Goal: Information Seeking & Learning: Learn about a topic

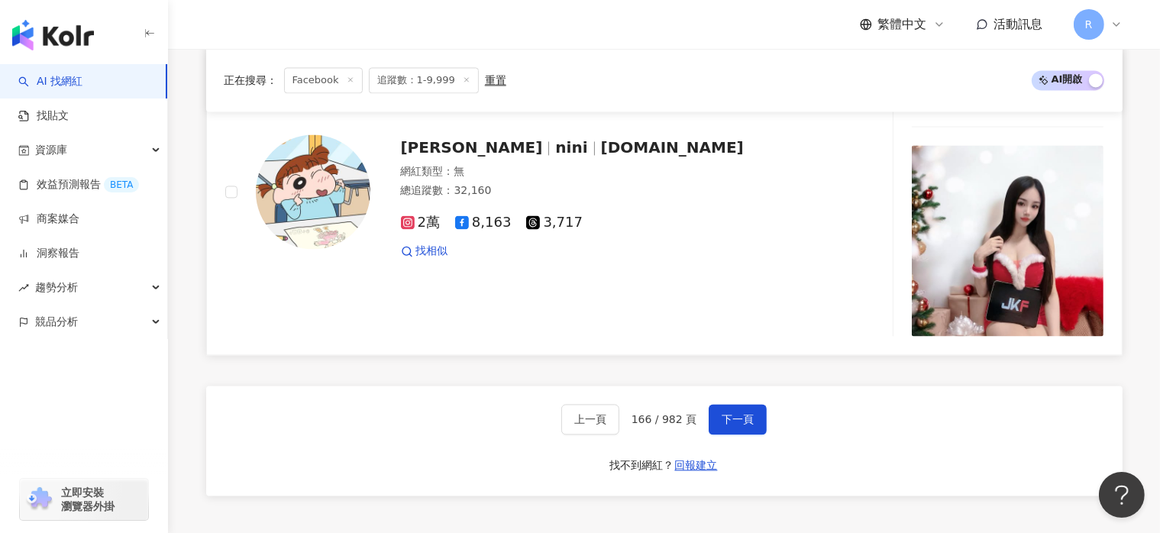
scroll to position [3128, 0]
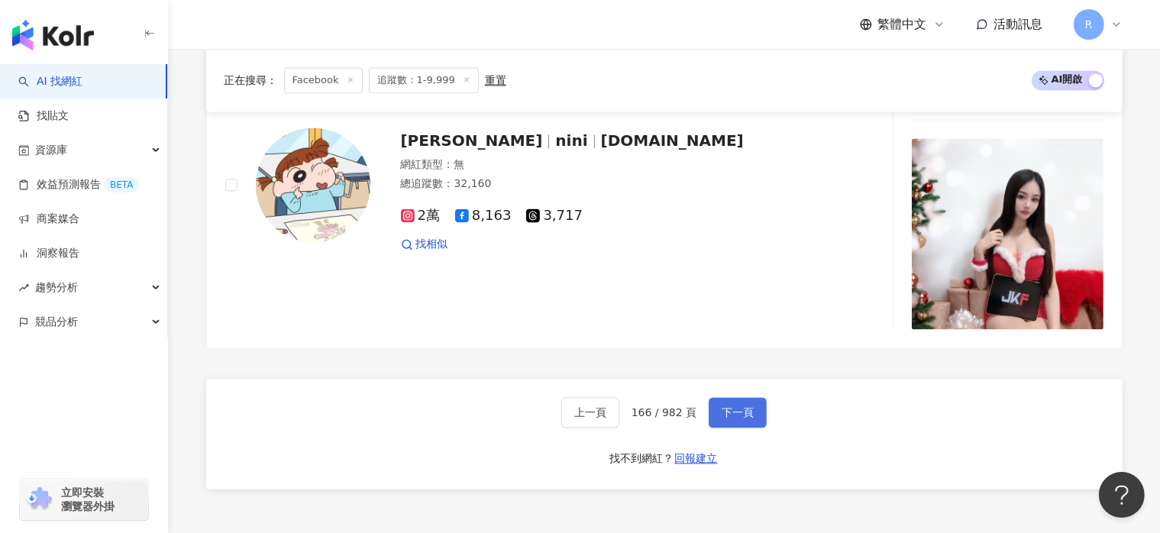
click at [747, 418] on span "下一頁" at bounding box center [738, 412] width 32 height 12
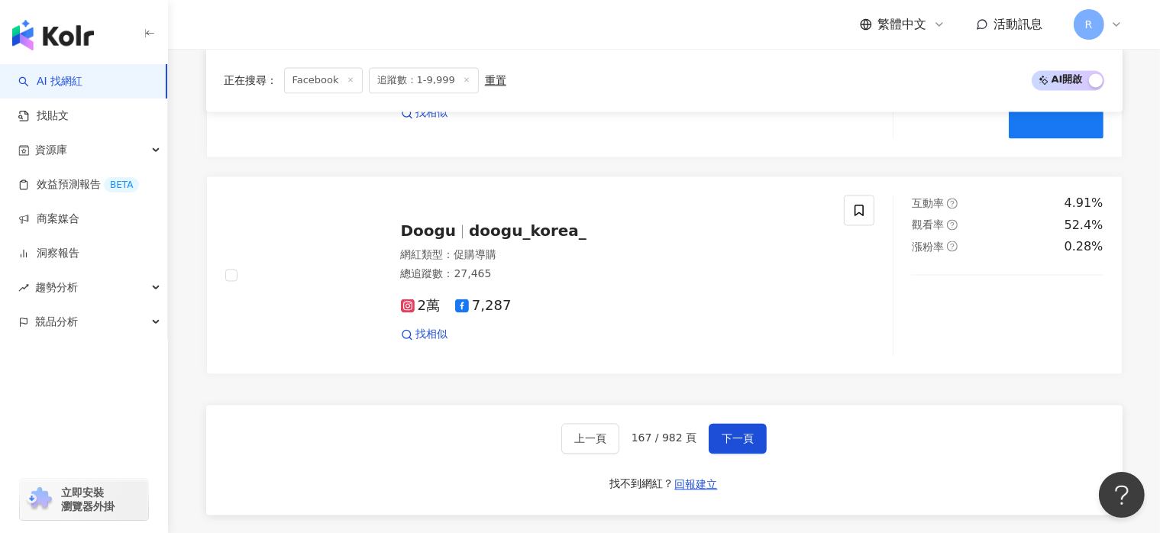
scroll to position [3063, 0]
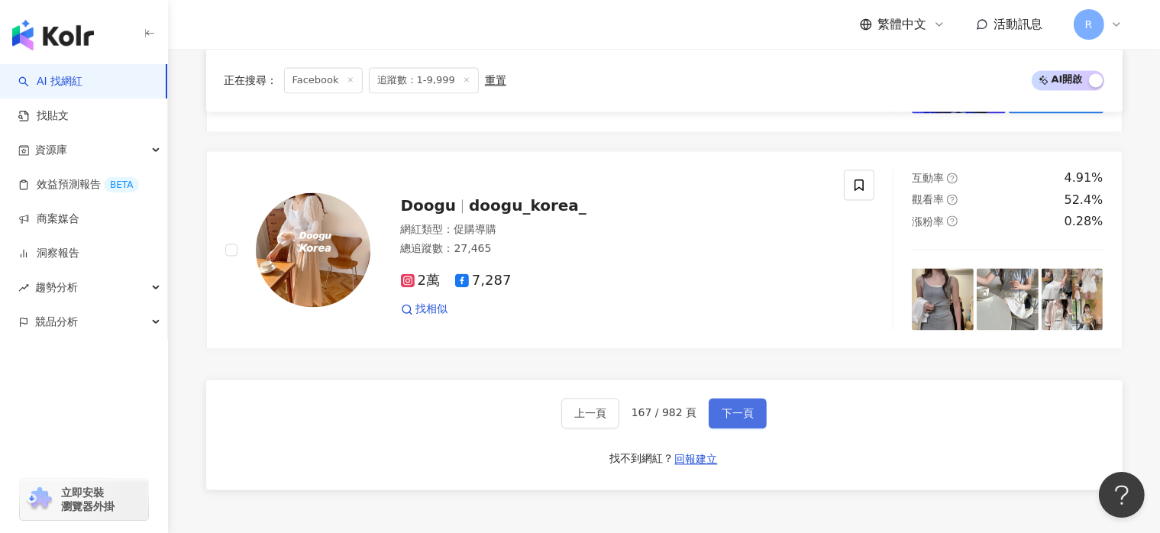
click at [729, 409] on button "下一頁" at bounding box center [738, 413] width 58 height 31
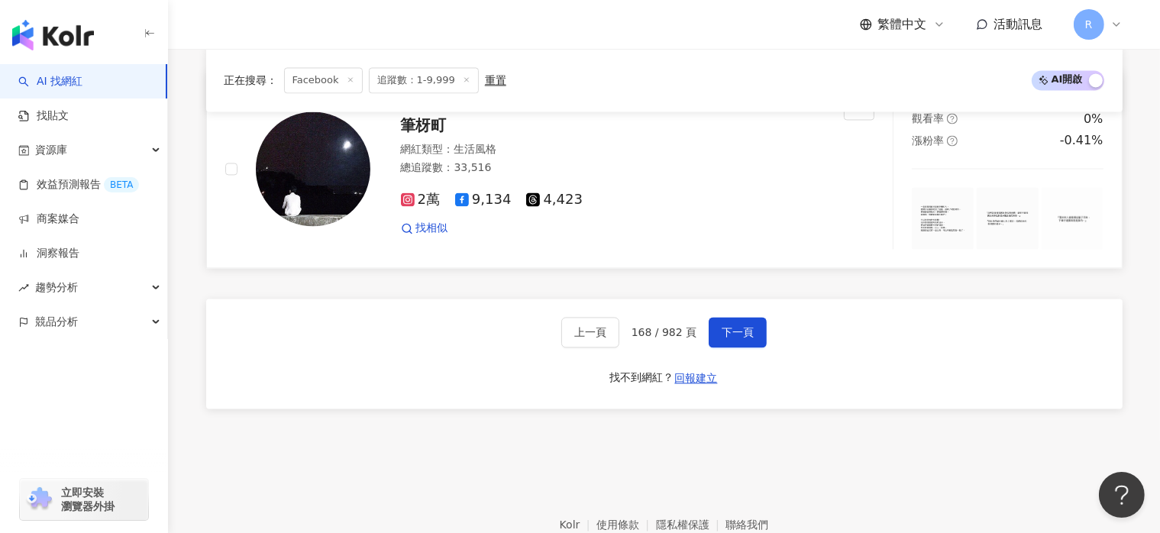
scroll to position [3054, 0]
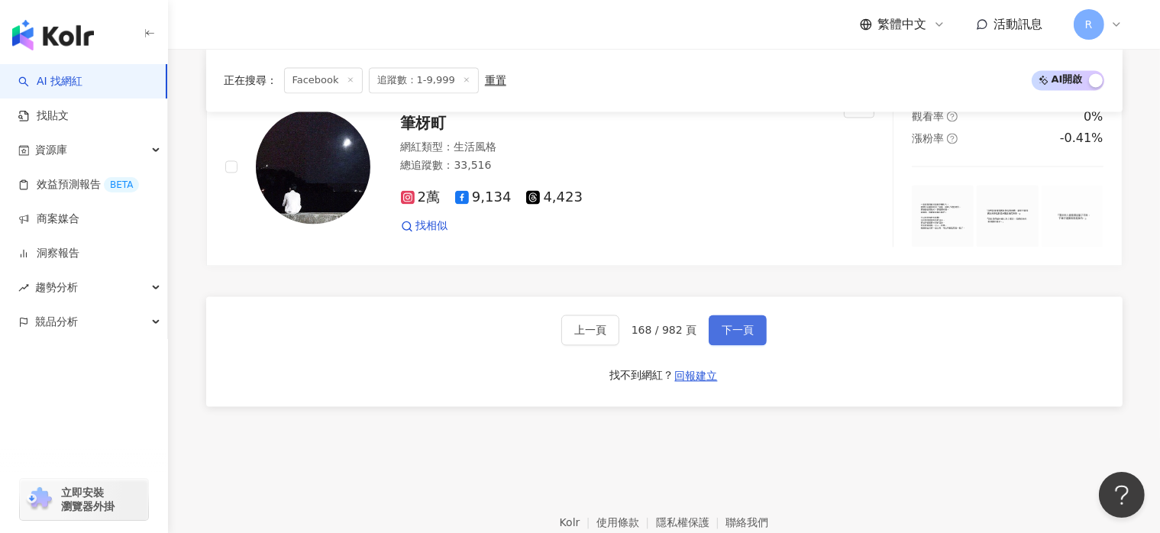
click at [754, 323] on button "下一頁" at bounding box center [738, 330] width 58 height 31
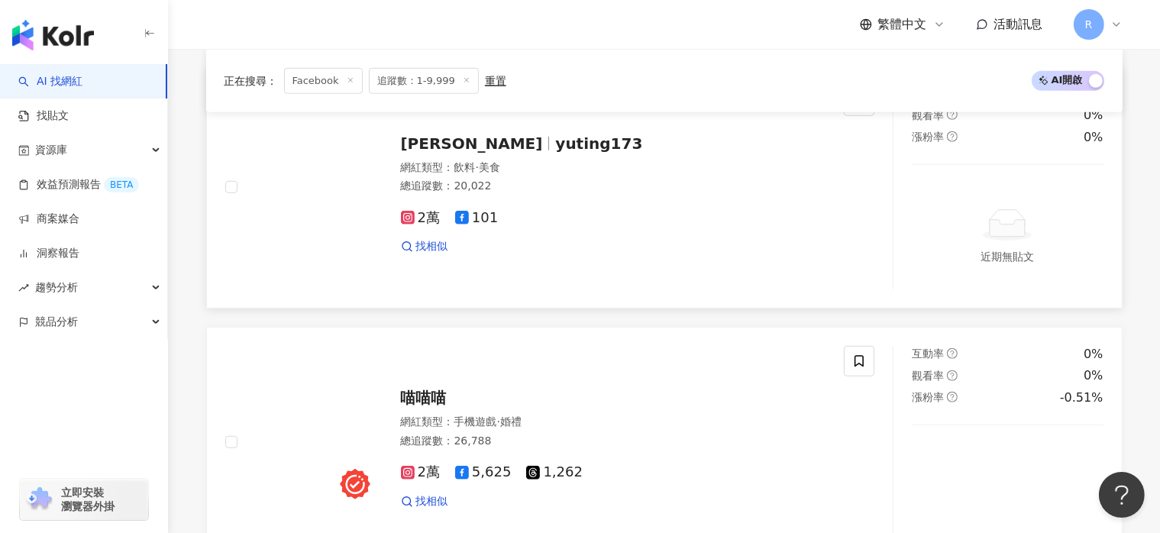
scroll to position [1202, 0]
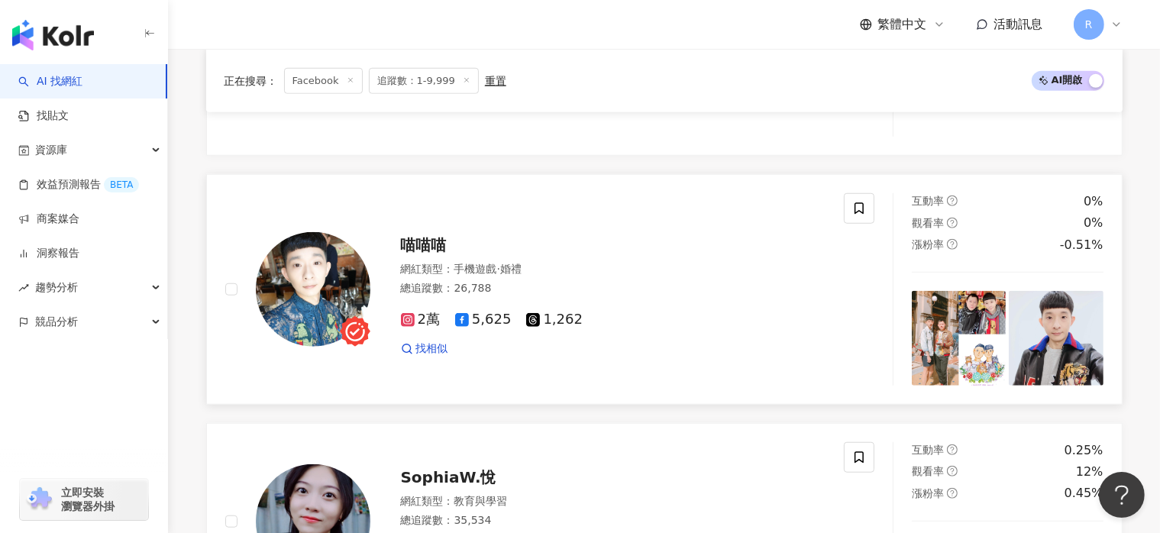
click at [431, 215] on div "喵喵喵 網紅類型 ： 手機遊戲 · 婚禮 總追蹤數 ： 26,788 2萬 5,625 1,262 找相似" at bounding box center [534, 289] width 619 height 192
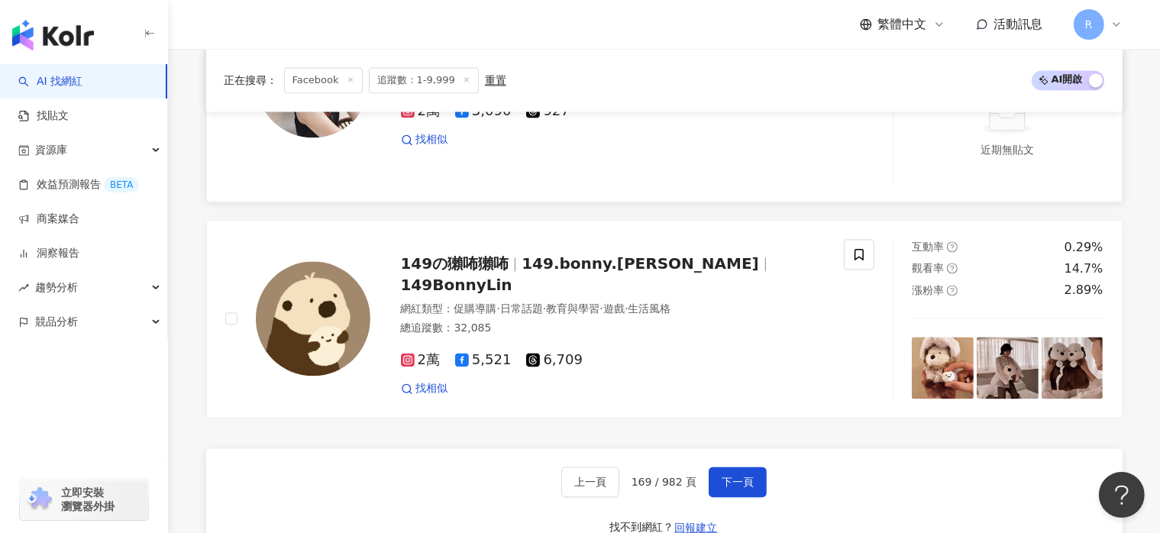
scroll to position [3111, 0]
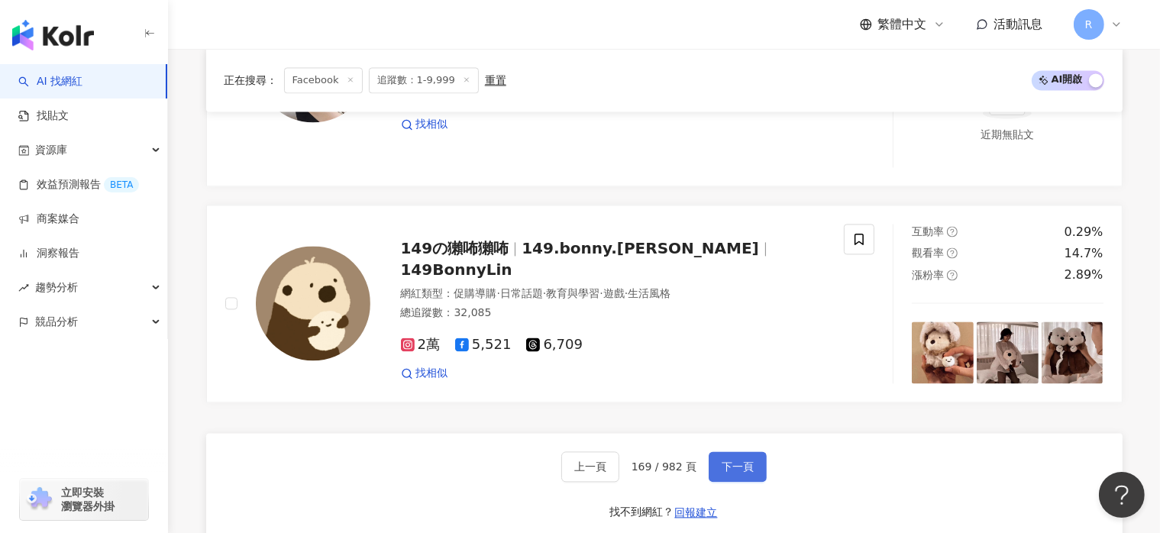
click at [749, 473] on span "下一頁" at bounding box center [738, 466] width 32 height 12
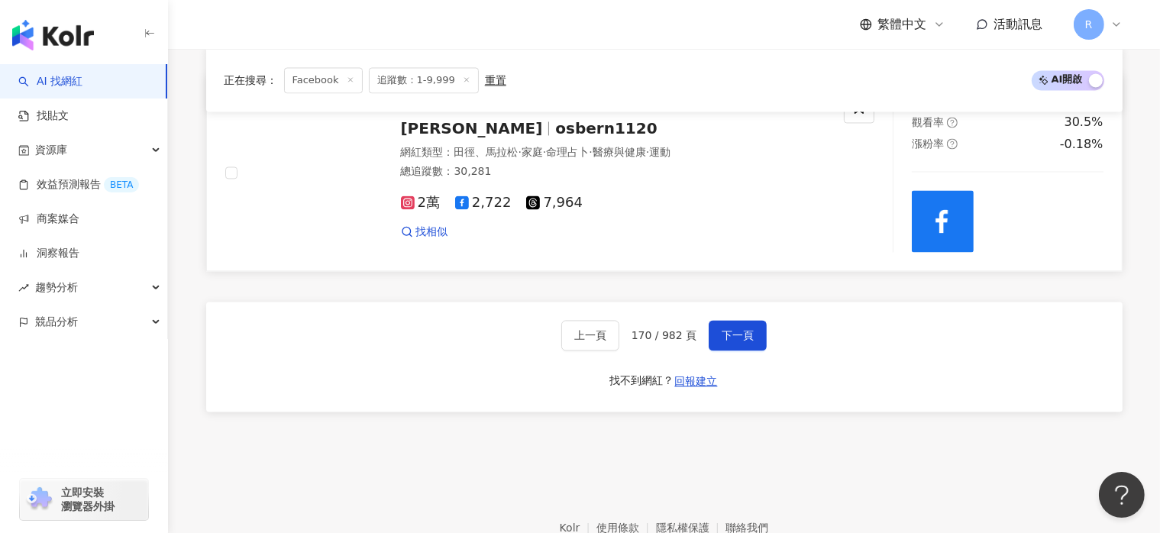
scroll to position [3086, 0]
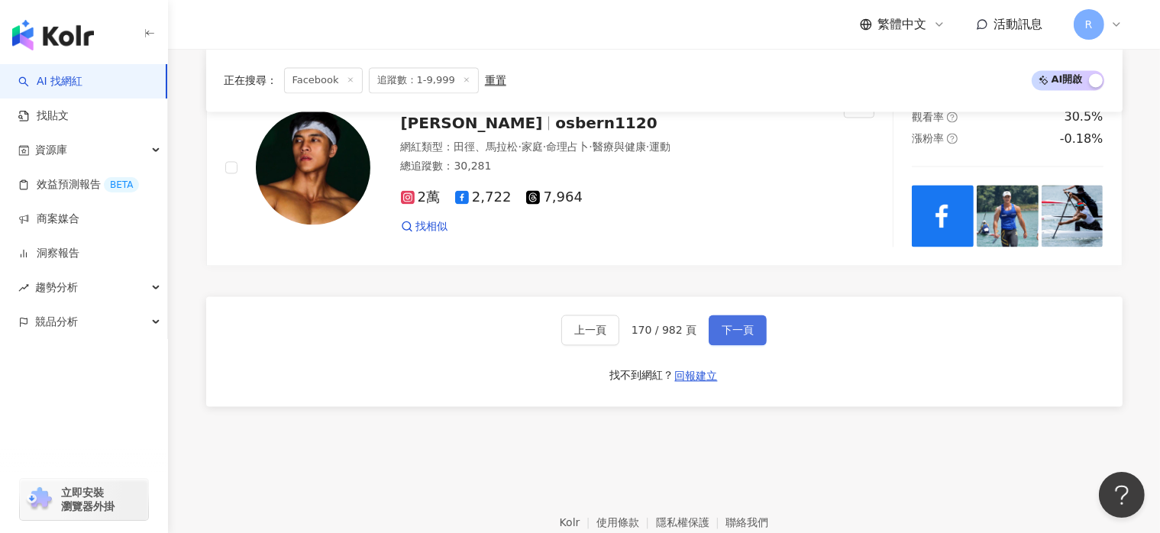
click at [741, 324] on span "下一頁" at bounding box center [738, 330] width 32 height 12
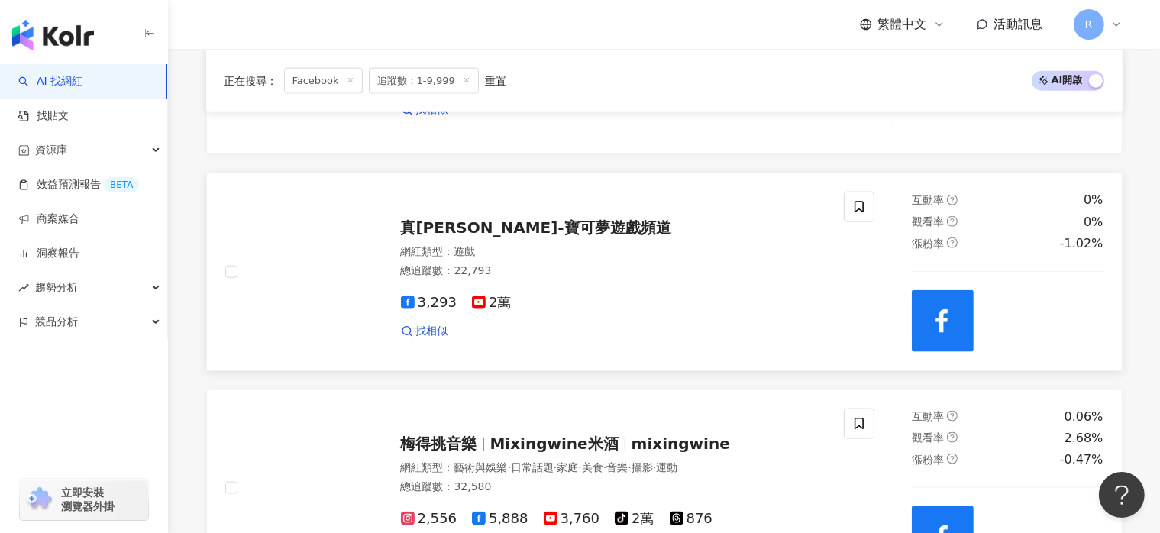
scroll to position [1853, 0]
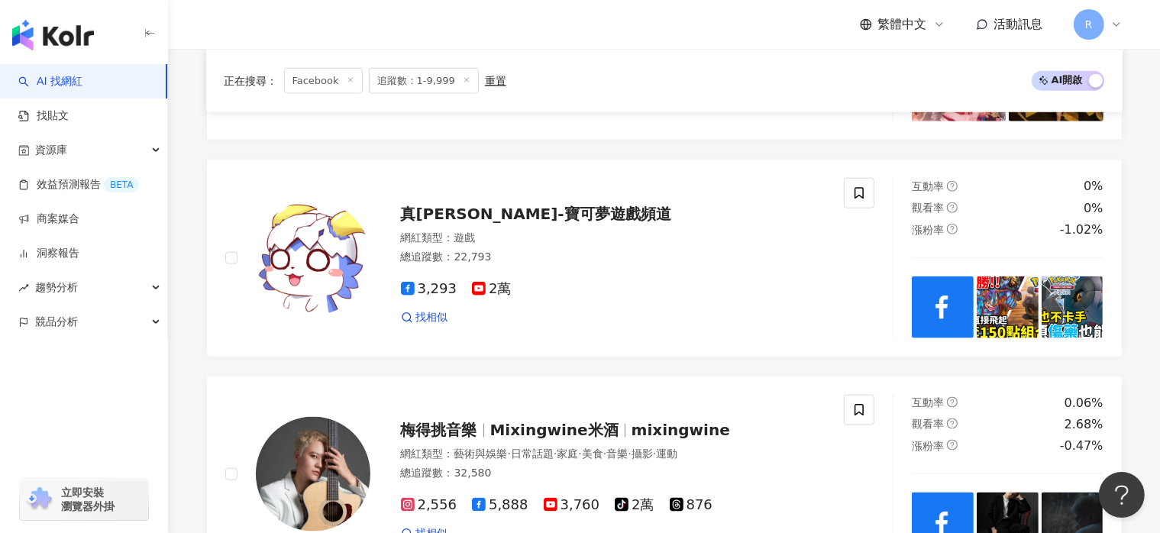
click at [532, 19] on div "繁體中文 活動訊息 R" at bounding box center [664, 24] width 916 height 49
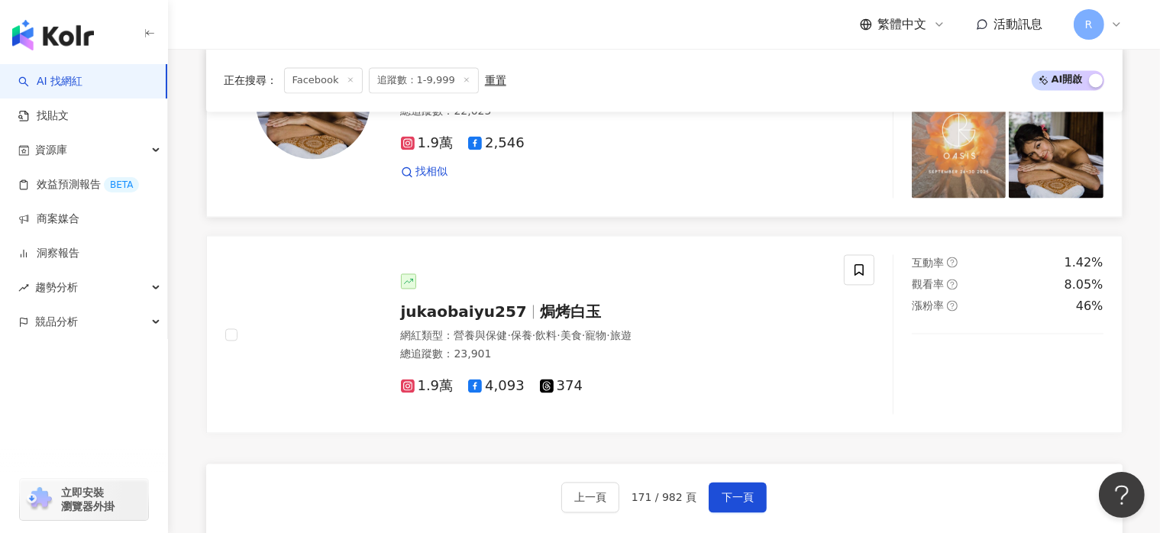
scroll to position [2922, 0]
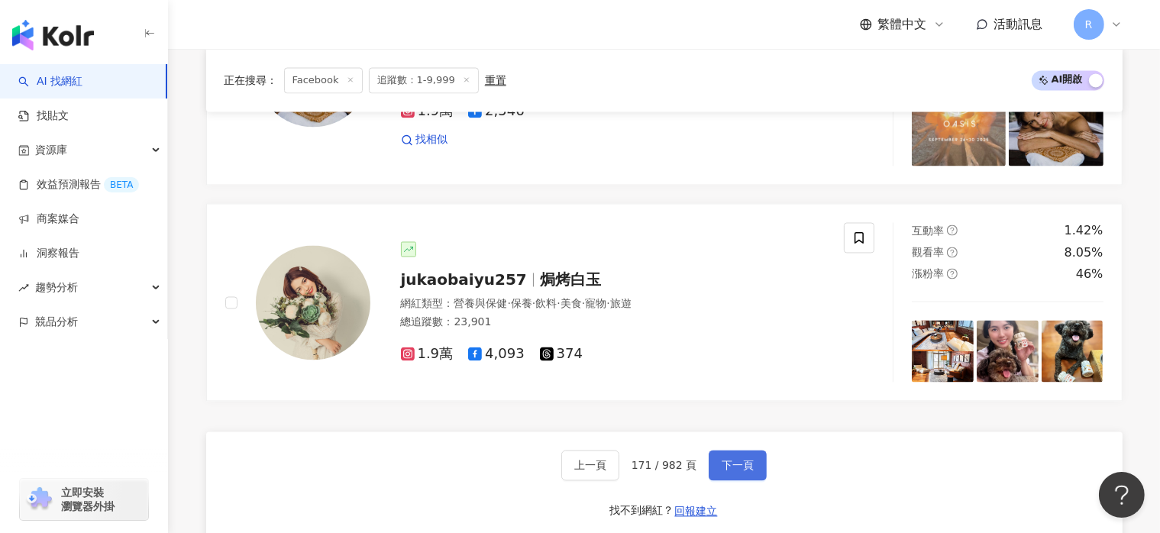
click at [732, 465] on span "下一頁" at bounding box center [738, 465] width 32 height 12
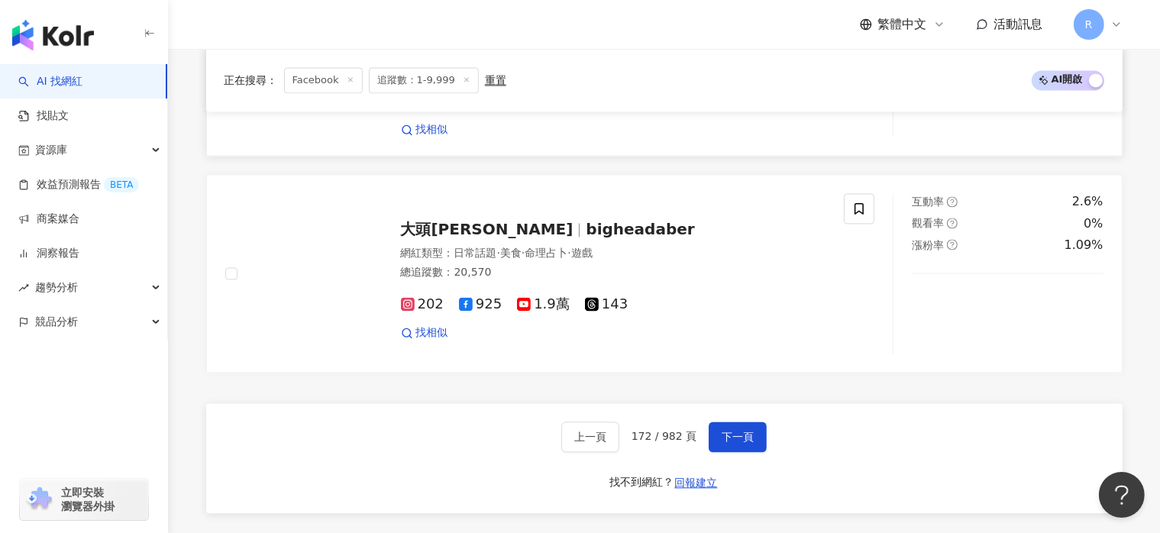
scroll to position [3152, 0]
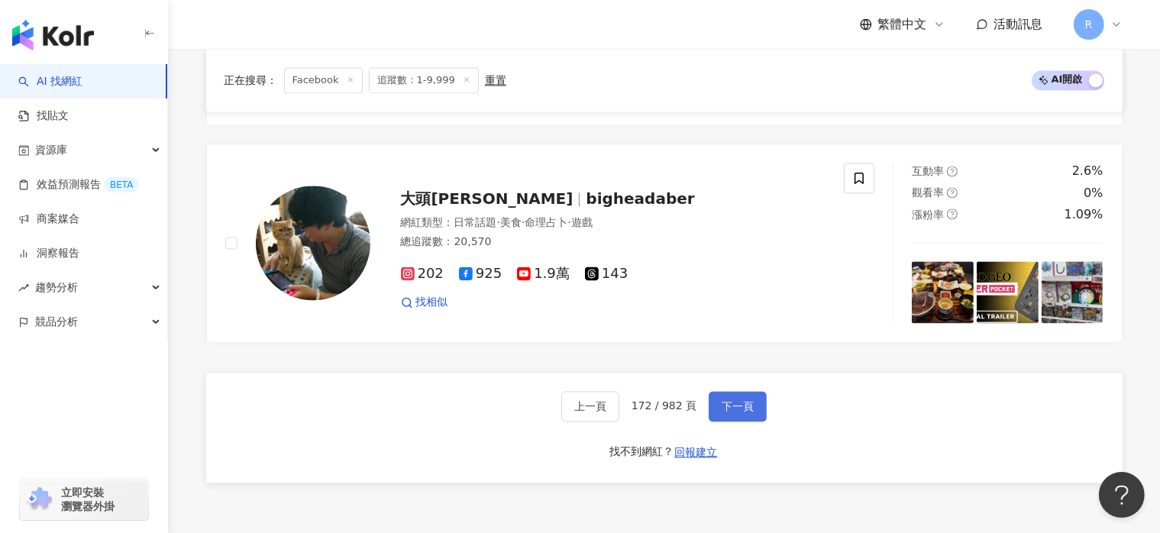
click at [731, 400] on span "下一頁" at bounding box center [738, 406] width 32 height 12
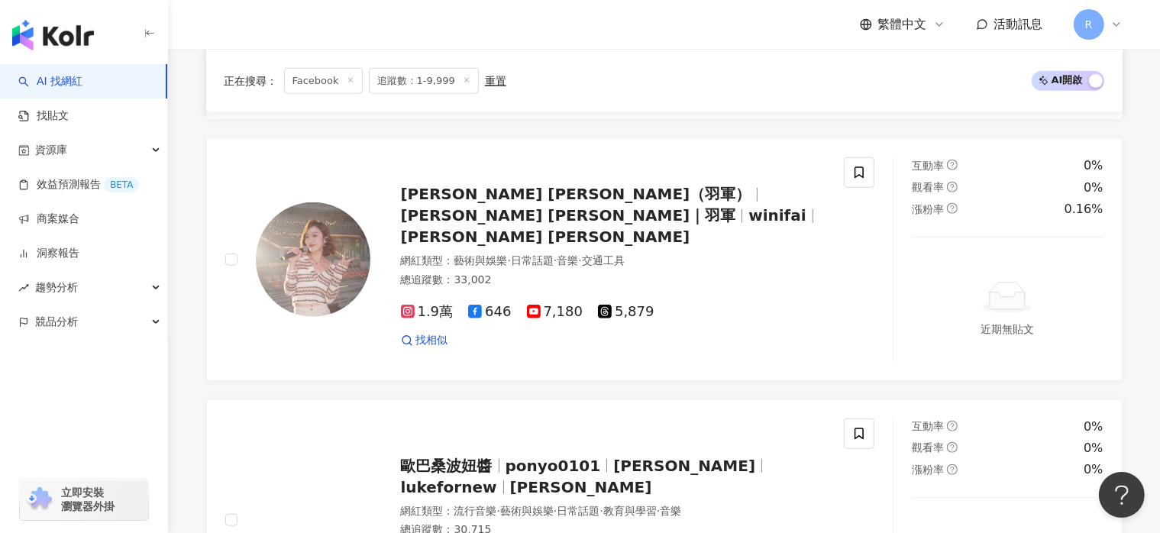
scroll to position [3143, 0]
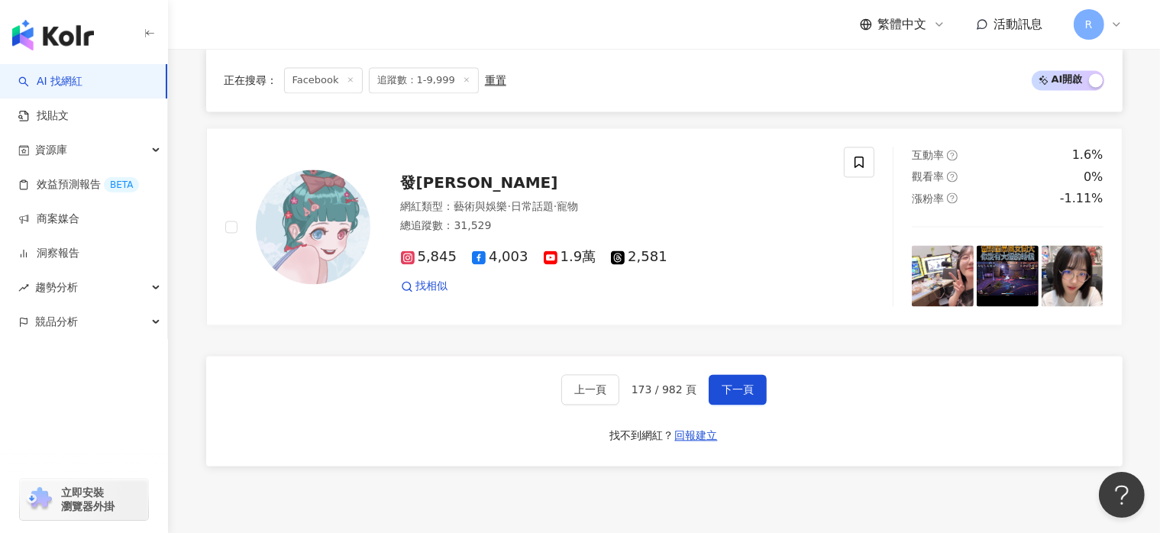
click at [758, 412] on div "上一頁 173 / 982 頁 下一頁 找不到網紅？ 回報建立" at bounding box center [664, 411] width 916 height 110
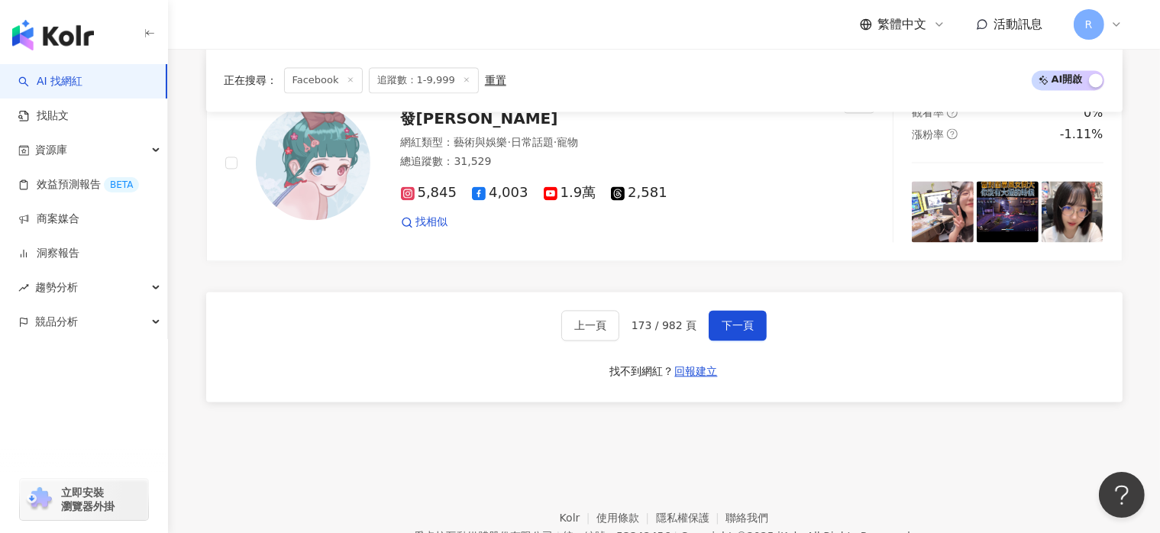
scroll to position [3219, 0]
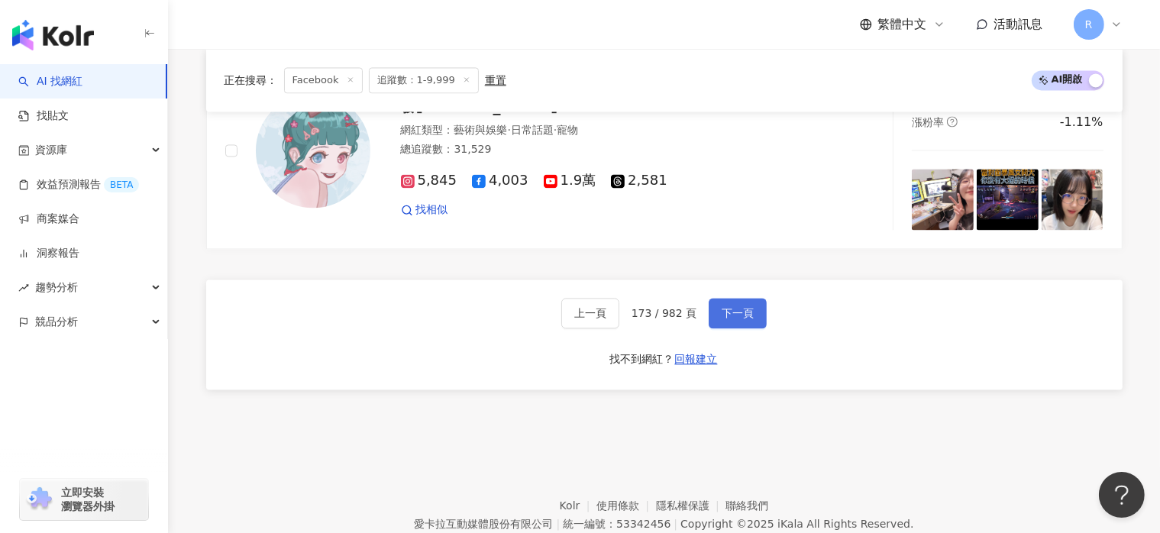
click at [757, 320] on button "下一頁" at bounding box center [738, 313] width 58 height 31
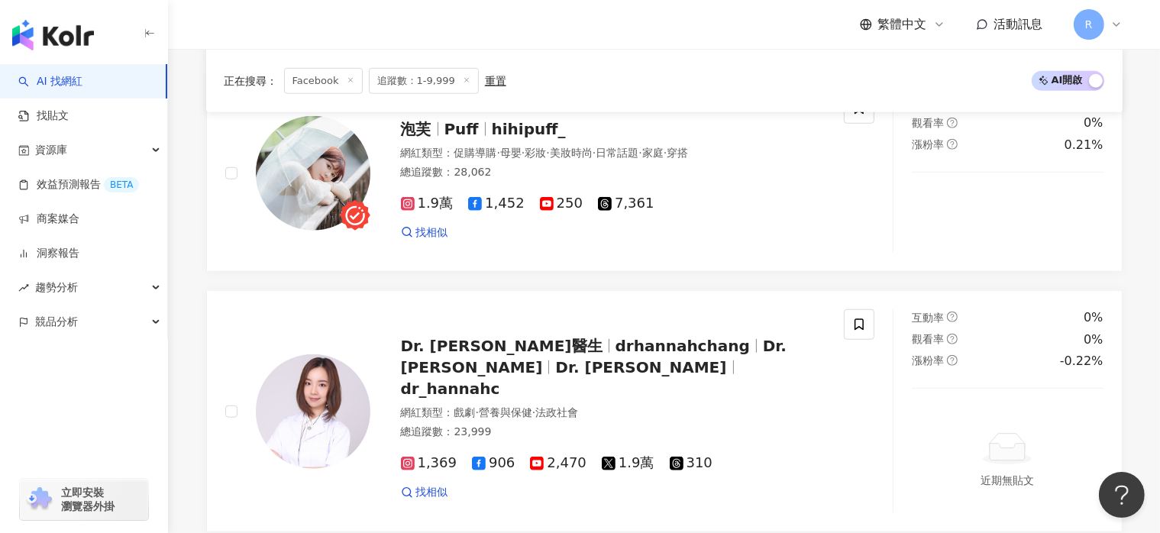
scroll to position [3276, 0]
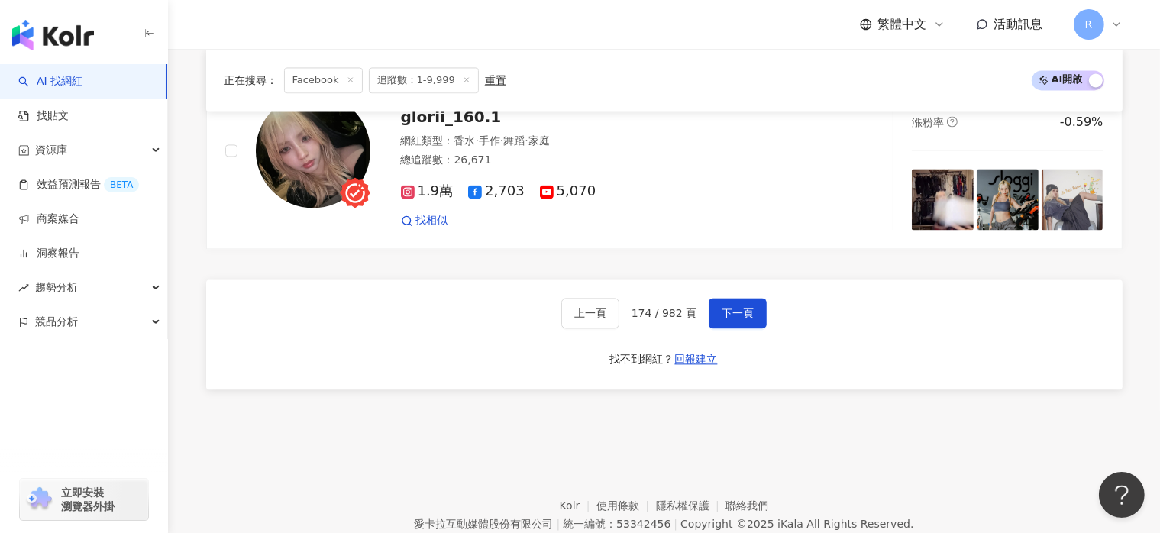
click at [379, 382] on div "上一頁 174 / 982 頁 下一頁 找不到網紅？ 回報建立" at bounding box center [664, 334] width 916 height 110
click at [754, 314] on button "下一頁" at bounding box center [738, 313] width 58 height 31
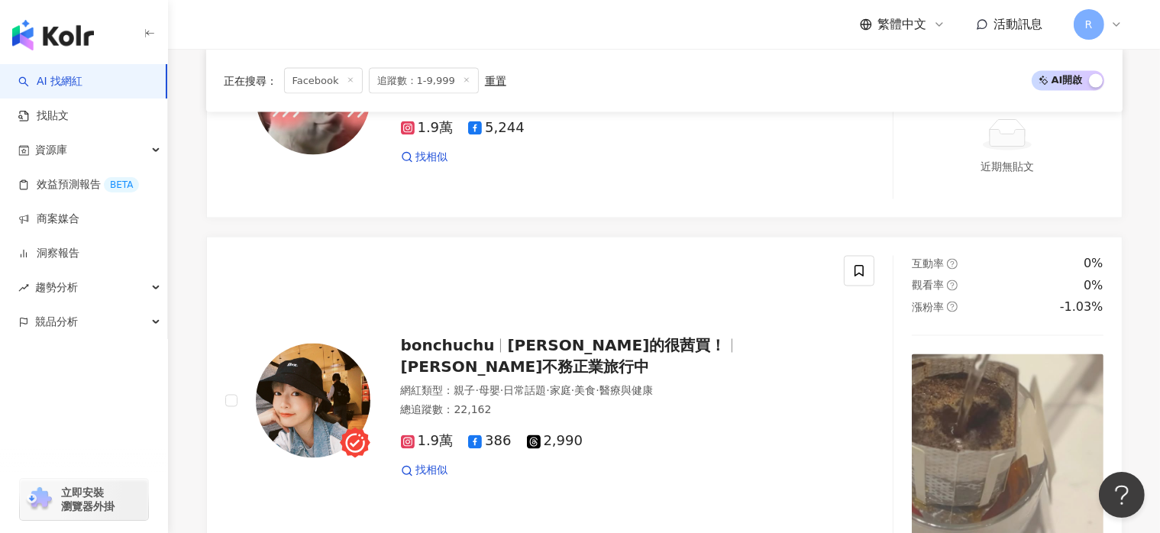
scroll to position [2682, 0]
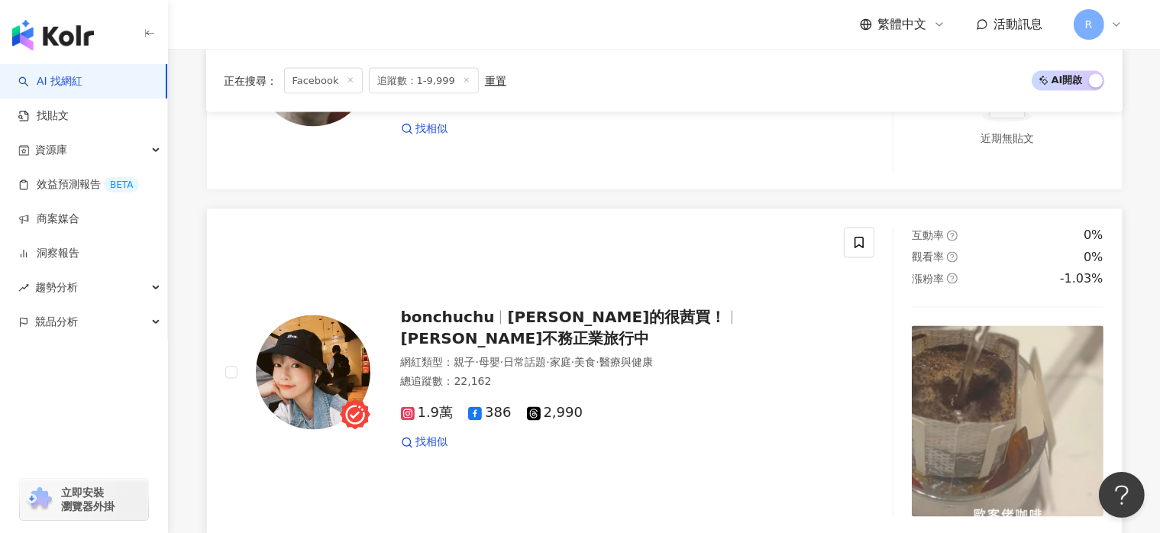
click at [565, 327] on span "欸真的很茜買！" at bounding box center [616, 317] width 218 height 18
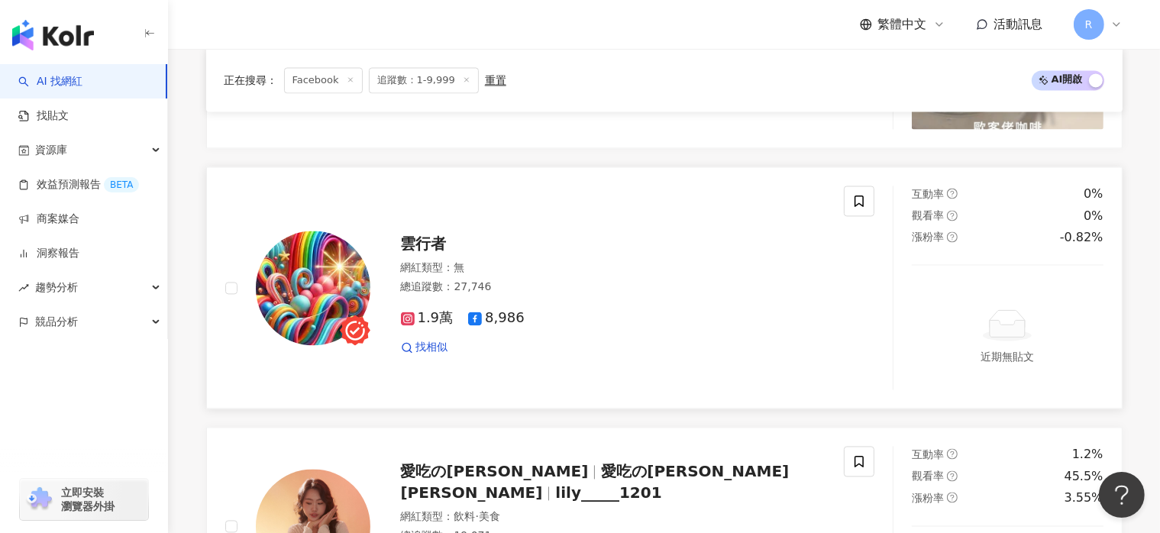
scroll to position [3293, 0]
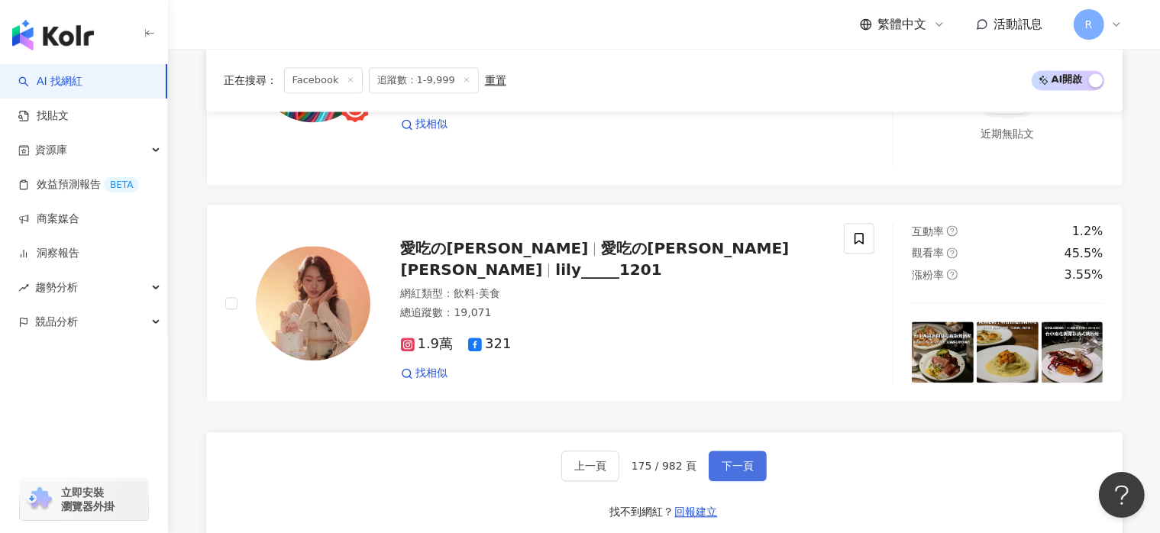
click at [755, 472] on button "下一頁" at bounding box center [738, 465] width 58 height 31
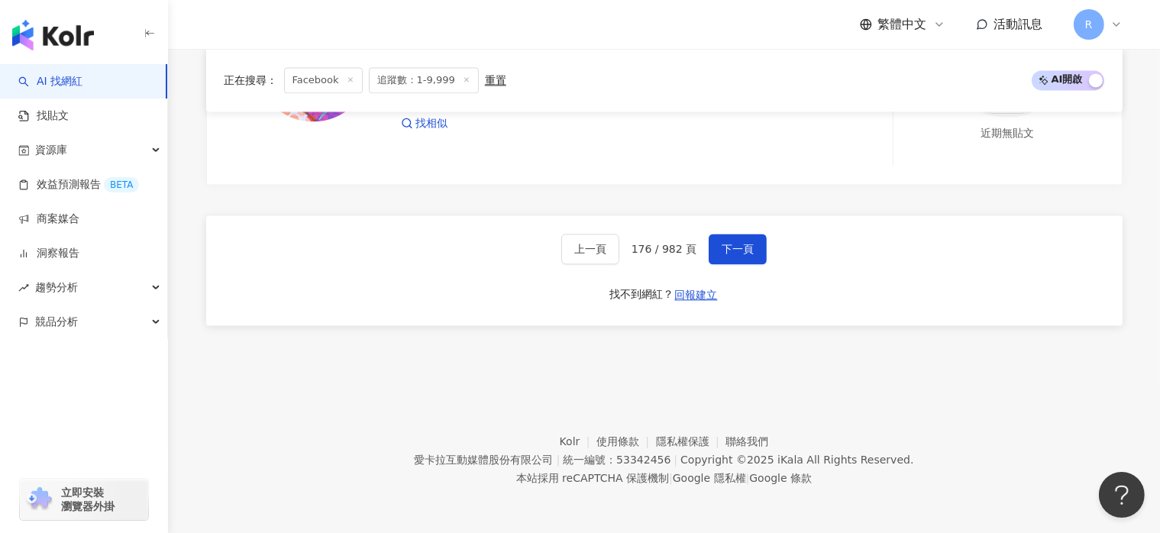
scroll to position [3302, 0]
click at [744, 250] on span "下一頁" at bounding box center [738, 249] width 32 height 12
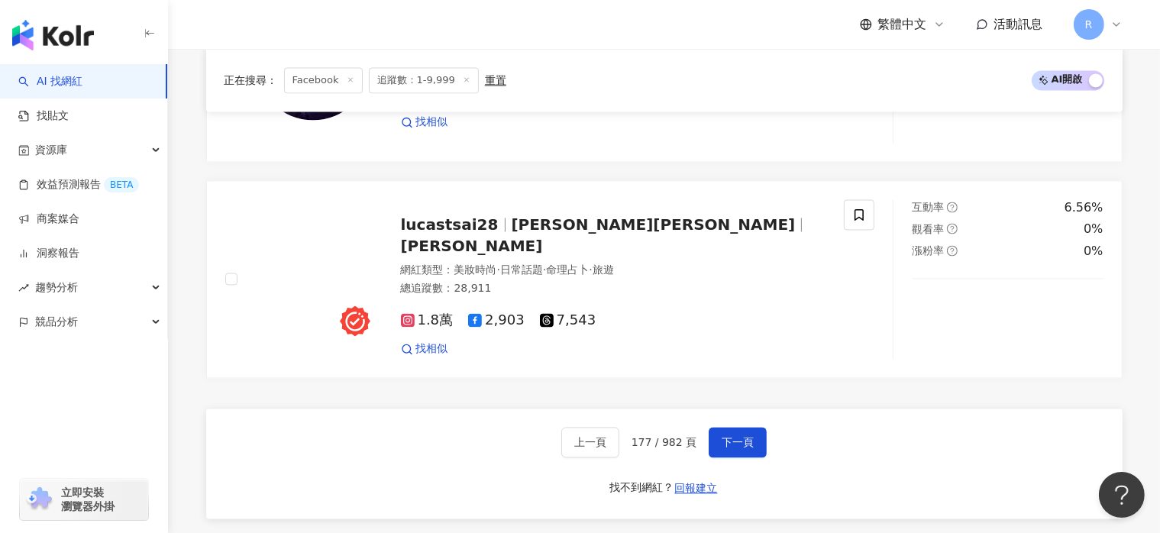
scroll to position [2978, 0]
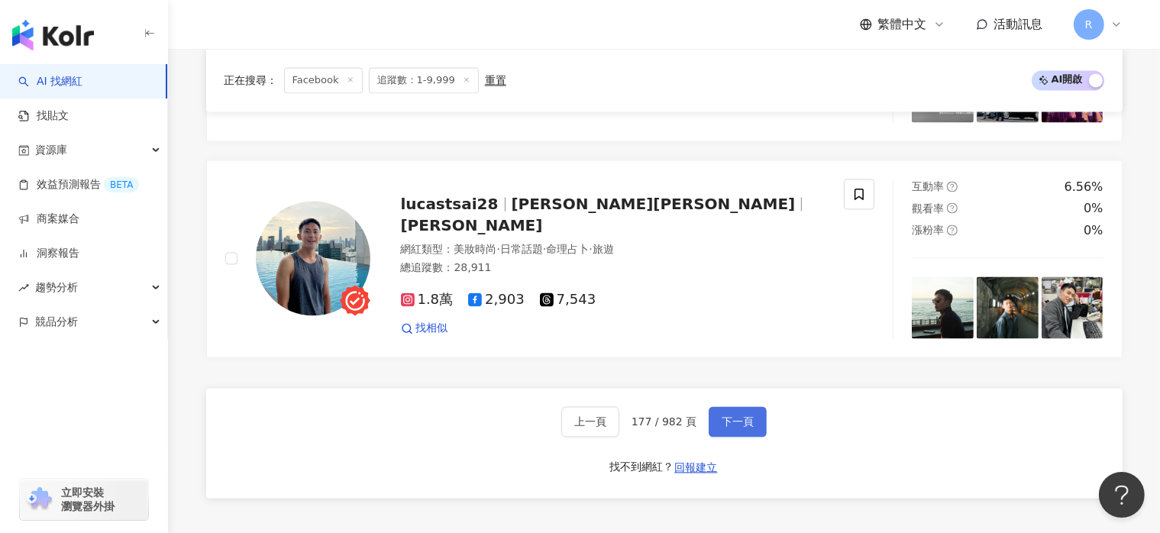
click at [744, 422] on span "下一頁" at bounding box center [738, 421] width 32 height 12
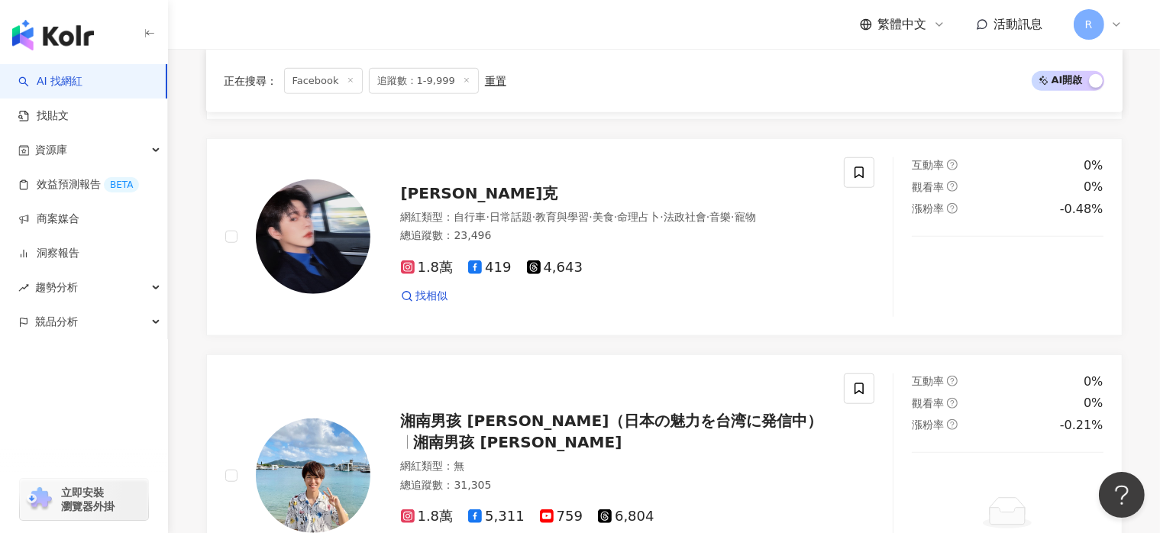
scroll to position [3163, 0]
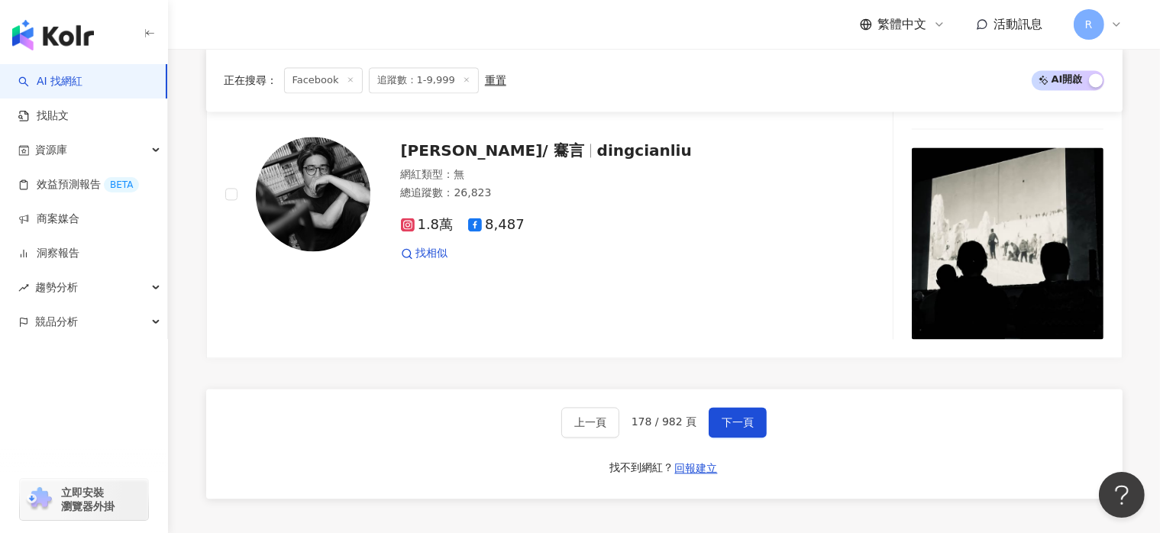
click at [526, 33] on div "繁體中文 活動訊息 R" at bounding box center [664, 24] width 916 height 49
click at [748, 428] on span "下一頁" at bounding box center [738, 422] width 32 height 12
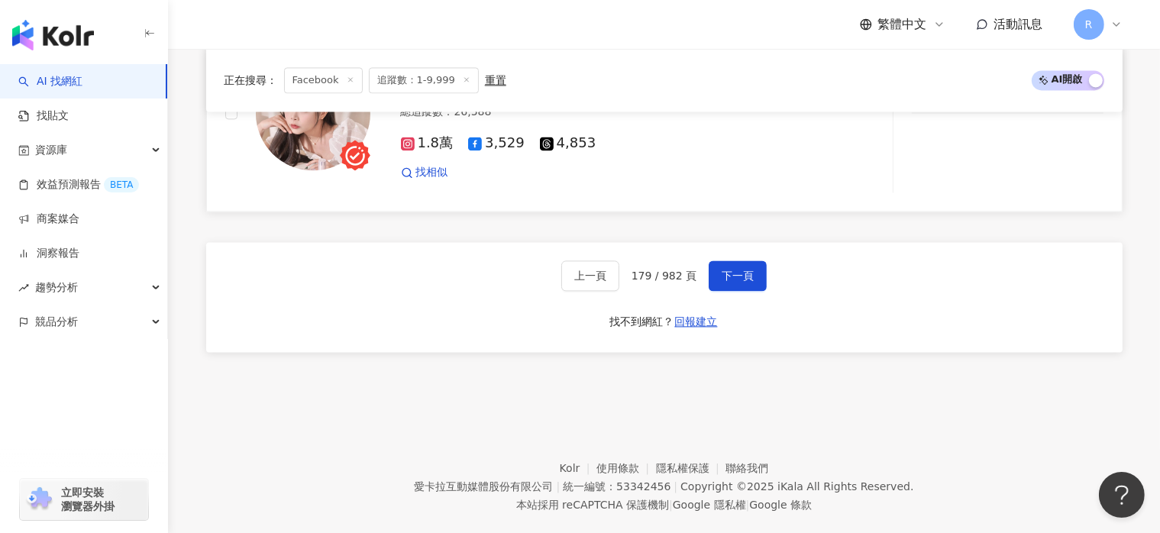
scroll to position [3253, 0]
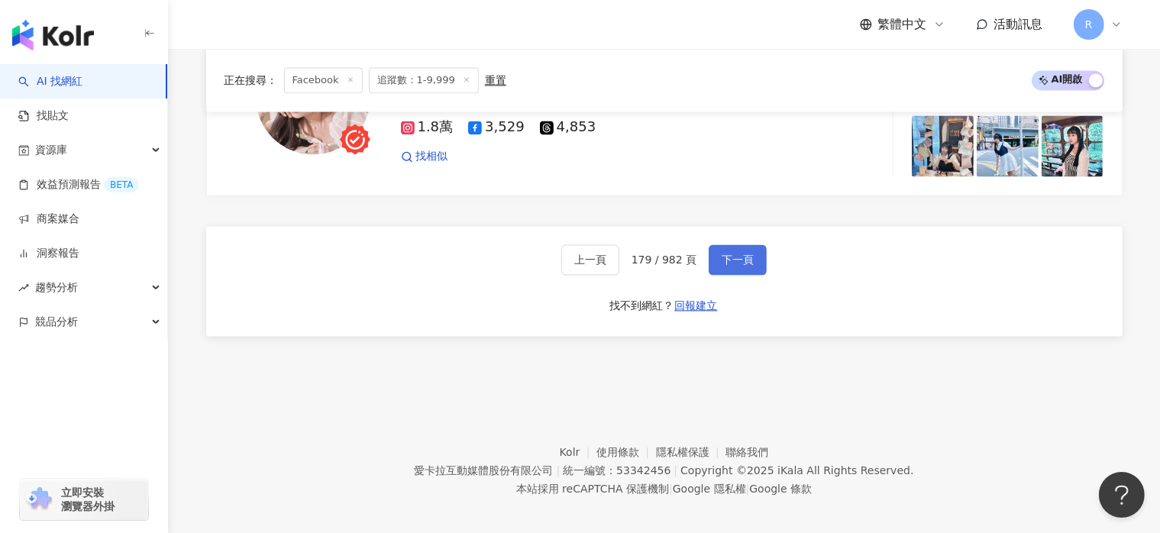
click at [742, 253] on span "下一頁" at bounding box center [738, 259] width 32 height 12
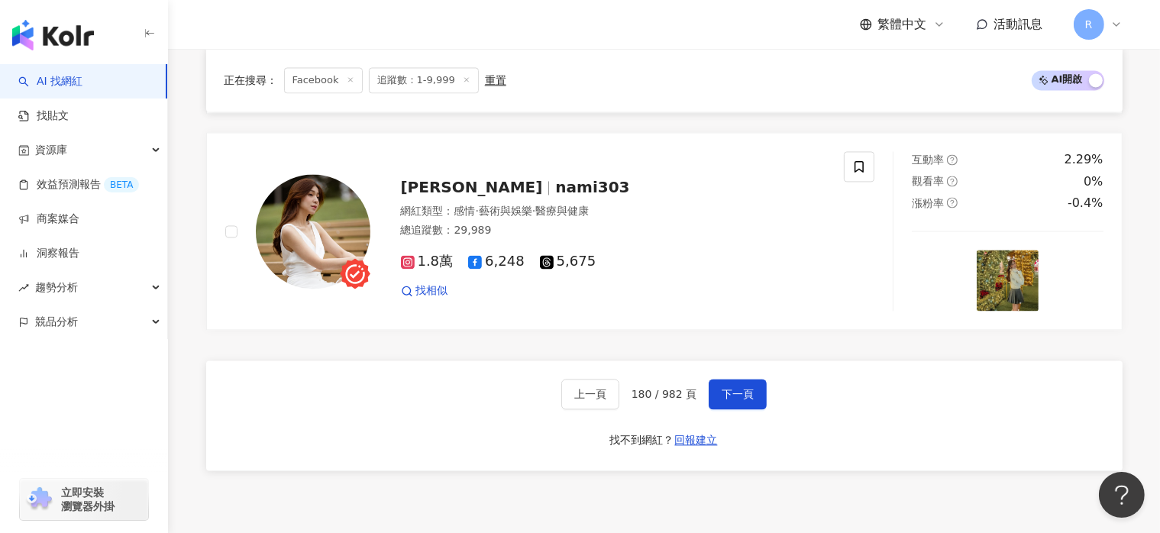
scroll to position [3089, 0]
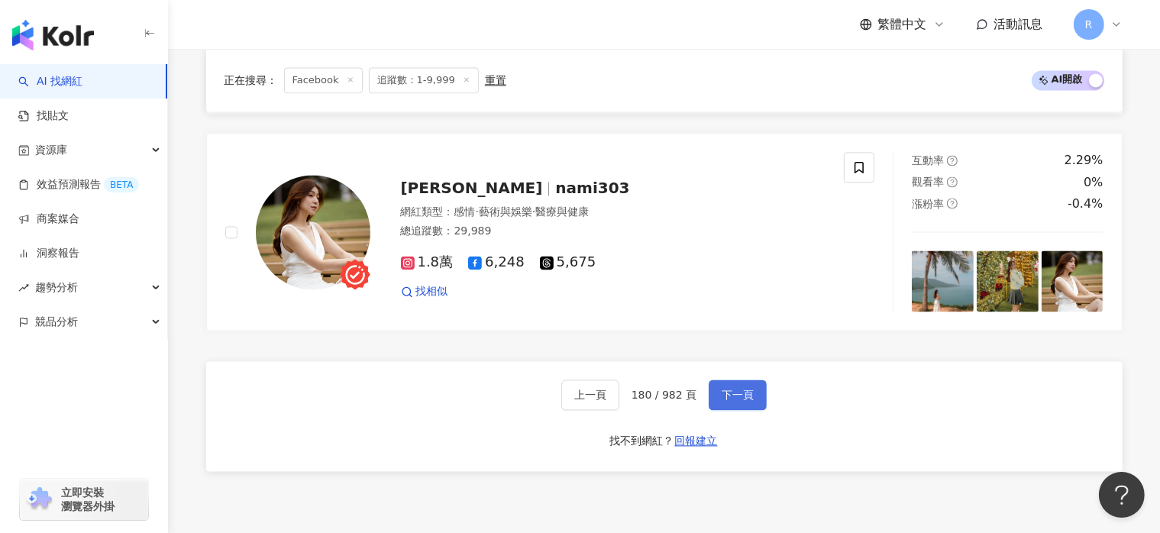
click at [743, 396] on span "下一頁" at bounding box center [738, 395] width 32 height 12
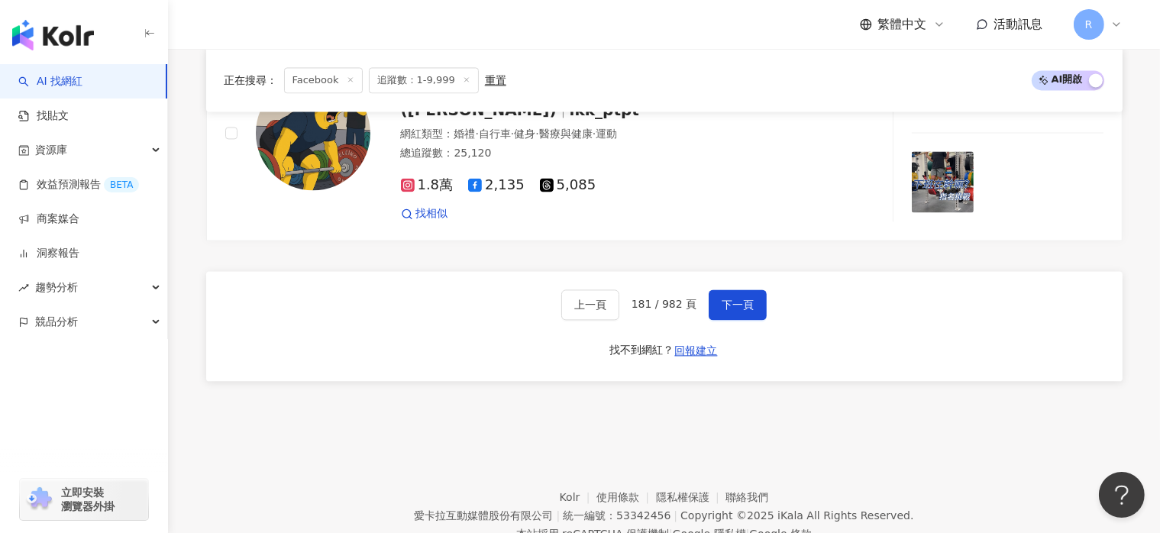
scroll to position [3257, 0]
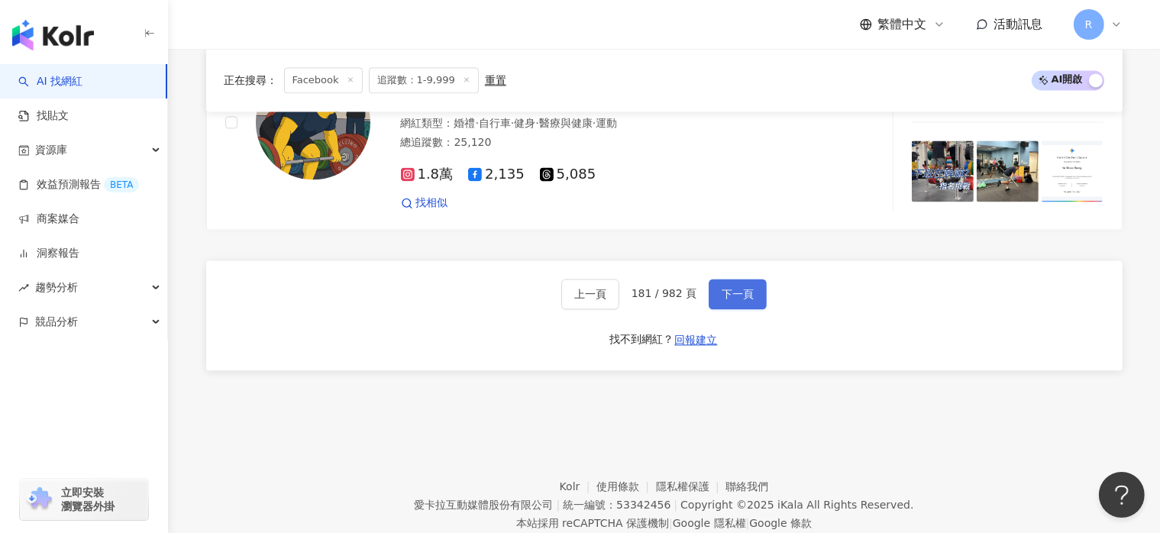
click at [744, 288] on span "下一頁" at bounding box center [738, 294] width 32 height 12
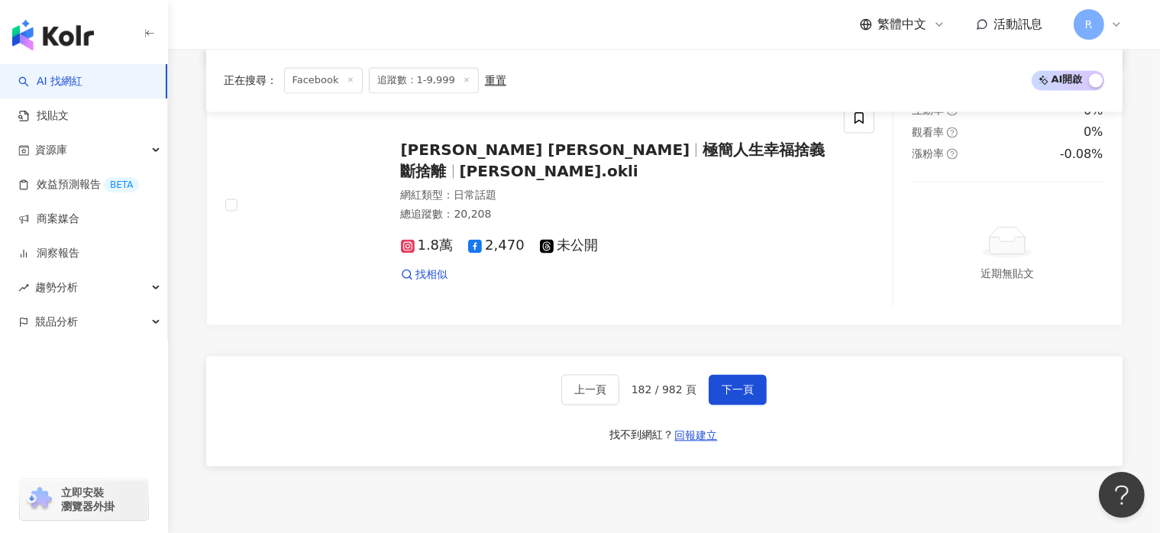
scroll to position [3169, 0]
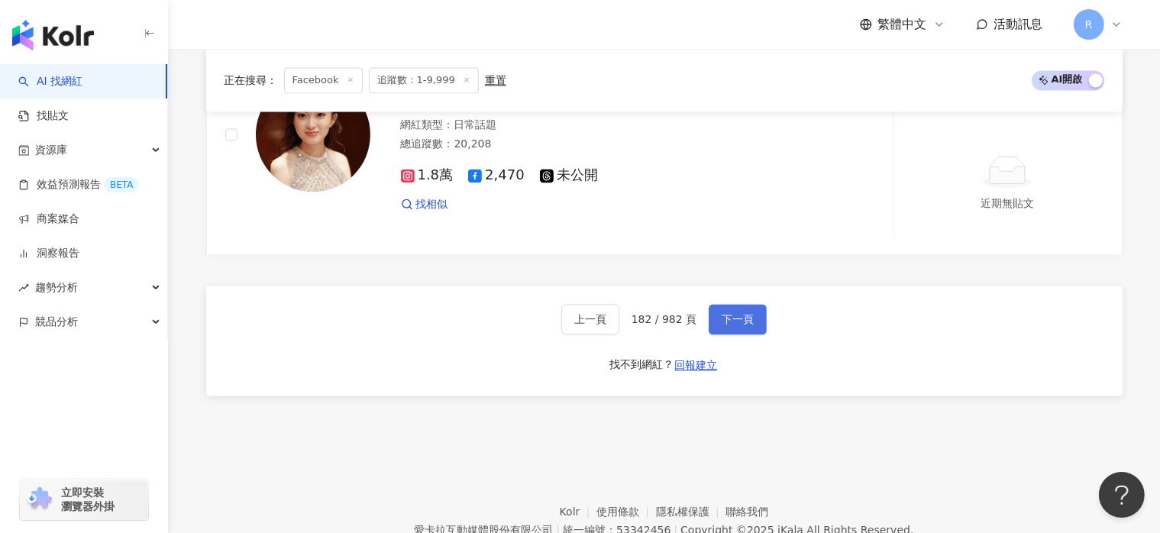
click at [746, 320] on span "下一頁" at bounding box center [738, 319] width 32 height 12
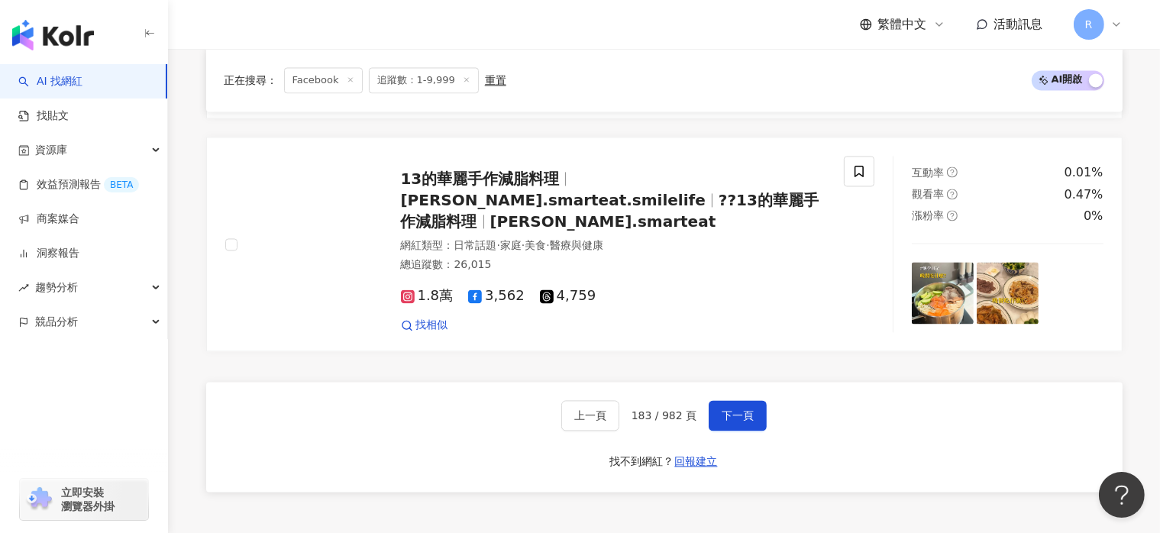
scroll to position [3101, 0]
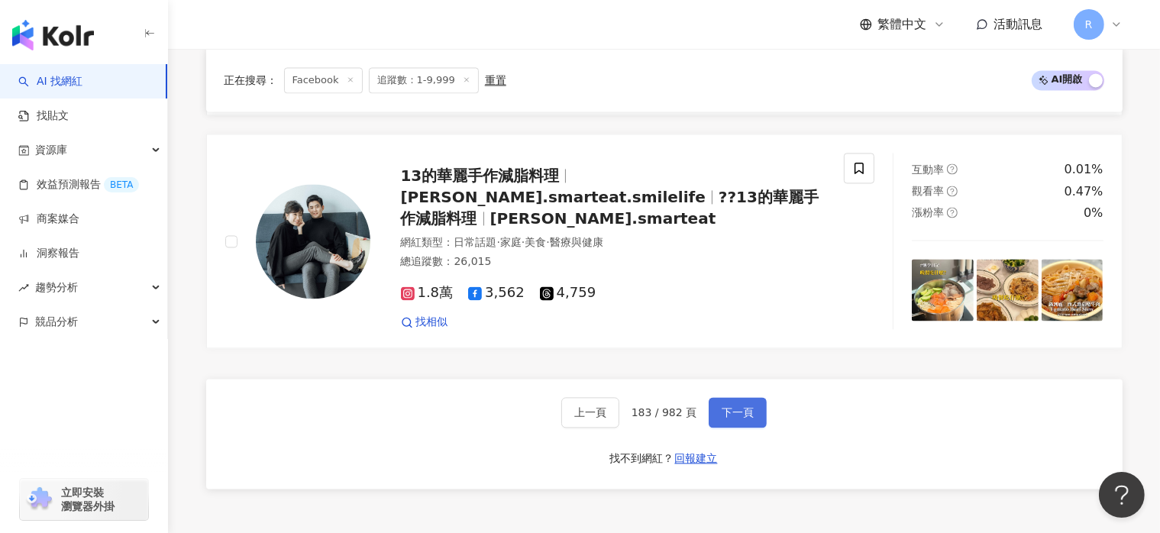
click at [748, 406] on span "下一頁" at bounding box center [738, 412] width 32 height 12
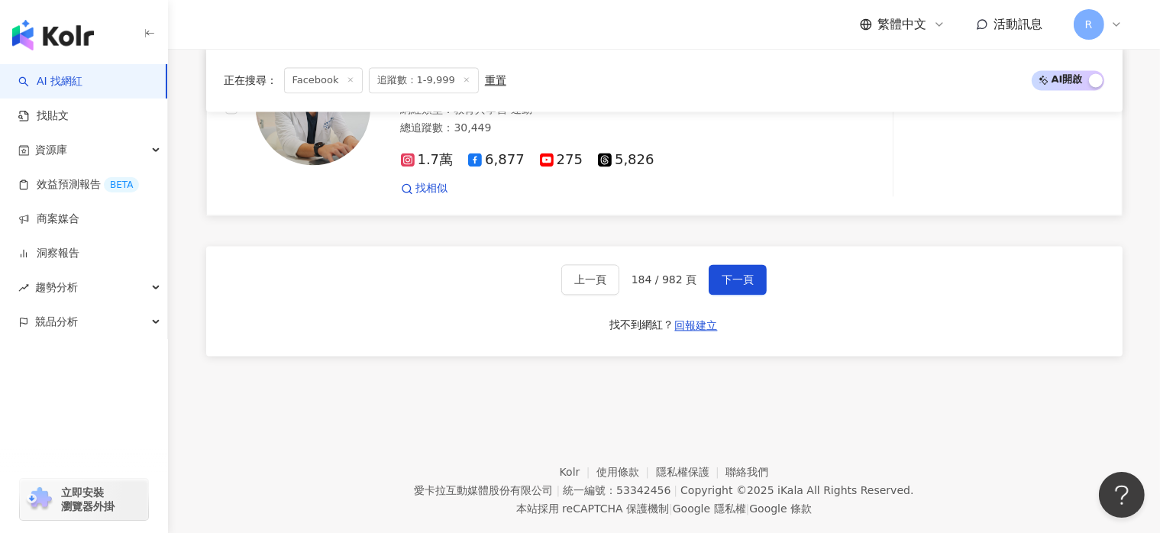
scroll to position [3213, 0]
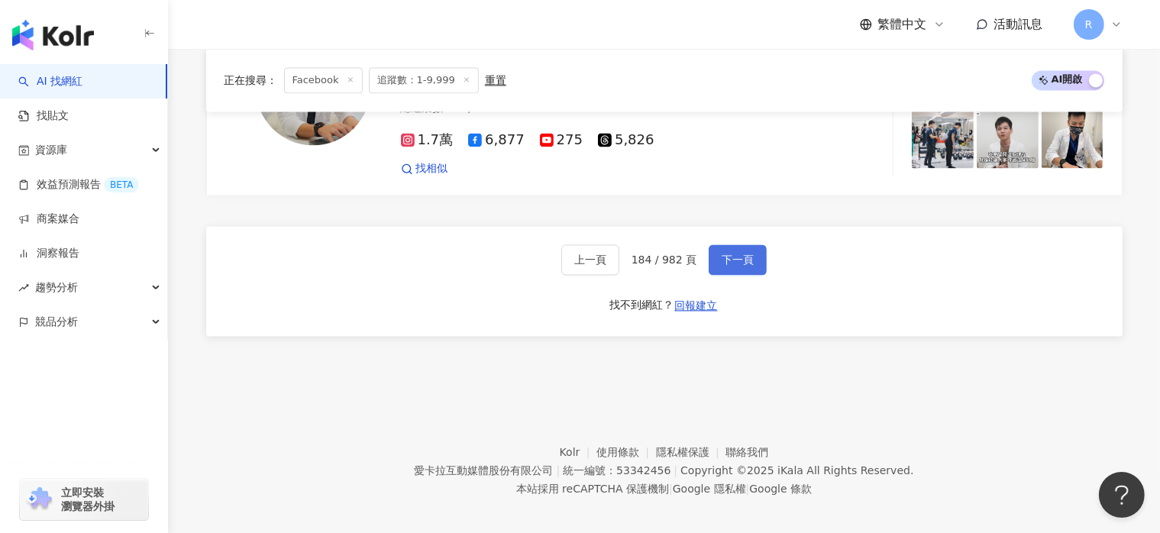
click at [722, 253] on span "下一頁" at bounding box center [738, 259] width 32 height 12
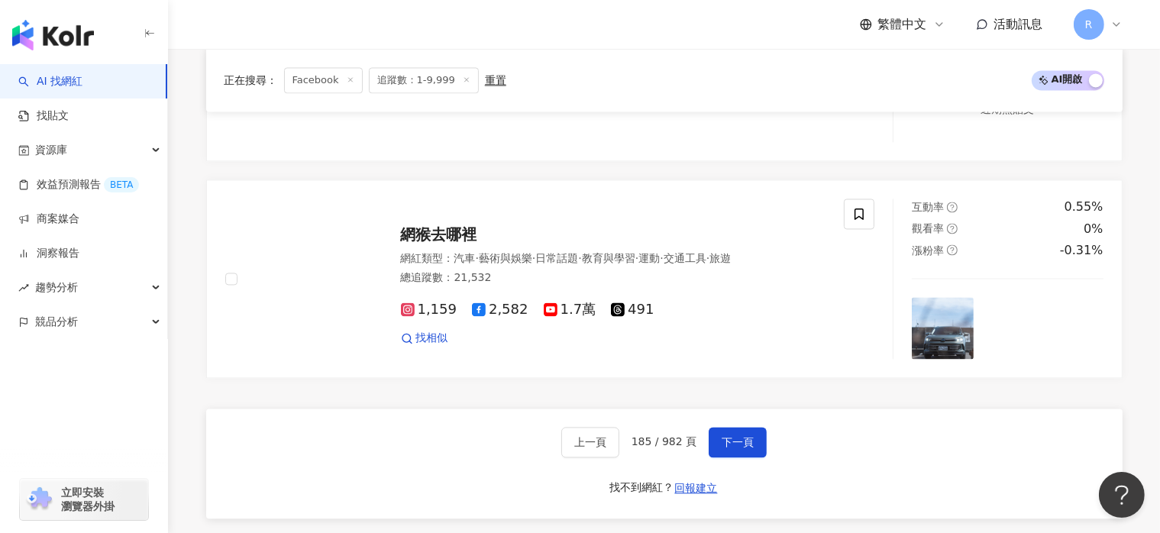
scroll to position [3146, 0]
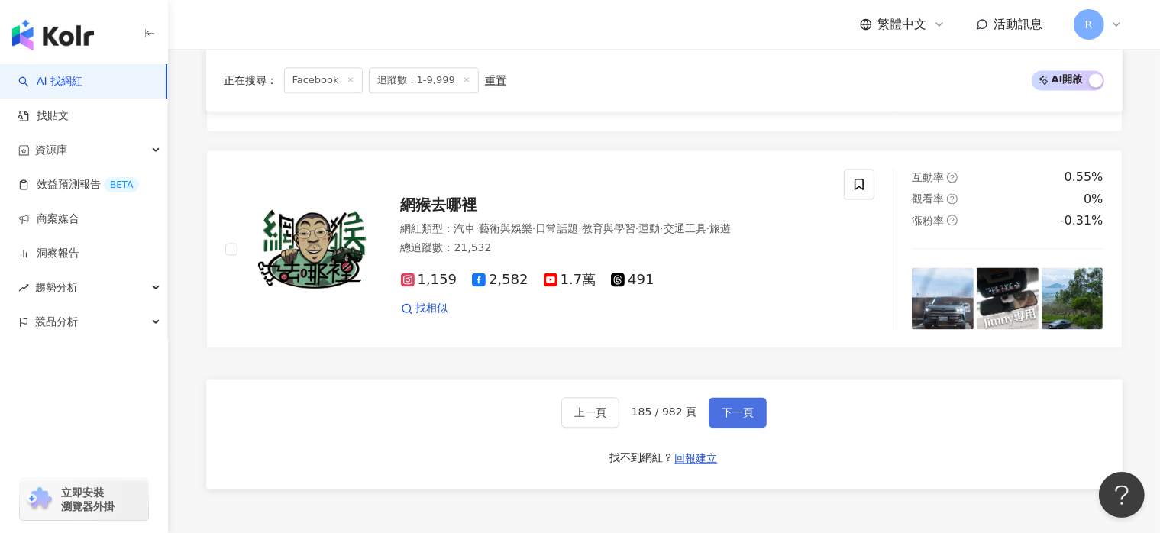
click at [753, 404] on button "下一頁" at bounding box center [738, 412] width 58 height 31
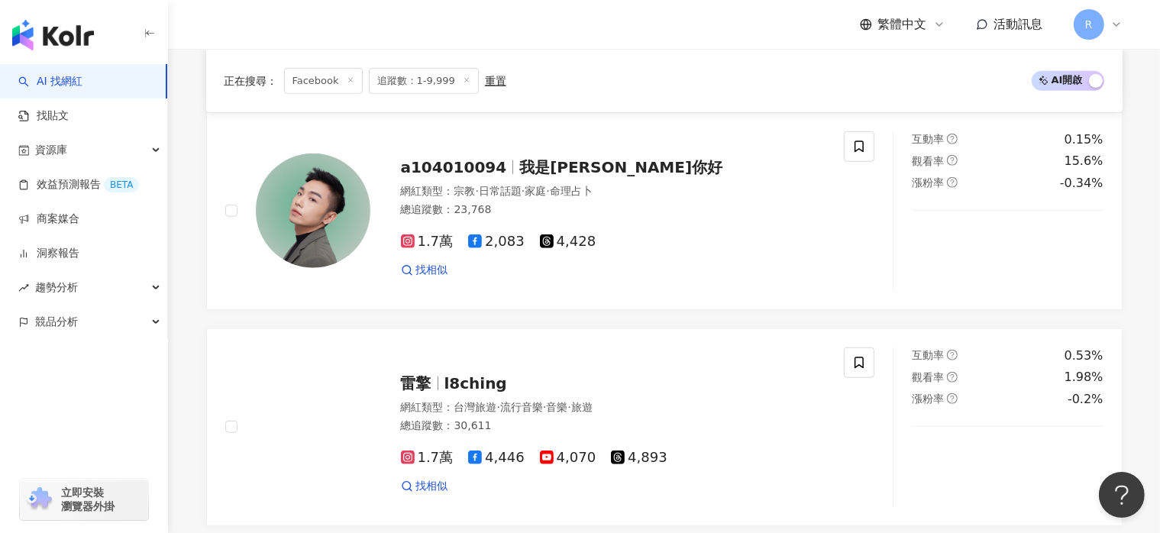
scroll to position [3016, 0]
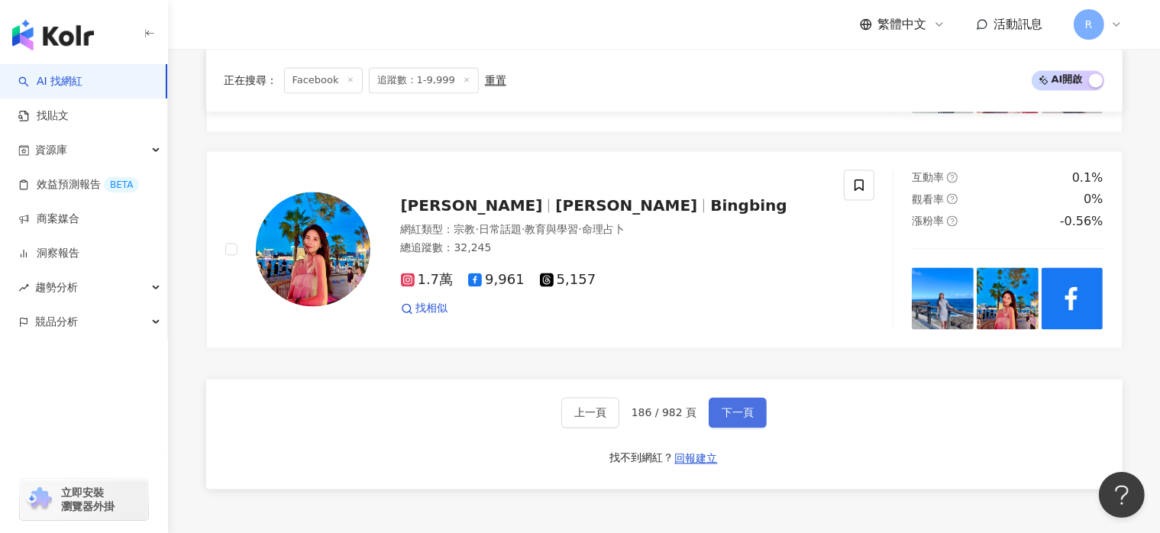
click at [748, 406] on span "下一頁" at bounding box center [738, 412] width 32 height 12
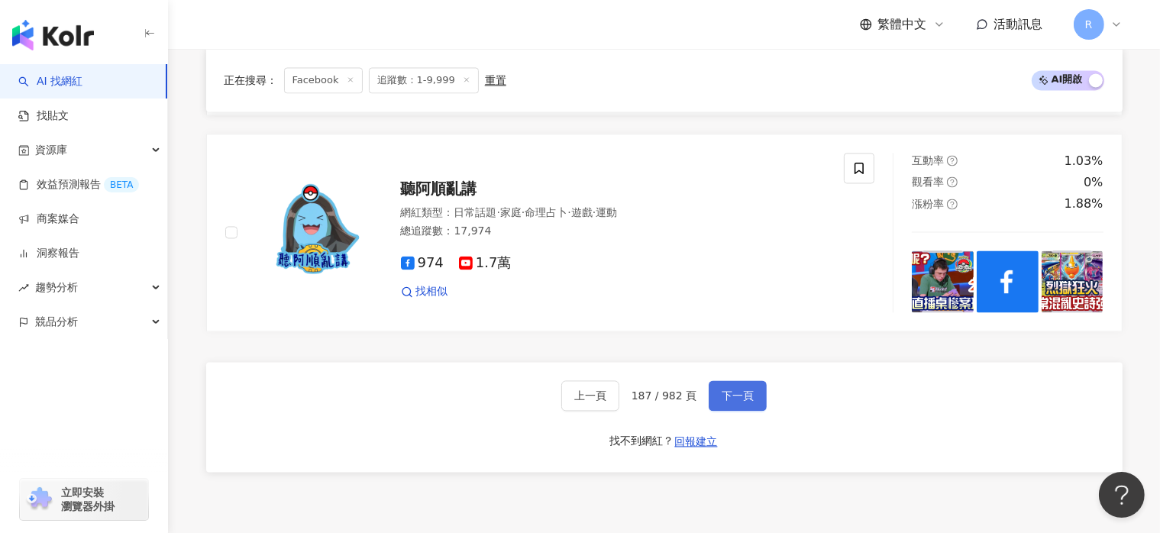
click at [744, 393] on span "下一頁" at bounding box center [738, 395] width 32 height 12
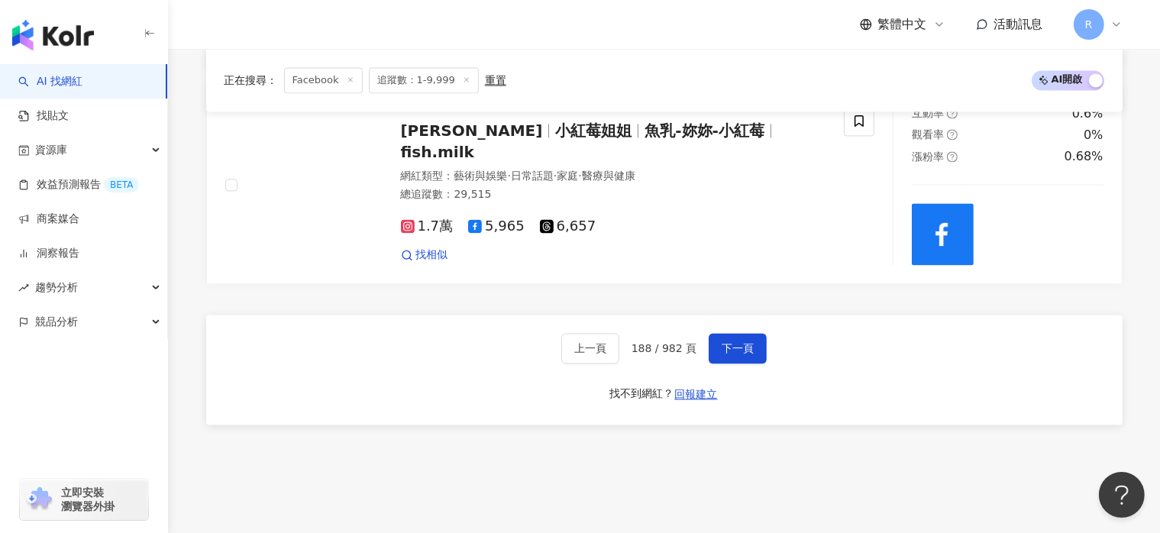
scroll to position [3092, 0]
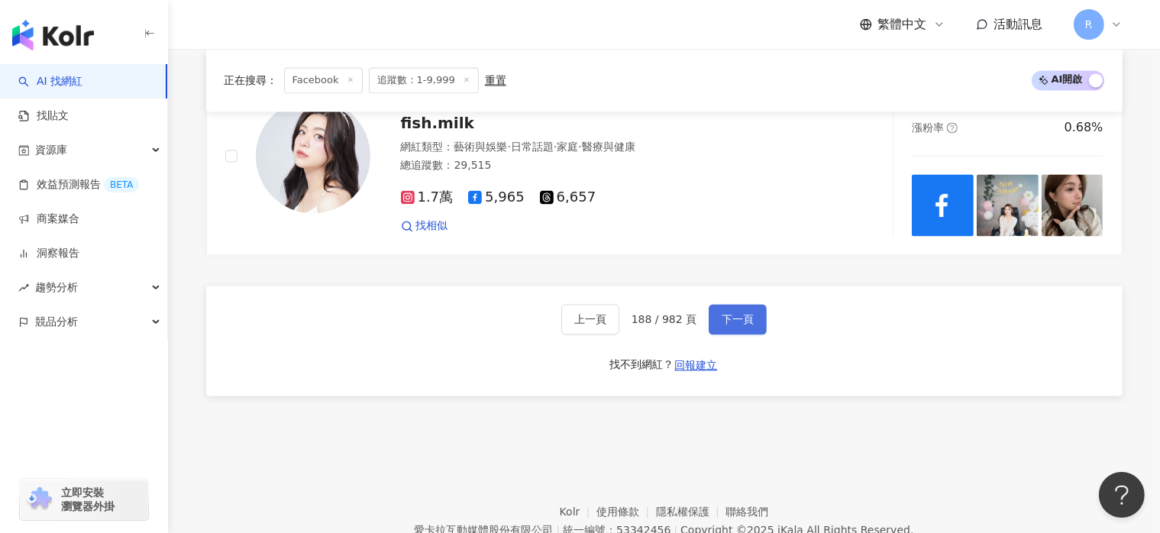
click at [741, 318] on span "下一頁" at bounding box center [738, 319] width 32 height 12
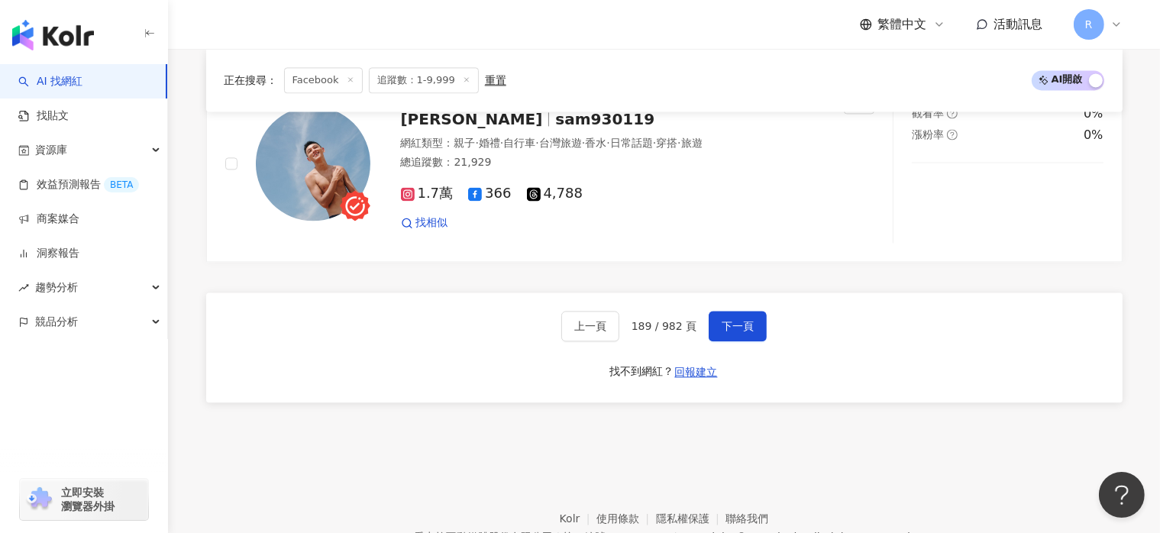
scroll to position [3340, 0]
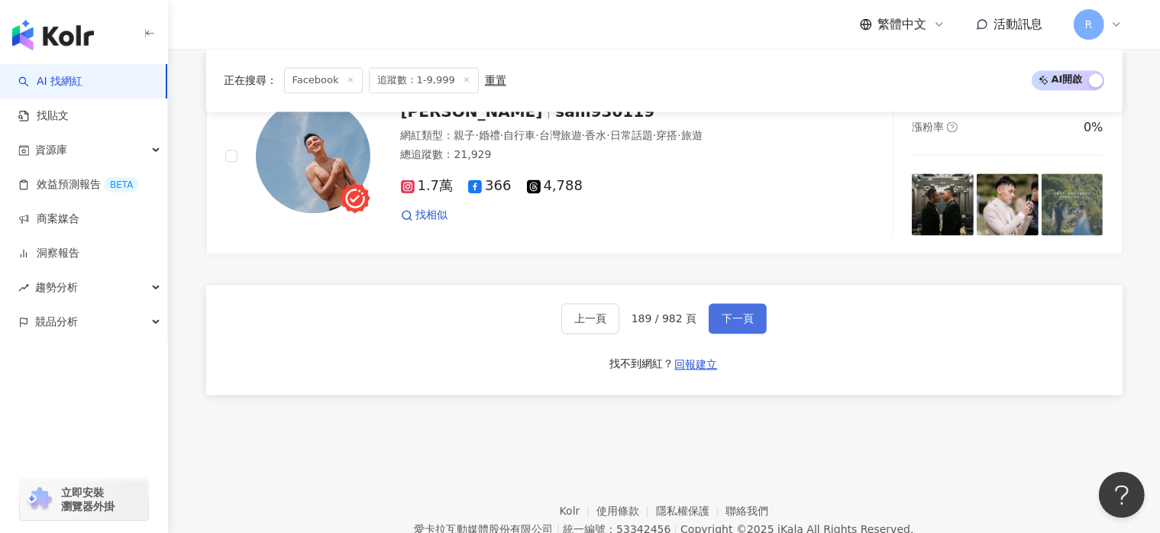
click at [737, 319] on span "下一頁" at bounding box center [738, 318] width 32 height 12
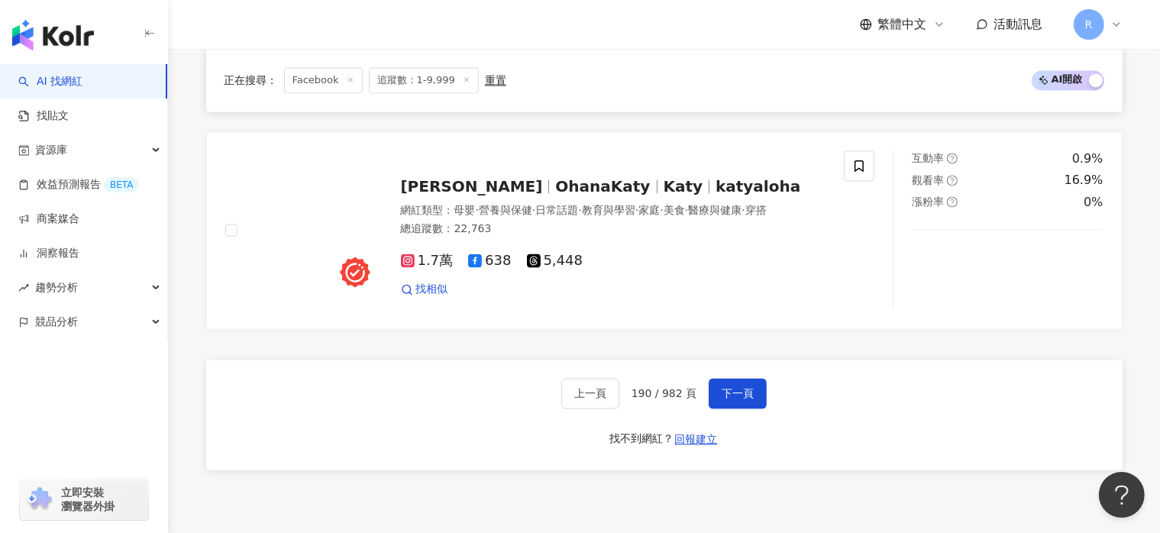
scroll to position [3057, 0]
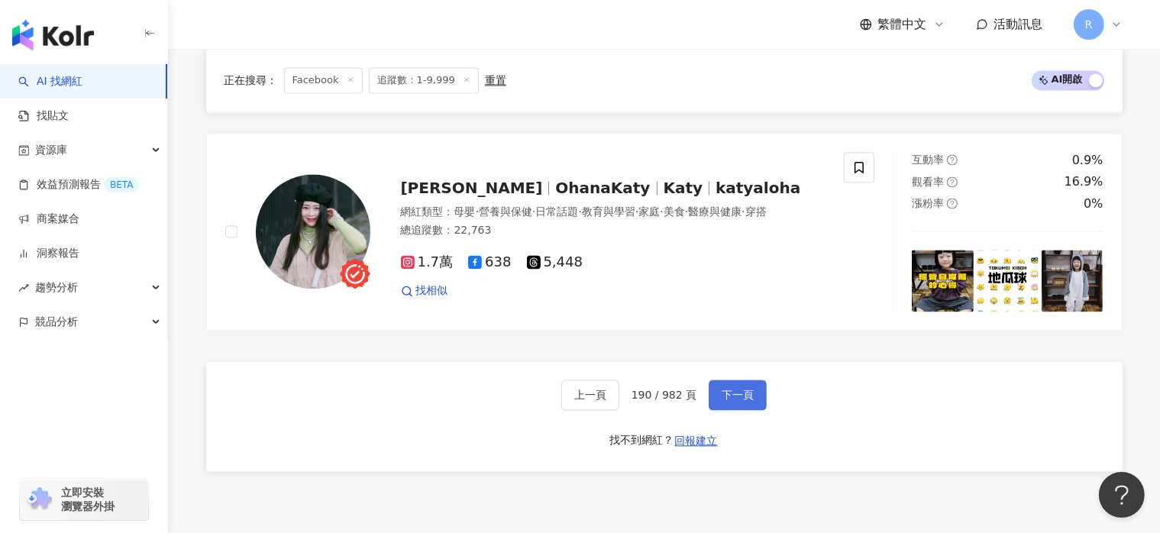
click at [760, 406] on button "下一頁" at bounding box center [738, 394] width 58 height 31
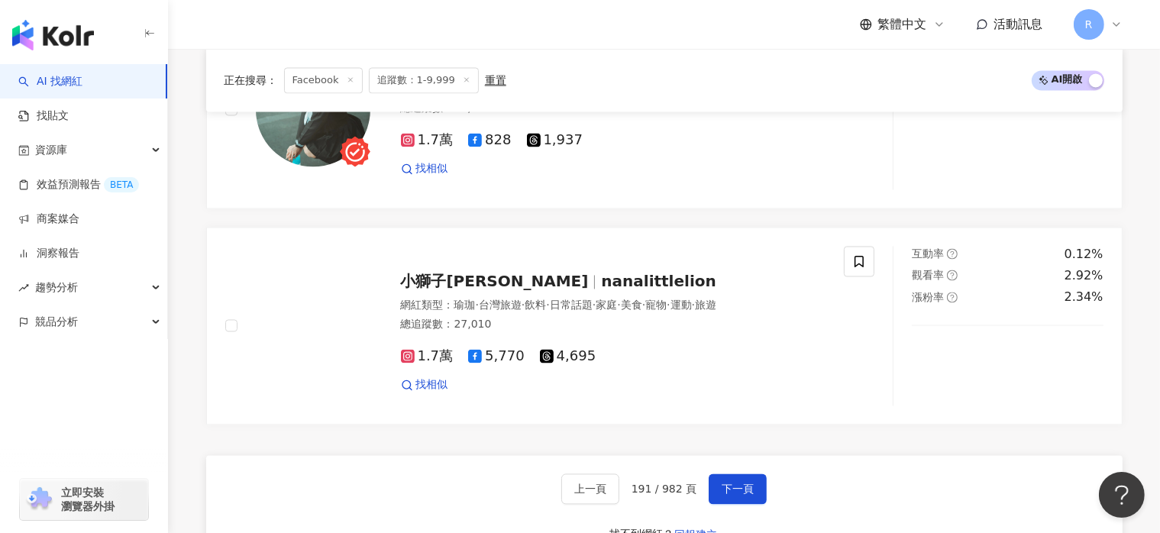
scroll to position [2984, 0]
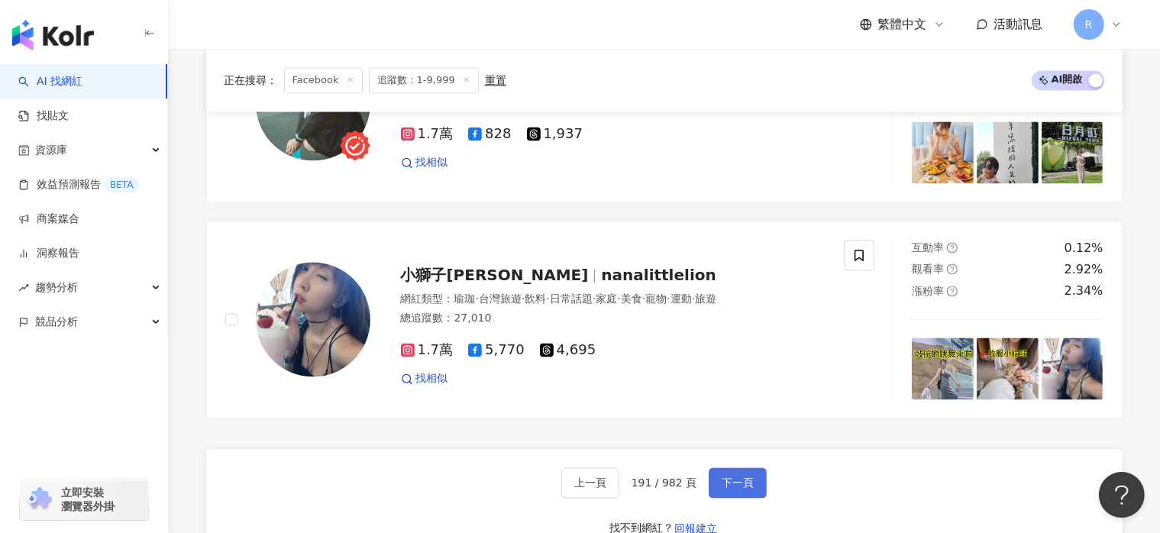
click at [722, 476] on span "下一頁" at bounding box center [738, 482] width 32 height 12
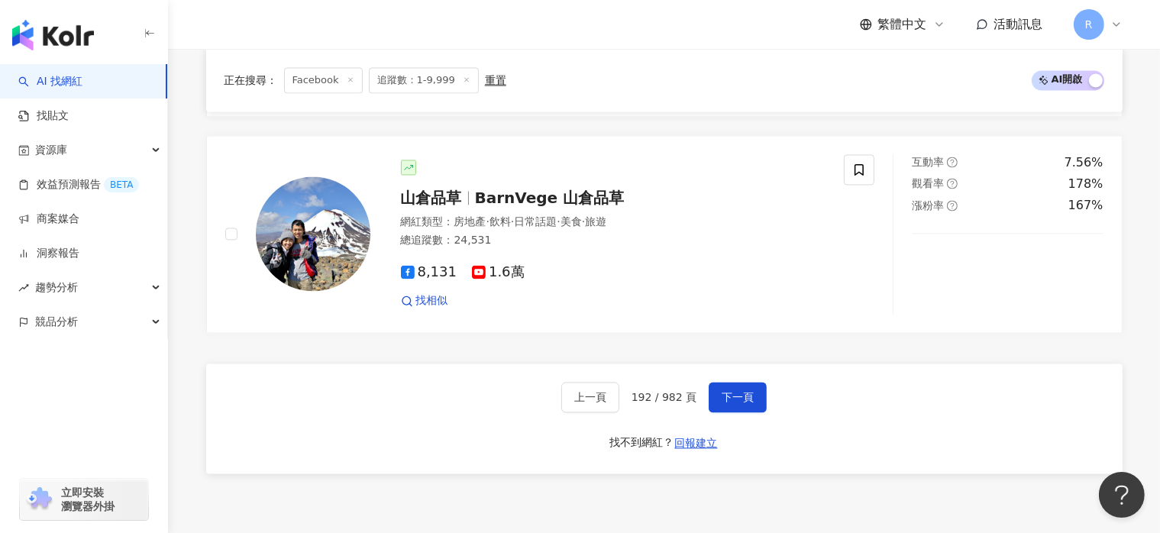
scroll to position [3016, 0]
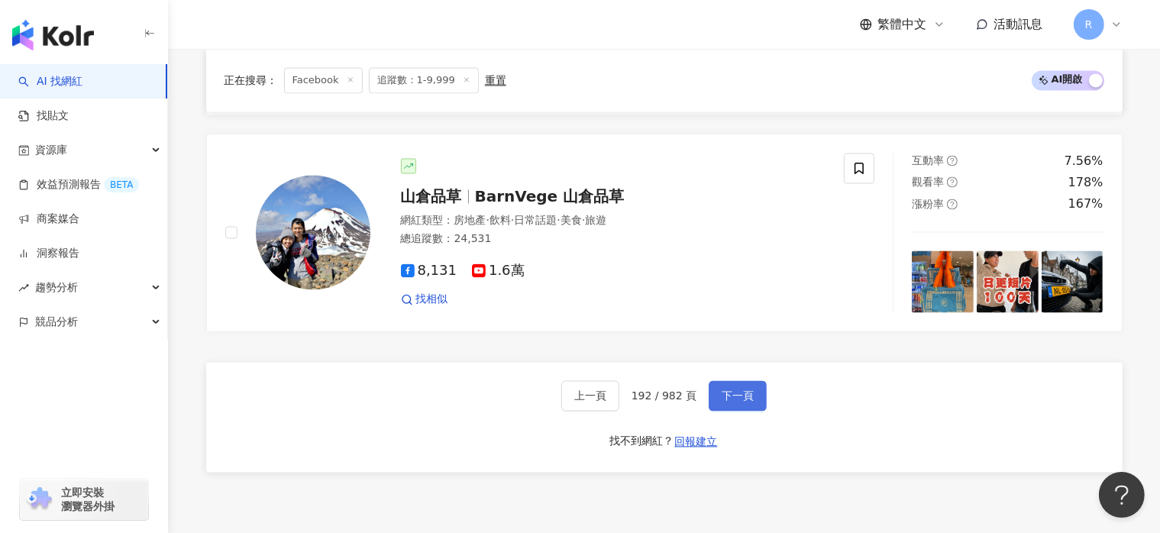
click at [743, 409] on button "下一頁" at bounding box center [738, 395] width 58 height 31
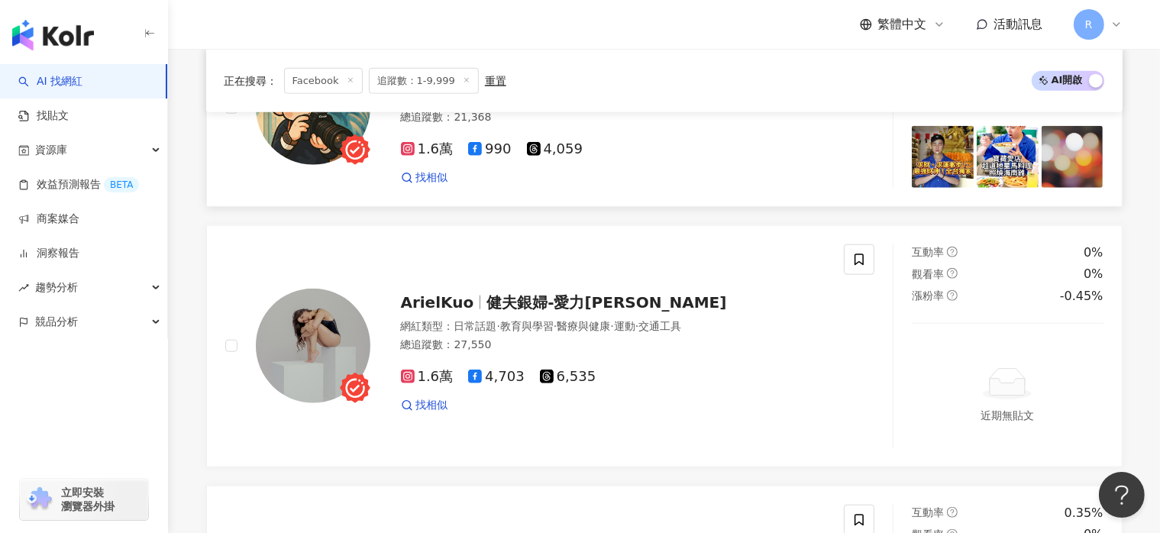
scroll to position [1545, 0]
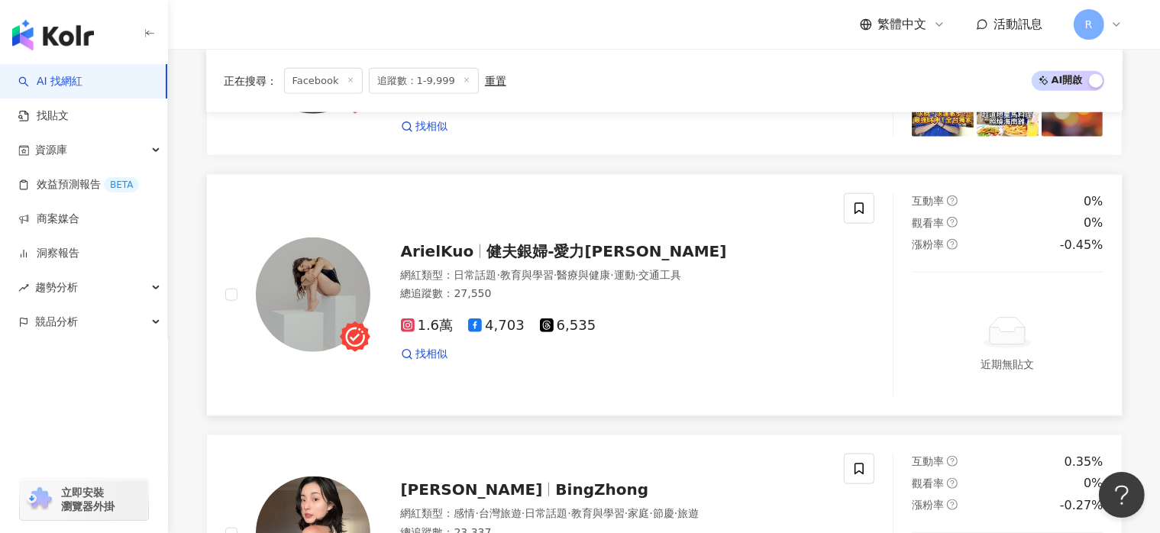
click at [755, 305] on div "網紅類型 ： 日常話題 · 教育與學習 · 醫療與健康 · 運動 · 交通工具 總追蹤數 ： 27,550" at bounding box center [613, 286] width 425 height 37
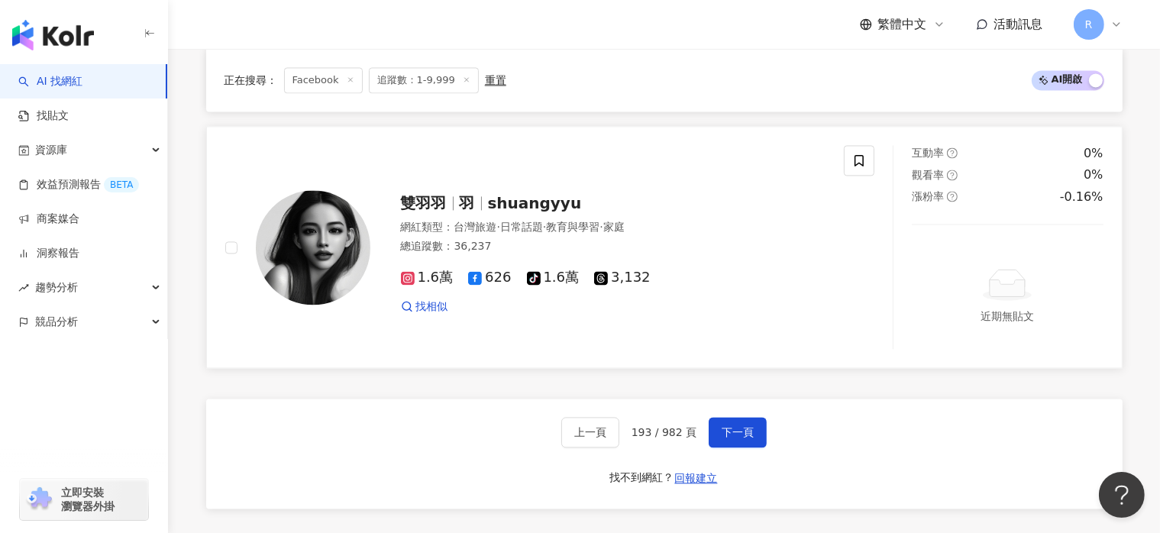
scroll to position [3225, 0]
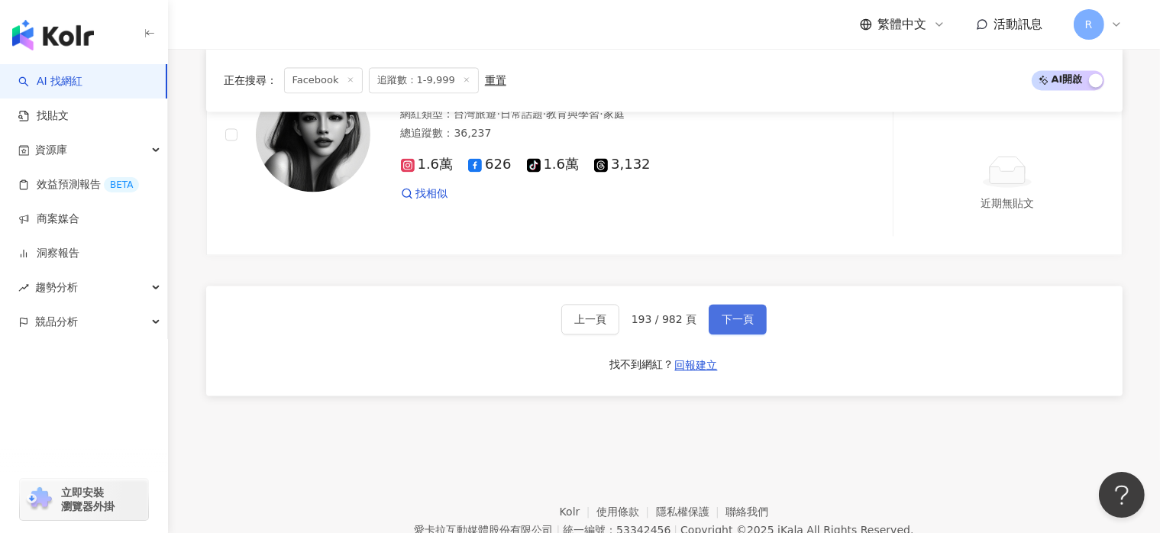
click at [751, 320] on button "下一頁" at bounding box center [738, 319] width 58 height 31
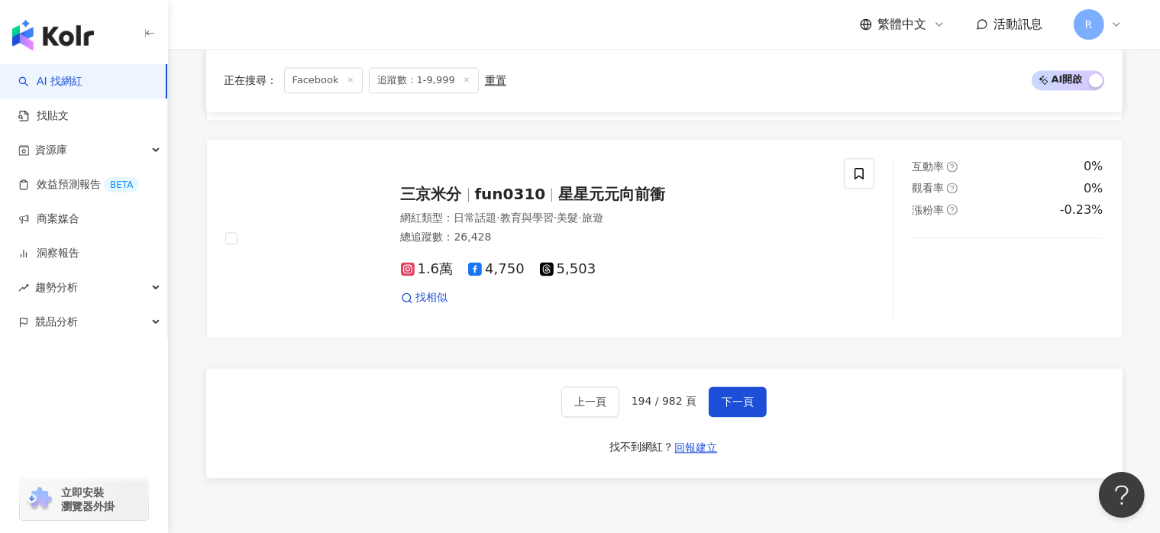
scroll to position [3237, 0]
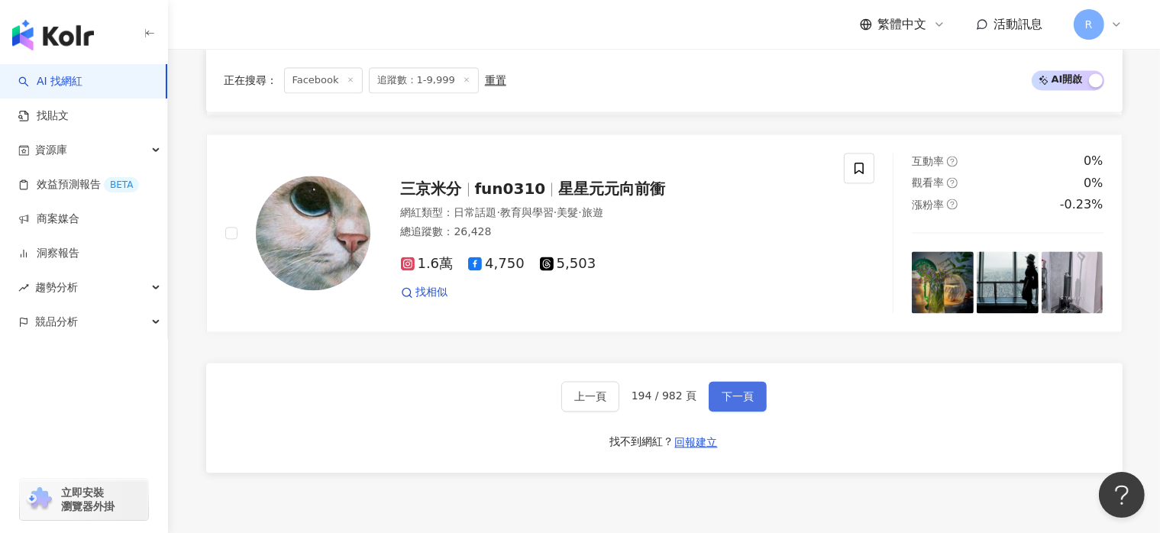
click at [752, 396] on button "下一頁" at bounding box center [738, 396] width 58 height 31
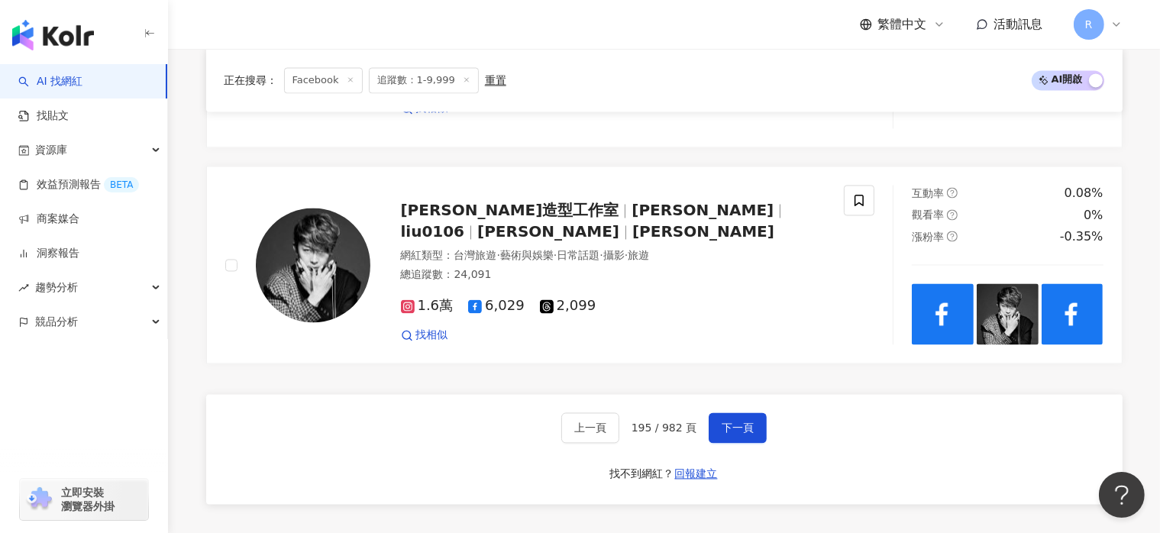
scroll to position [3079, 0]
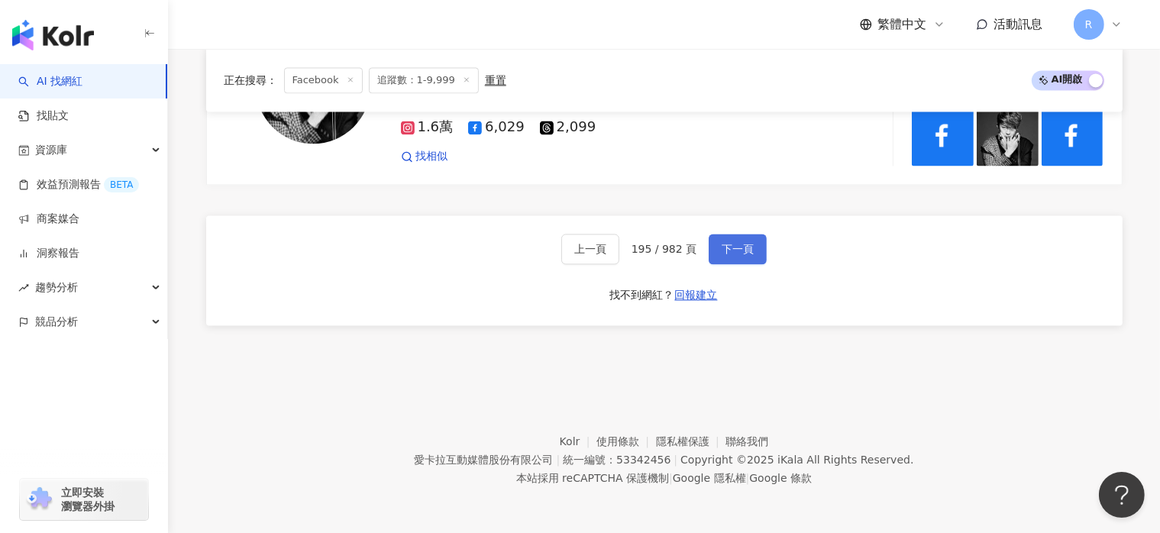
click at [751, 253] on button "下一頁" at bounding box center [738, 249] width 58 height 31
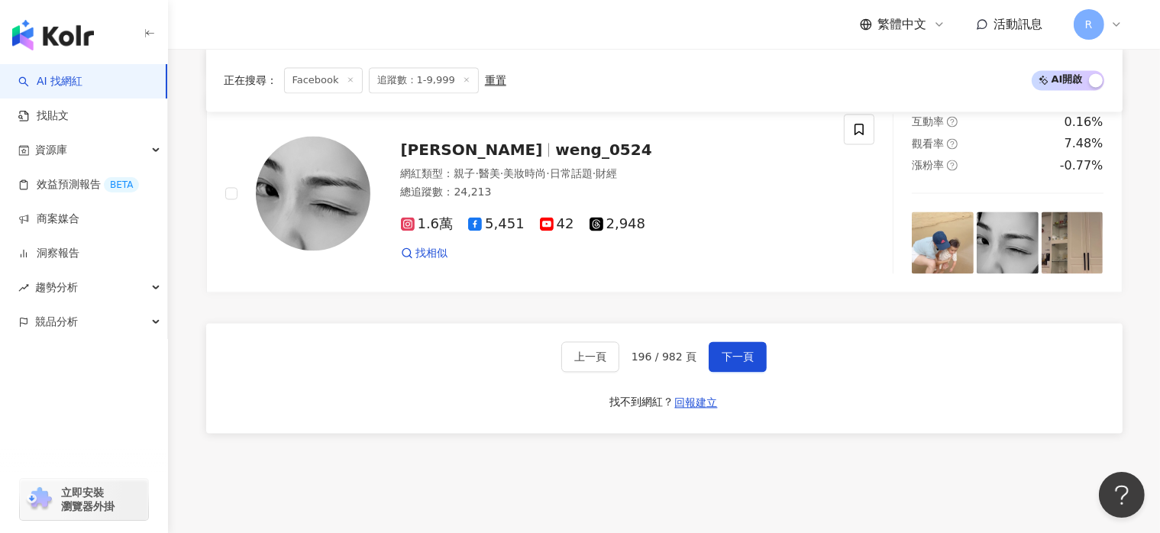
scroll to position [3131, 0]
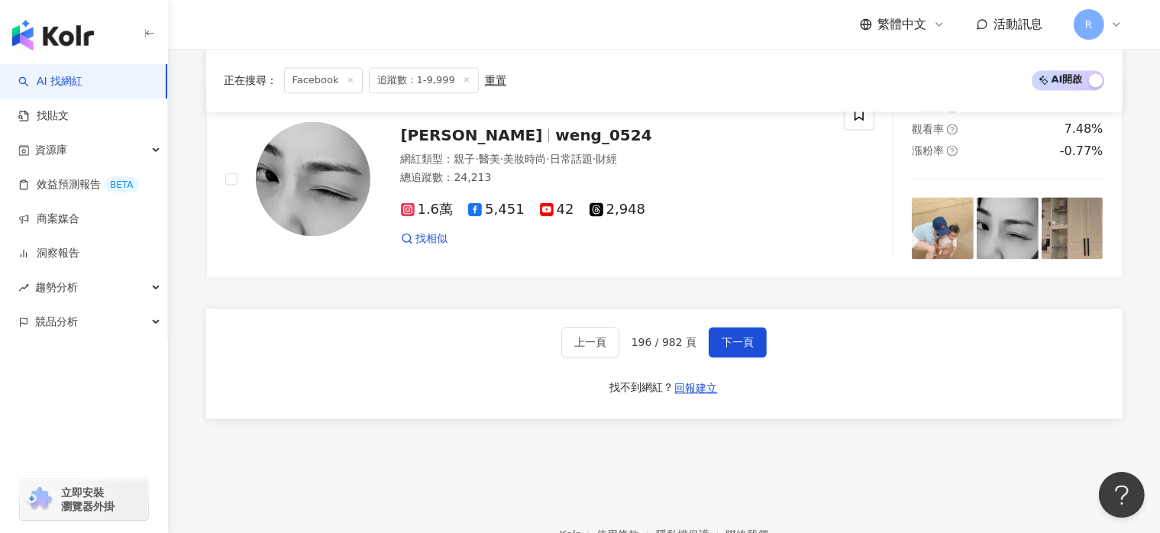
click at [742, 314] on div "上一頁 196 / 982 頁 下一頁 找不到網紅？ 回報建立" at bounding box center [664, 363] width 916 height 110
click at [751, 332] on button "下一頁" at bounding box center [738, 342] width 58 height 31
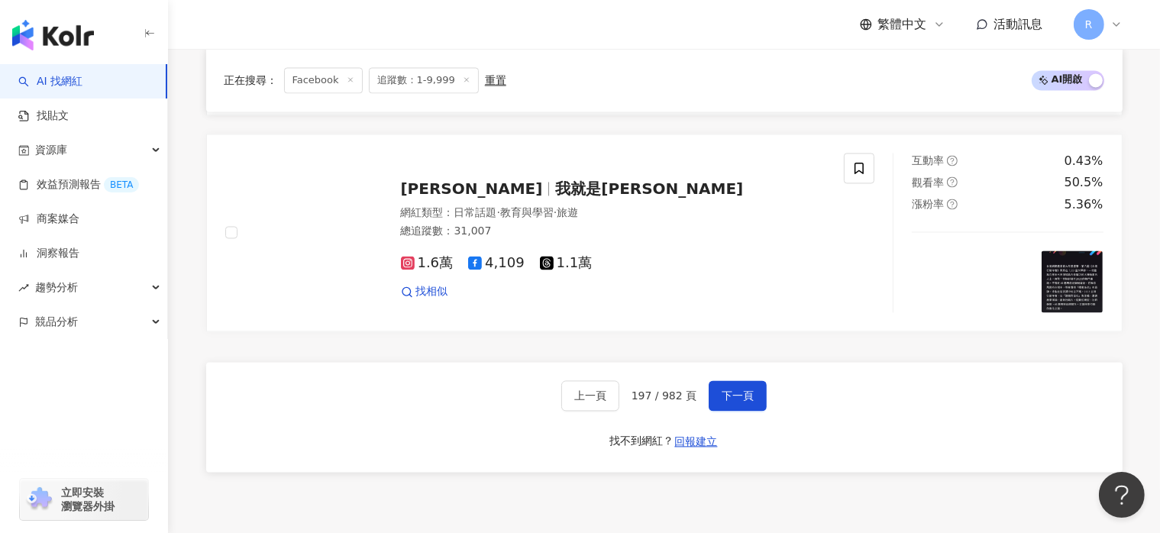
scroll to position [3005, 0]
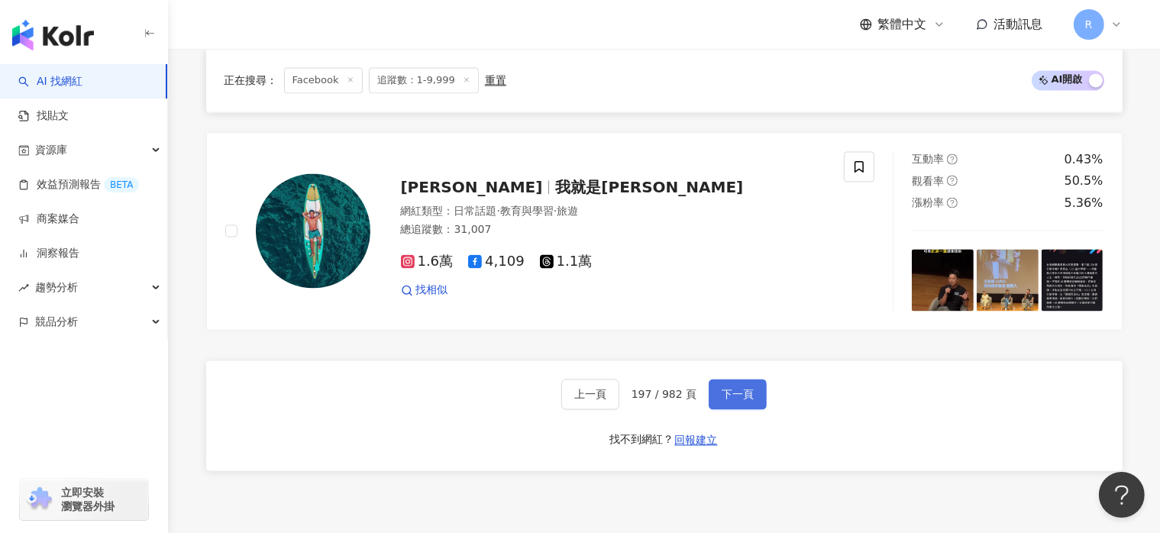
click at [744, 394] on span "下一頁" at bounding box center [738, 394] width 32 height 12
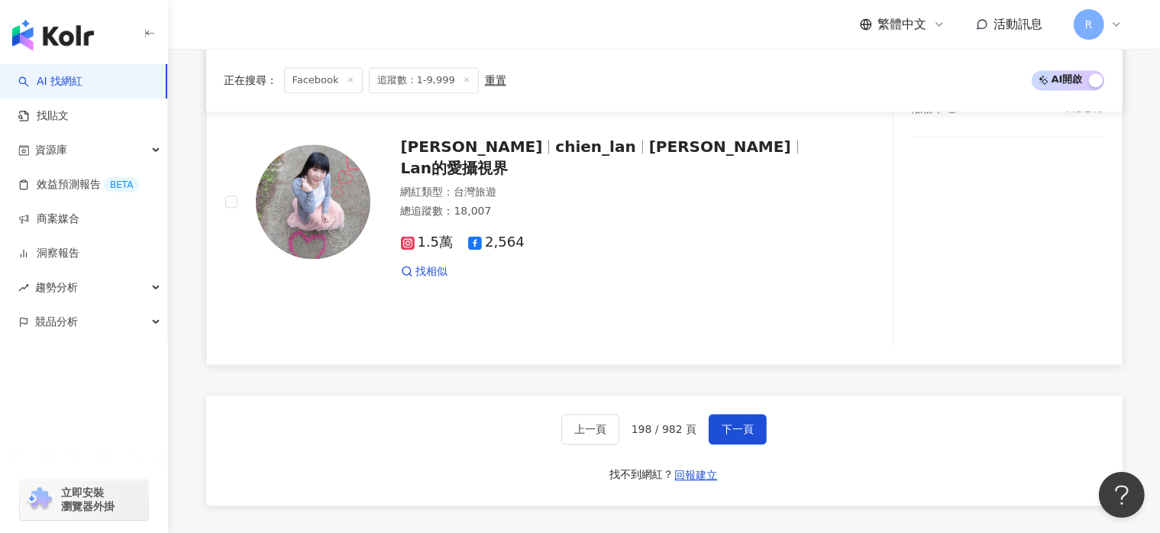
scroll to position [3360, 0]
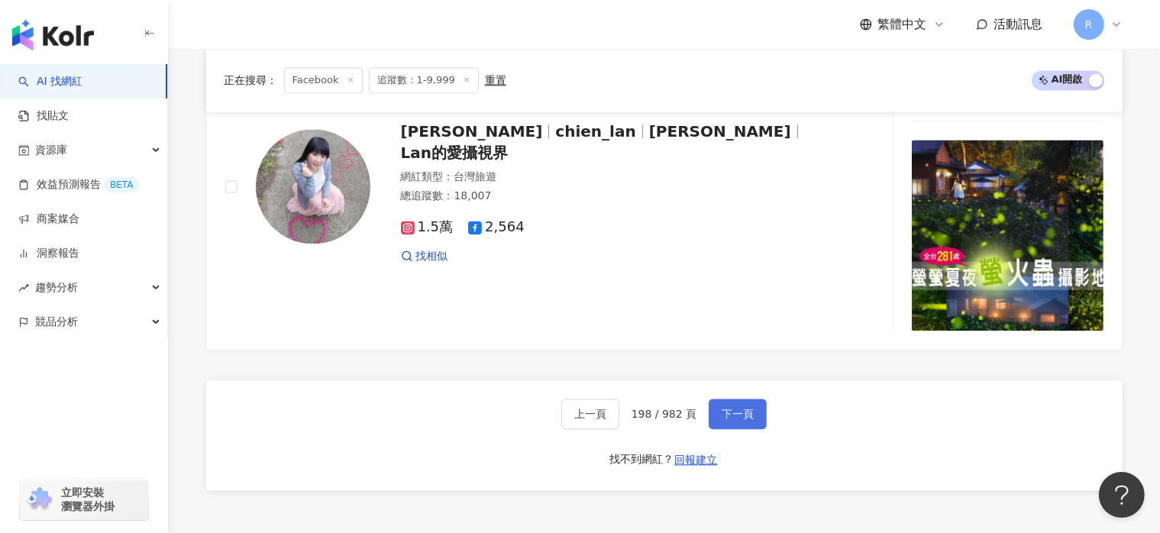
click at [726, 408] on span "下一頁" at bounding box center [738, 414] width 32 height 12
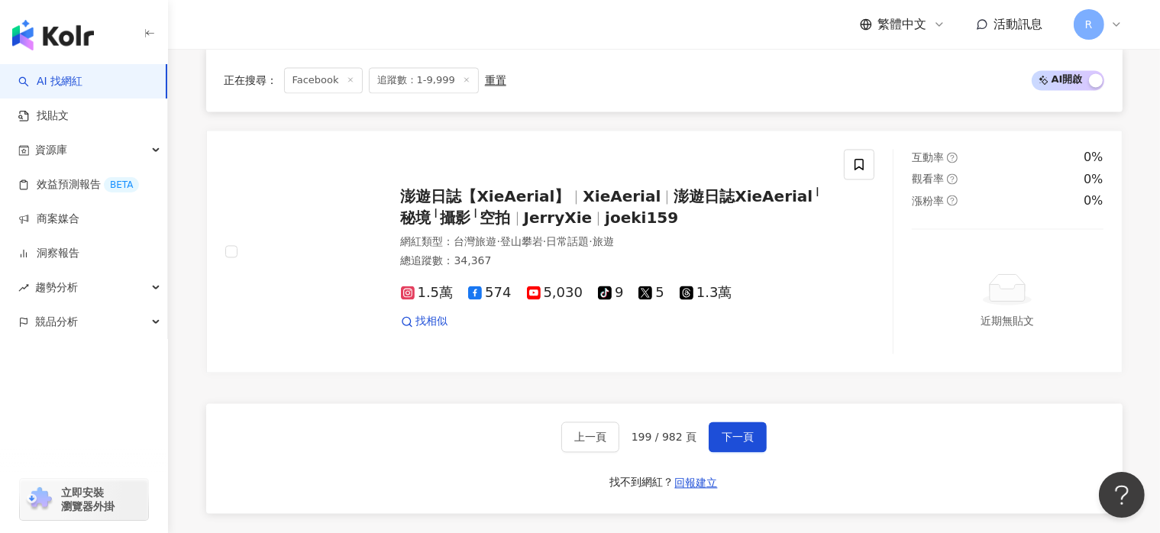
scroll to position [3112, 0]
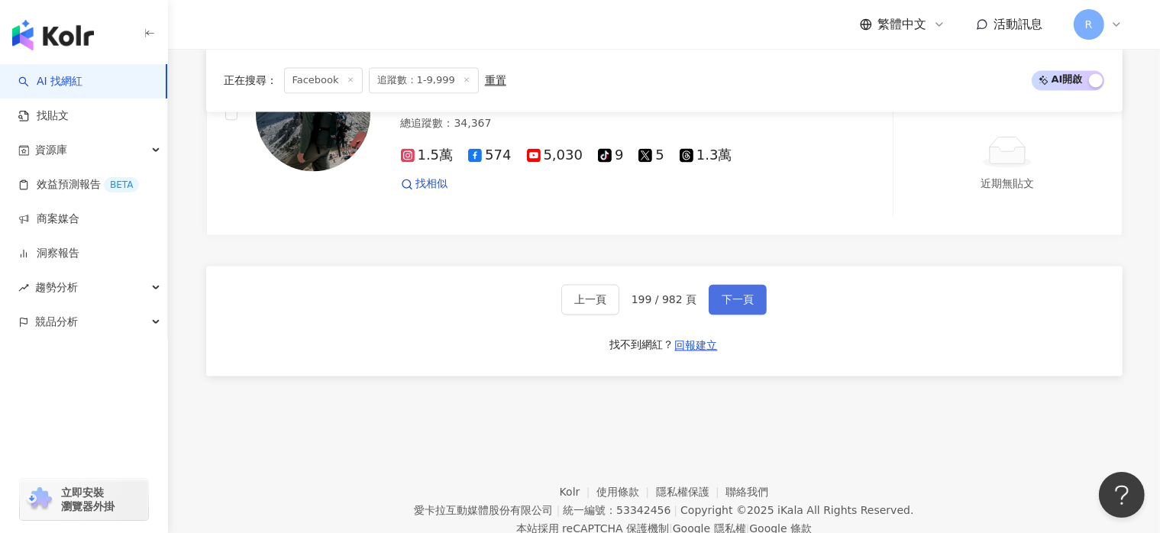
click at [754, 312] on button "下一頁" at bounding box center [738, 299] width 58 height 31
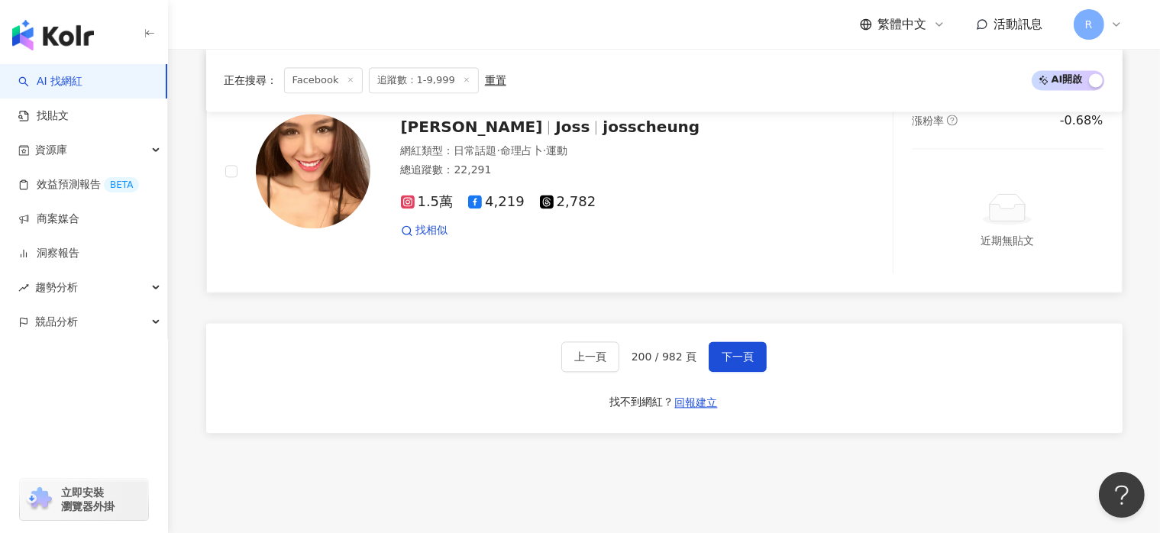
scroll to position [3283, 0]
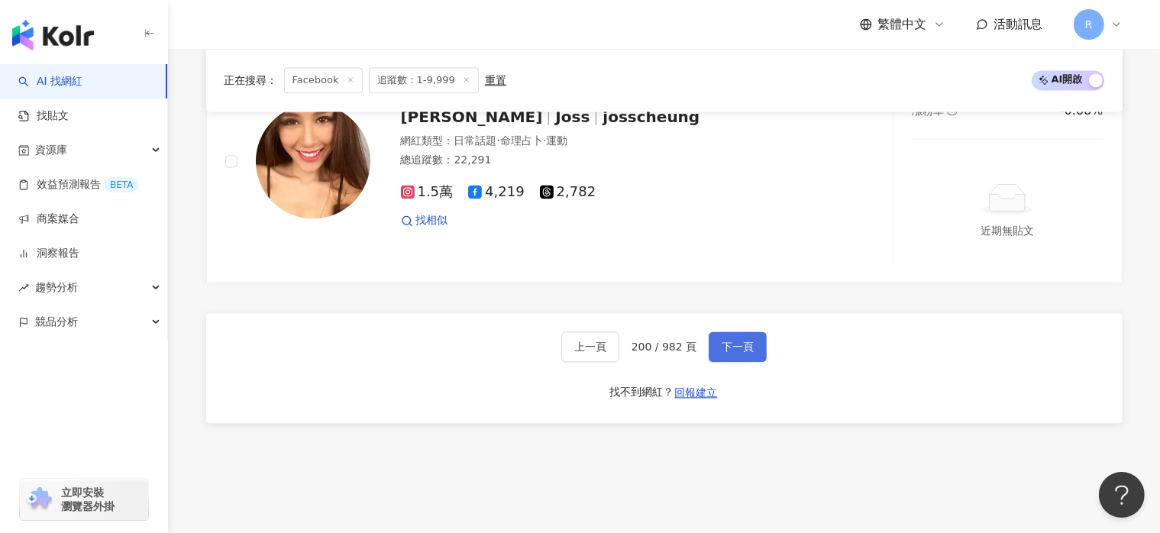
click at [745, 351] on span "下一頁" at bounding box center [738, 347] width 32 height 12
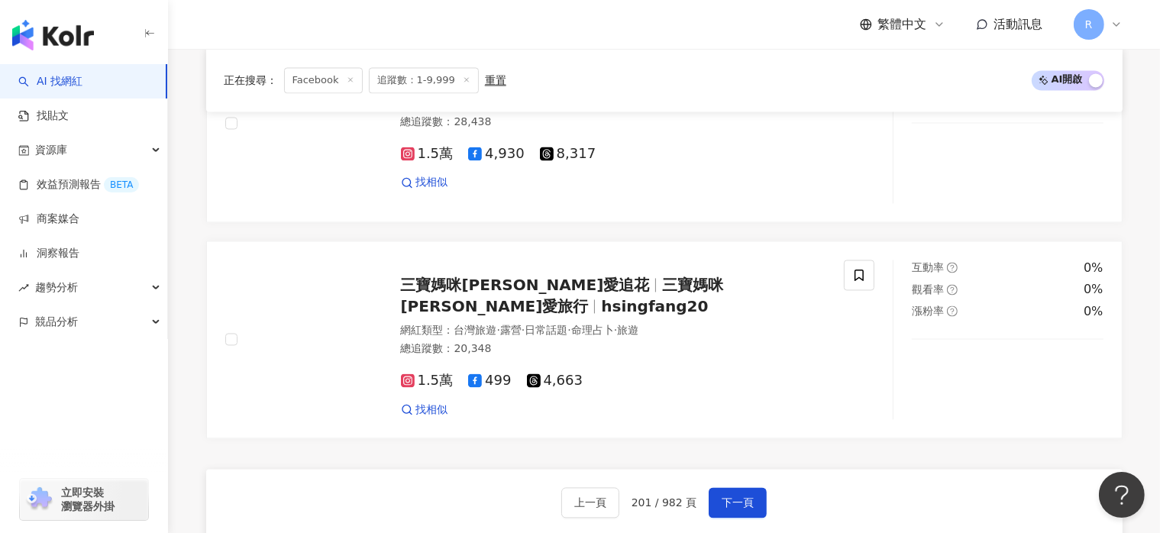
scroll to position [2978, 0]
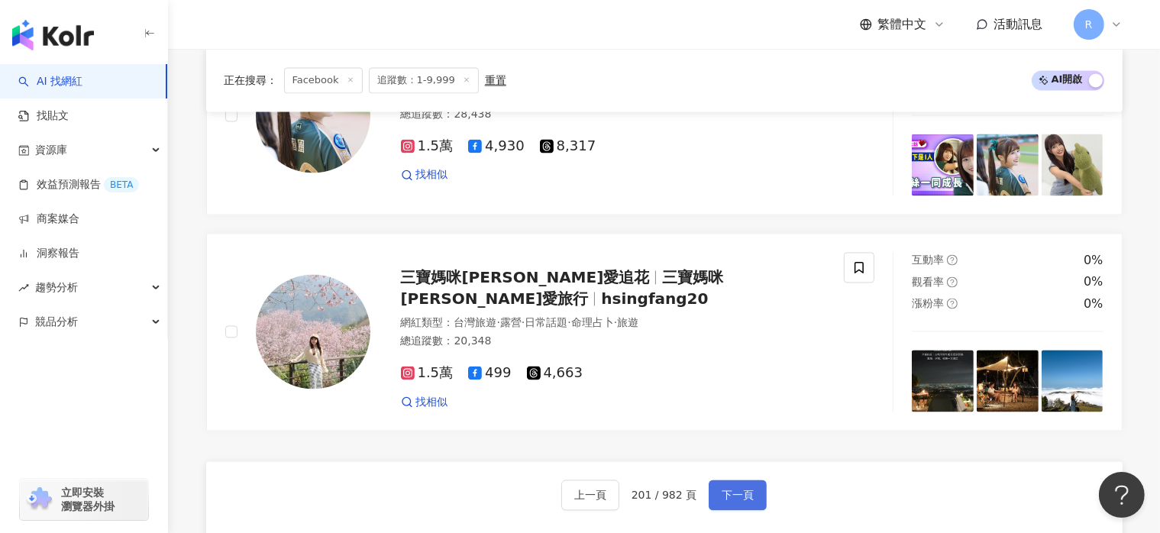
click at [724, 490] on span "下一頁" at bounding box center [738, 495] width 32 height 12
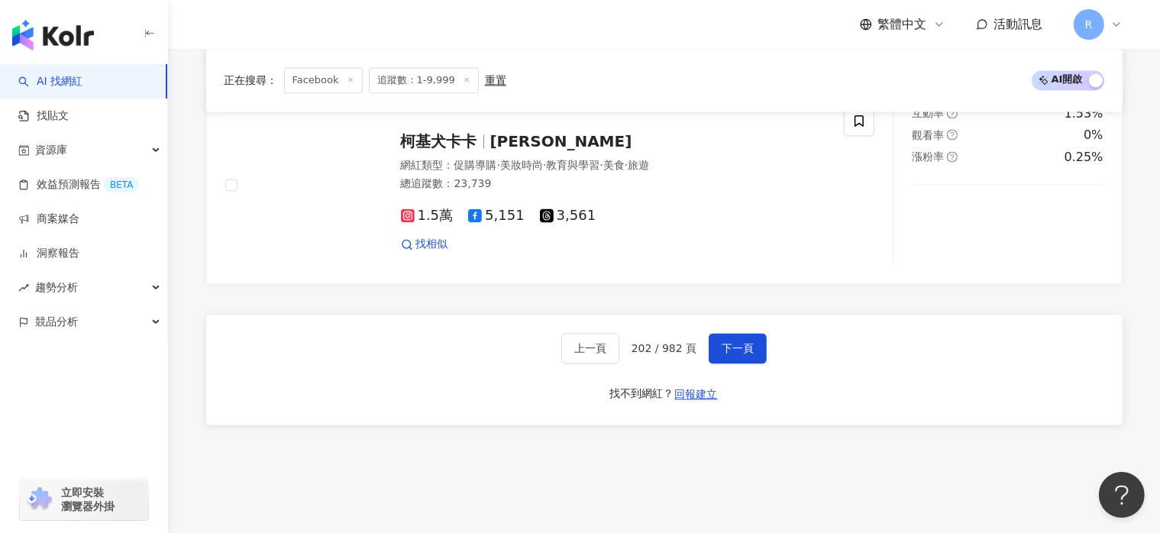
scroll to position [3030, 0]
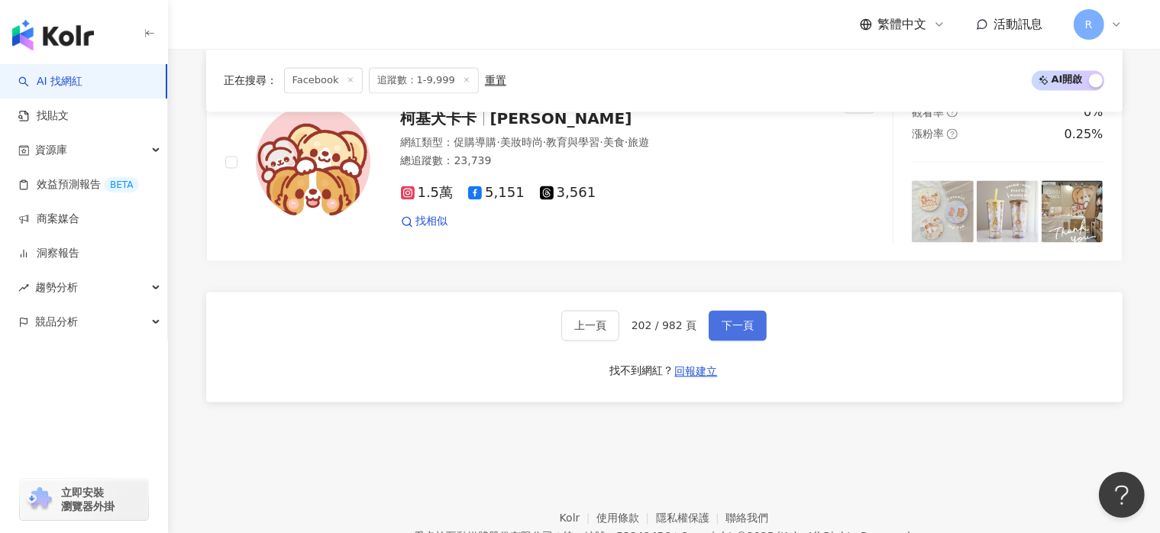
click at [737, 331] on span "下一頁" at bounding box center [738, 325] width 32 height 12
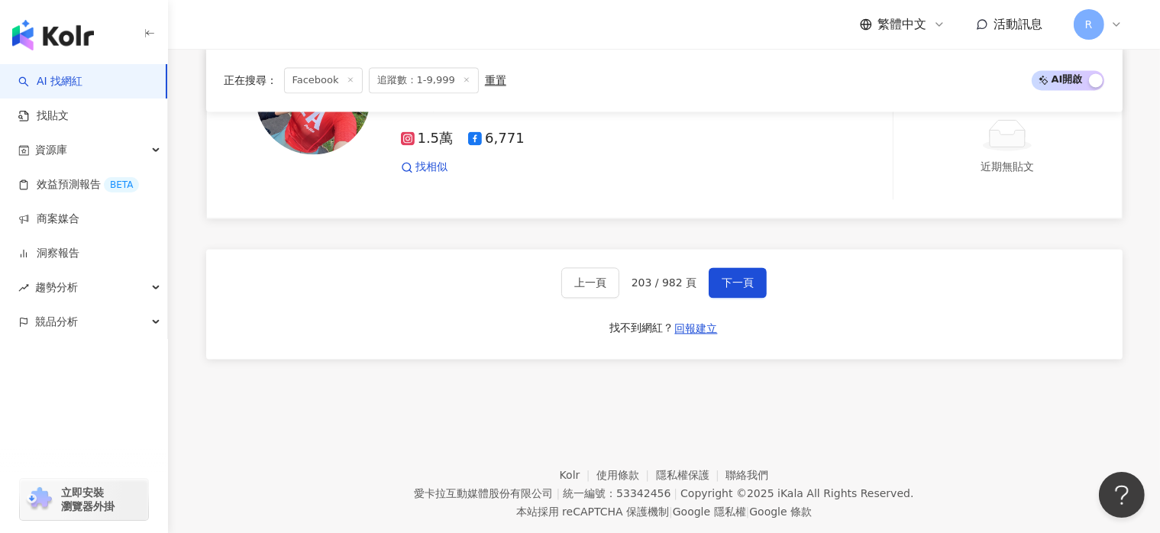
scroll to position [3213, 0]
click at [750, 266] on button "下一頁" at bounding box center [738, 281] width 58 height 31
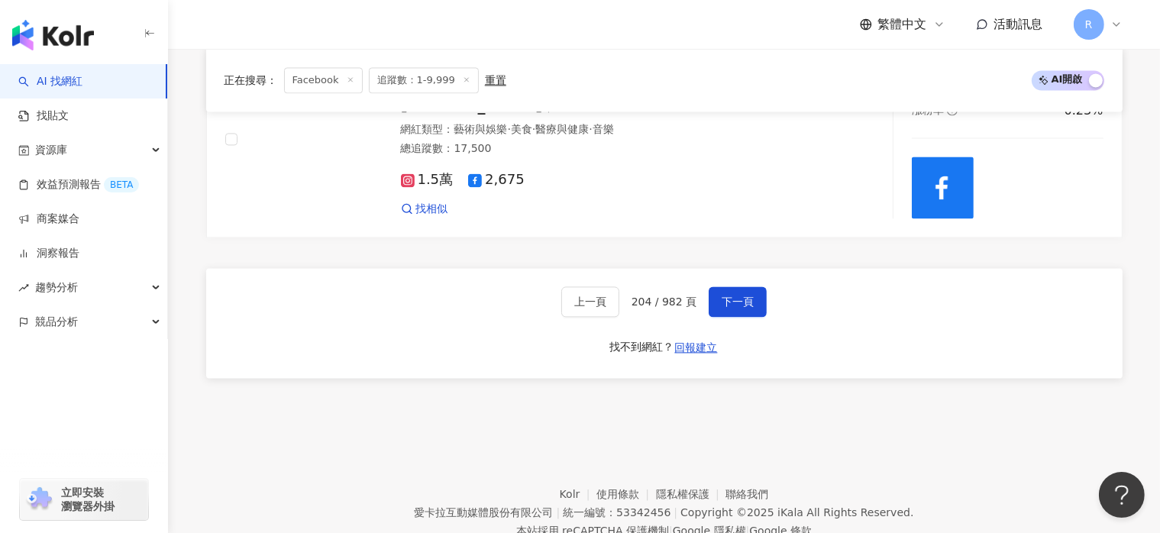
scroll to position [3205, 0]
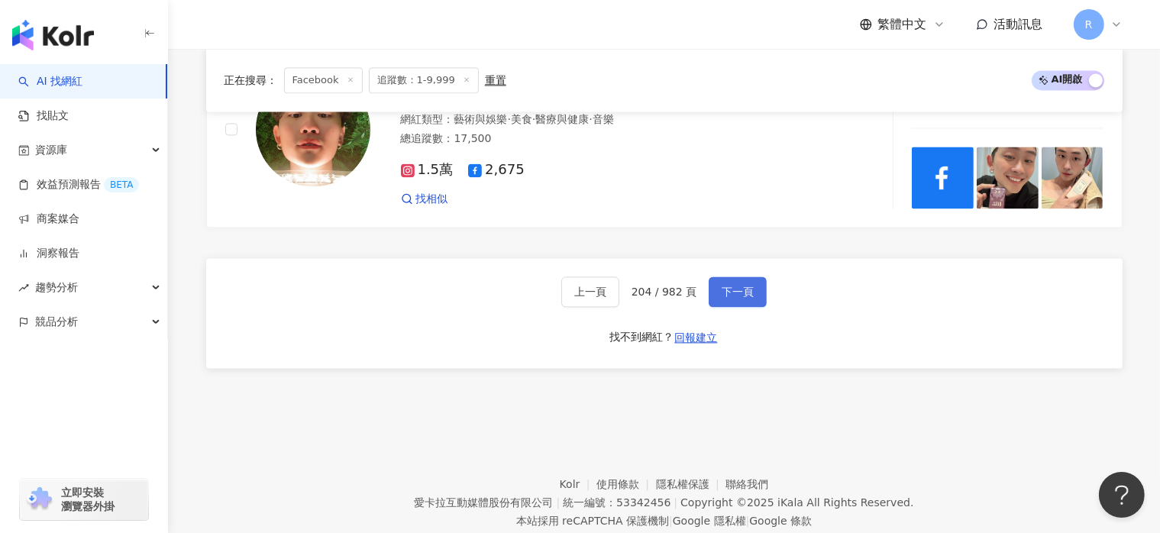
click at [738, 295] on button "下一頁" at bounding box center [738, 291] width 58 height 31
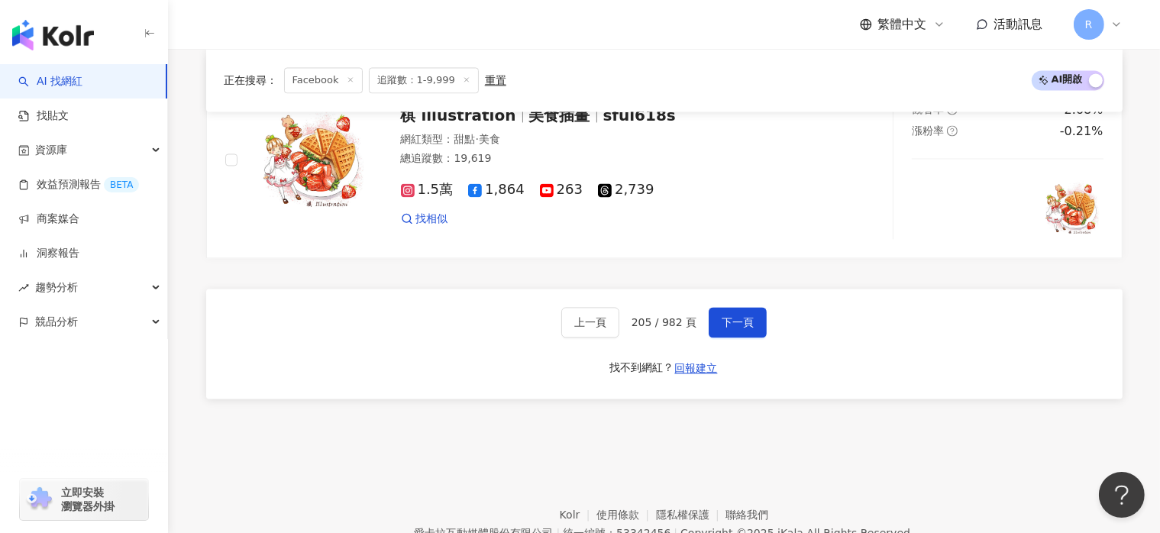
scroll to position [3222, 0]
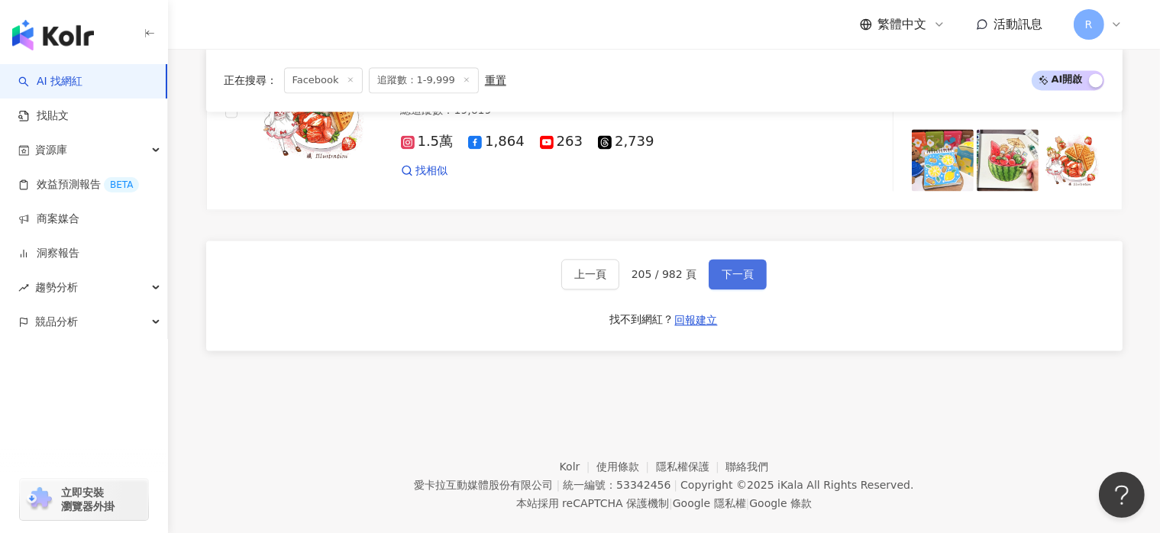
click at [742, 277] on span "下一頁" at bounding box center [738, 274] width 32 height 12
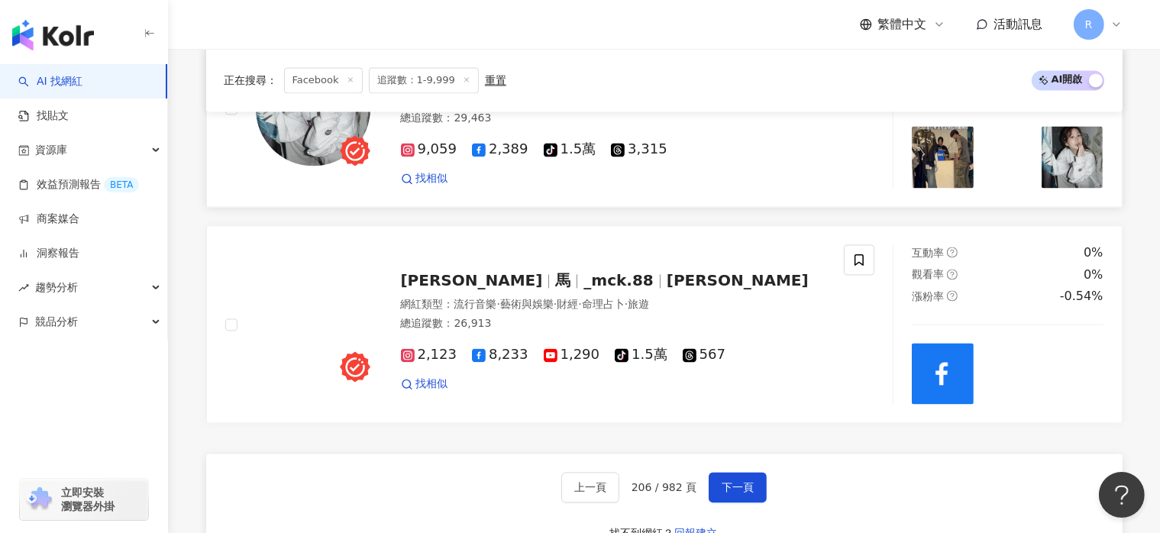
scroll to position [3346, 0]
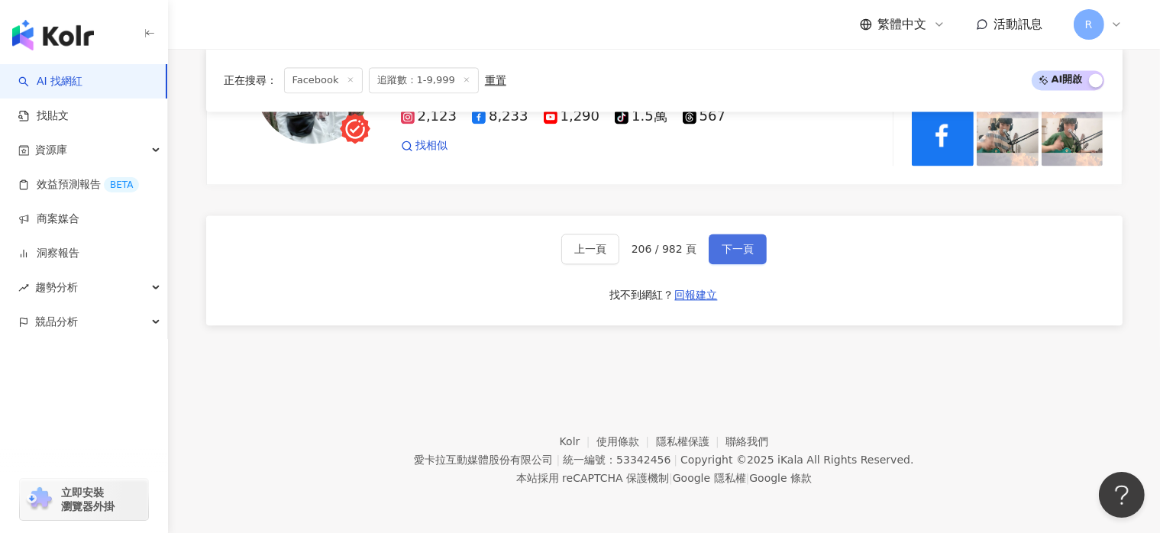
click at [753, 244] on button "下一頁" at bounding box center [738, 249] width 58 height 31
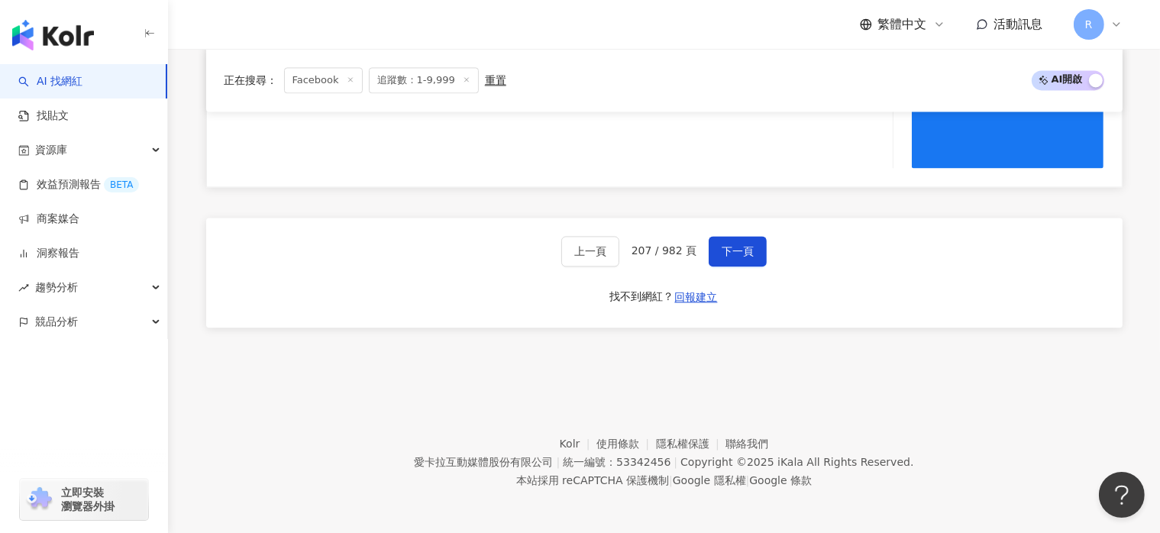
scroll to position [3342, 0]
click at [748, 244] on span "下一頁" at bounding box center [738, 249] width 32 height 12
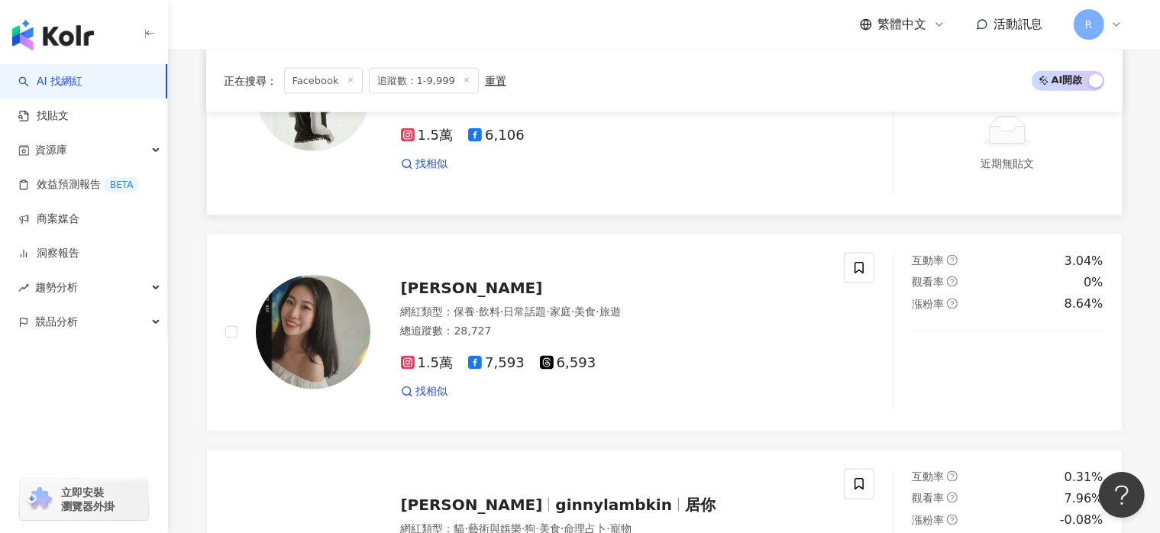
scroll to position [2059, 0]
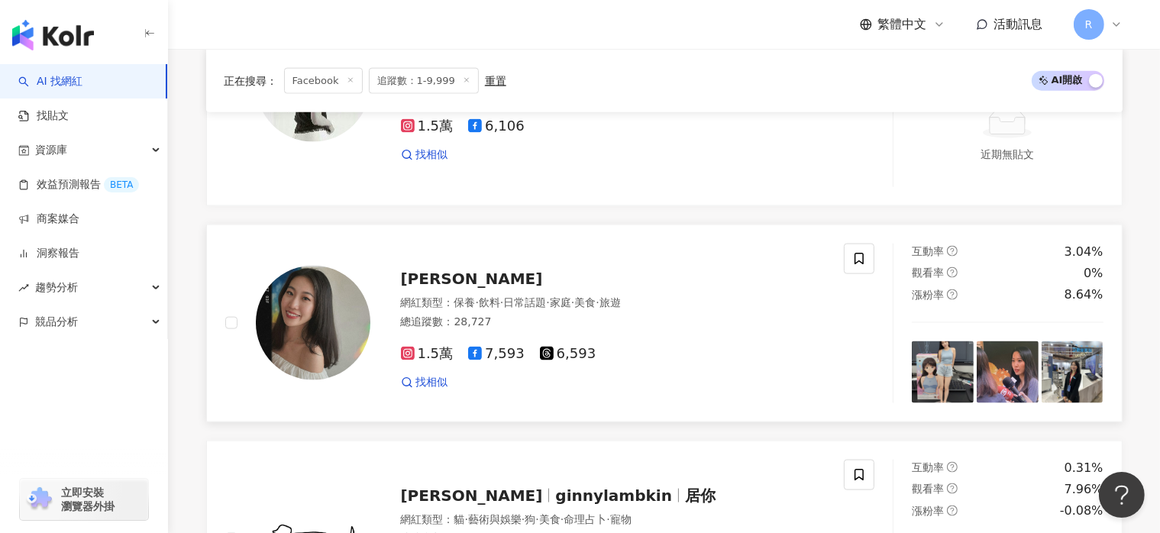
click at [487, 357] on span "7,593" at bounding box center [496, 354] width 57 height 16
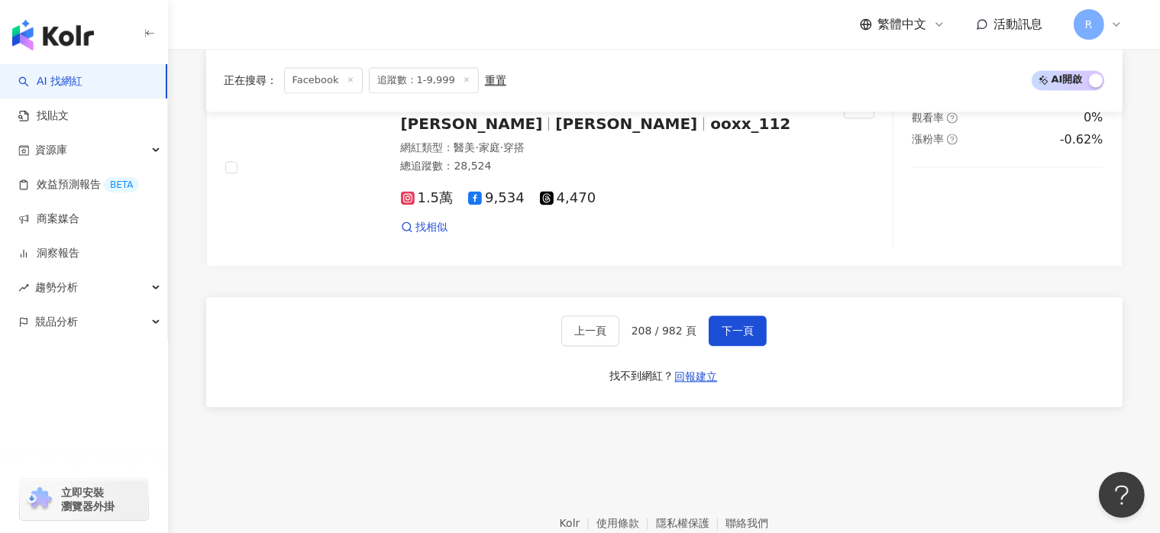
scroll to position [3357, 0]
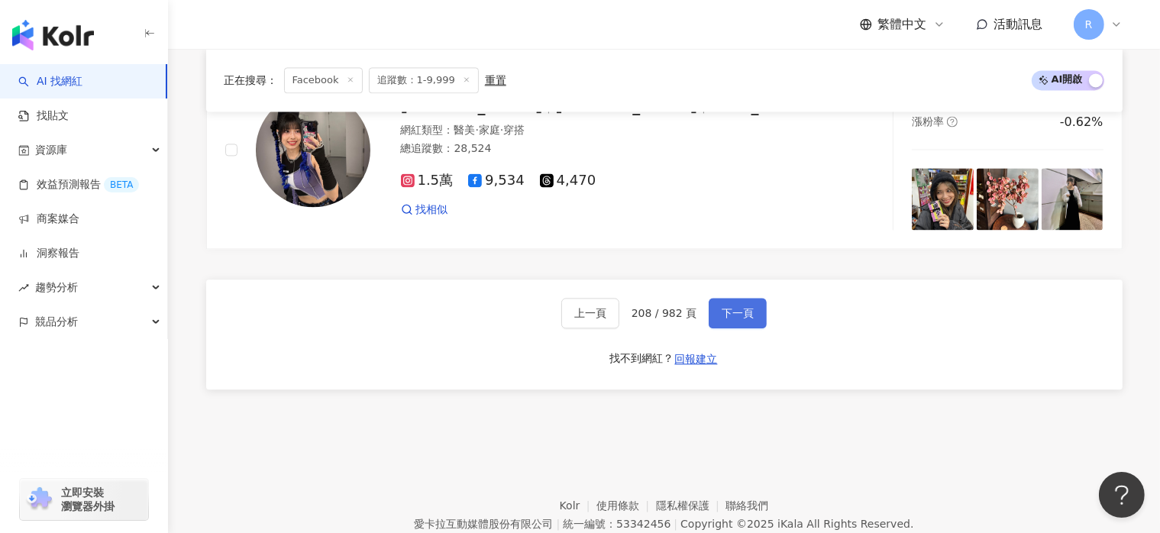
click at [751, 323] on button "下一頁" at bounding box center [738, 313] width 58 height 31
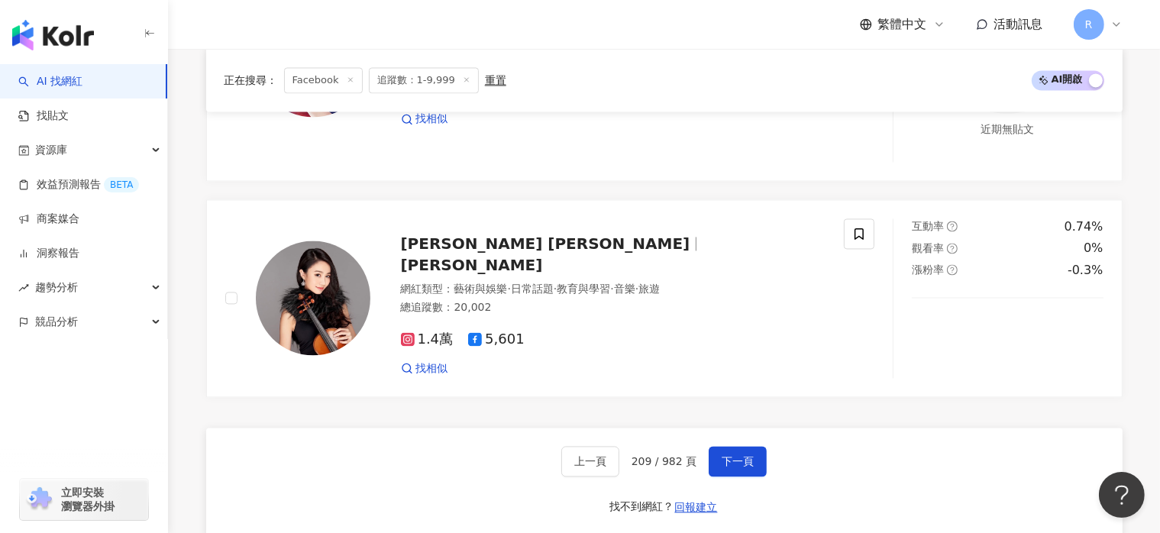
scroll to position [3134, 0]
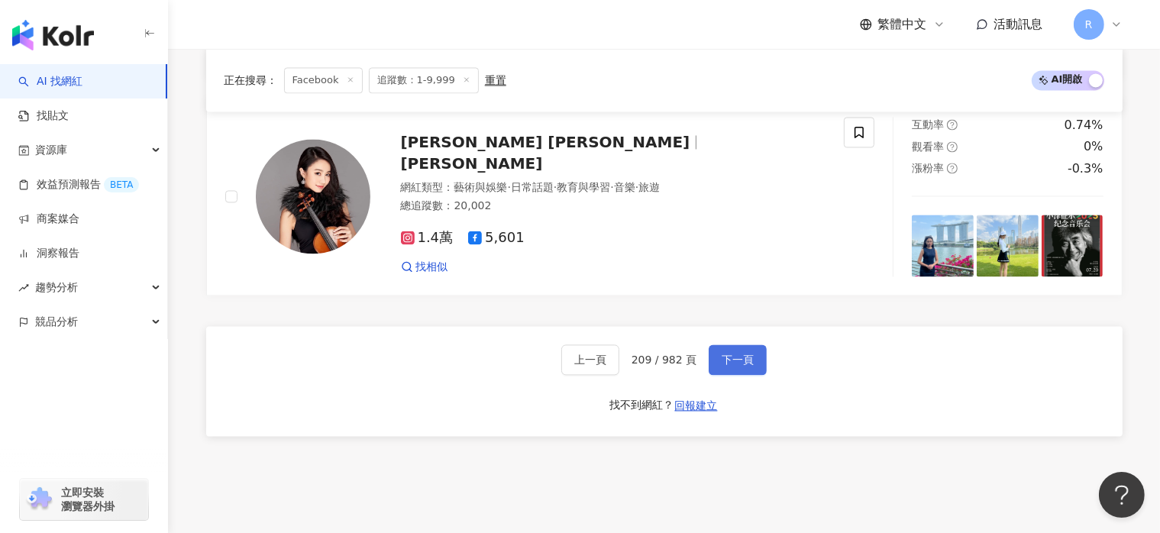
click at [752, 344] on button "下一頁" at bounding box center [738, 359] width 58 height 31
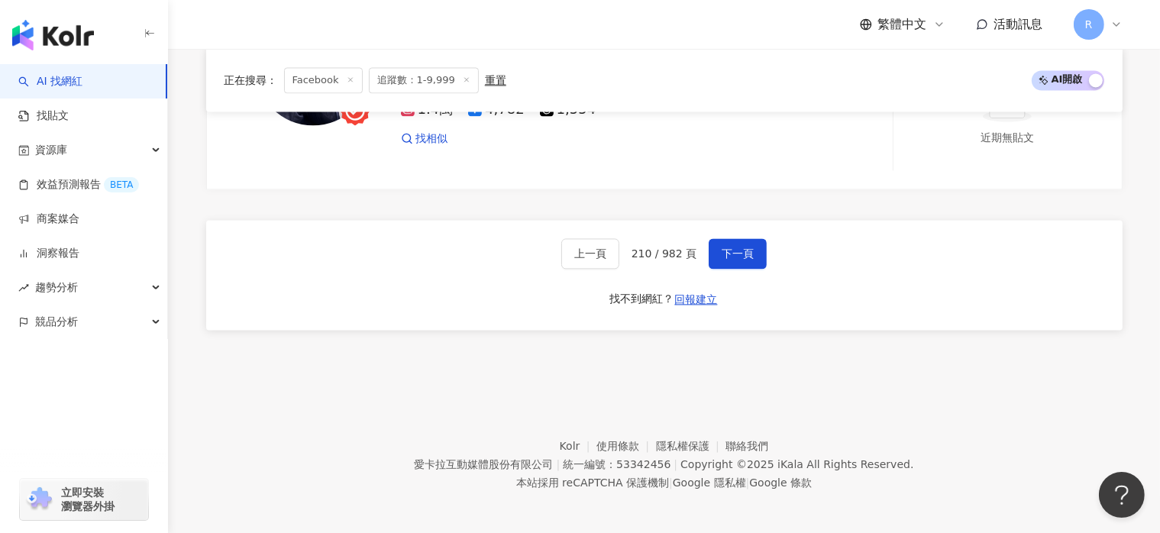
scroll to position [3201, 0]
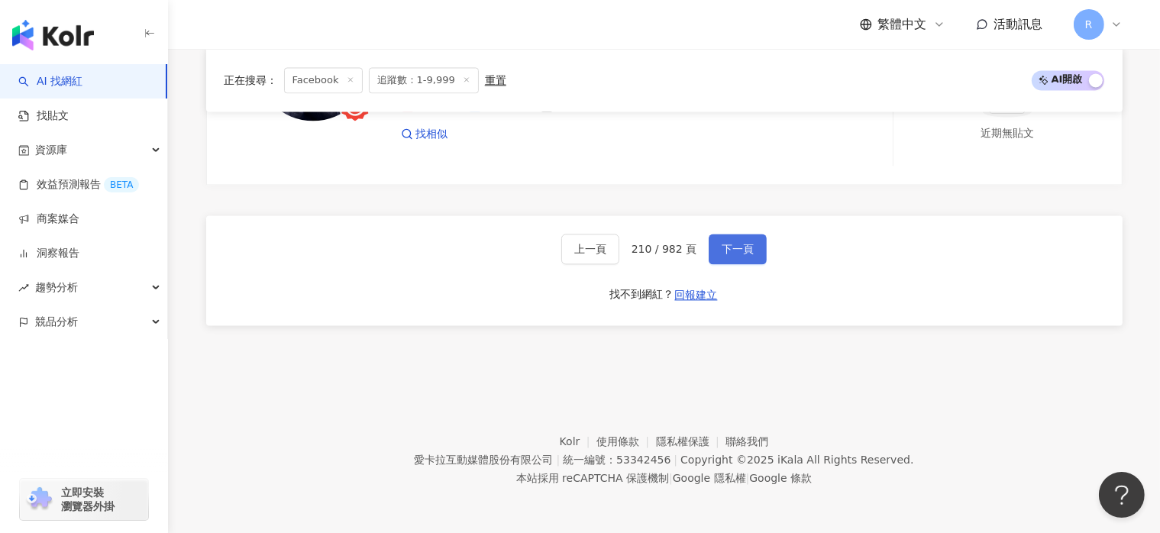
click at [757, 258] on button "下一頁" at bounding box center [738, 249] width 58 height 31
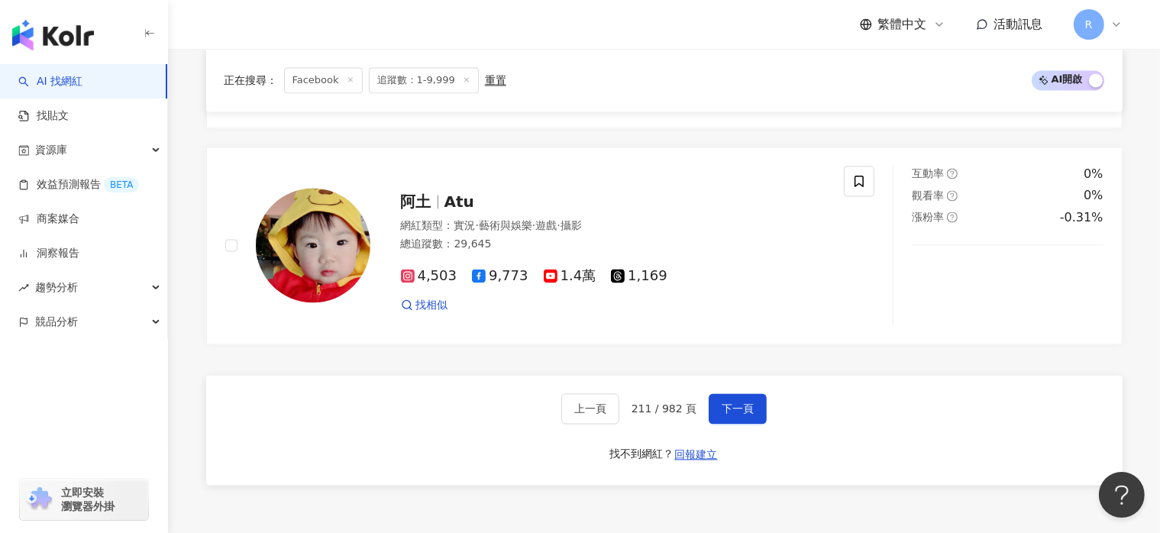
scroll to position [3105, 0]
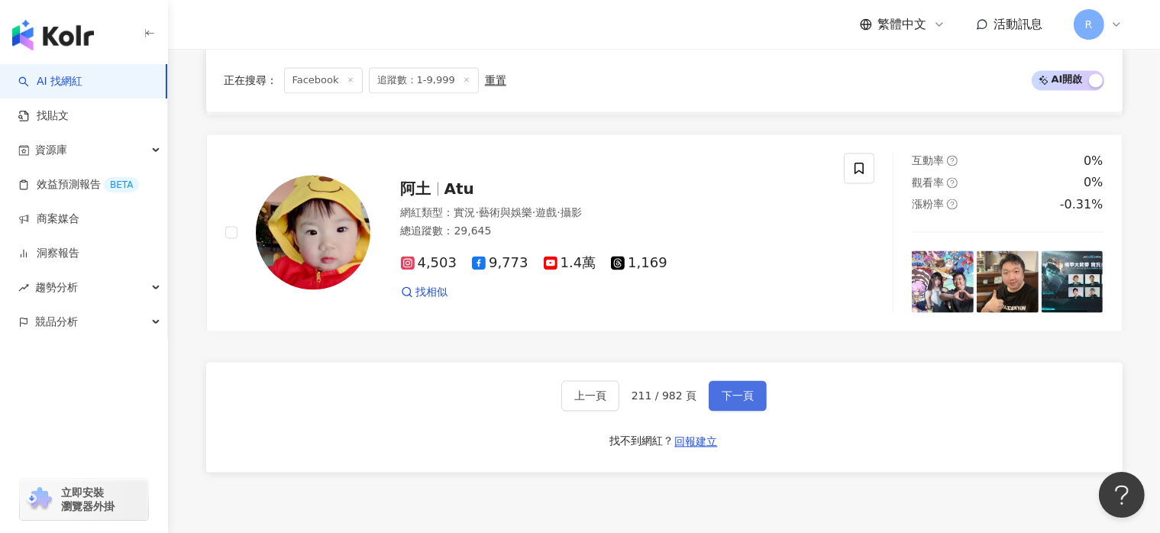
click at [751, 394] on button "下一頁" at bounding box center [738, 395] width 58 height 31
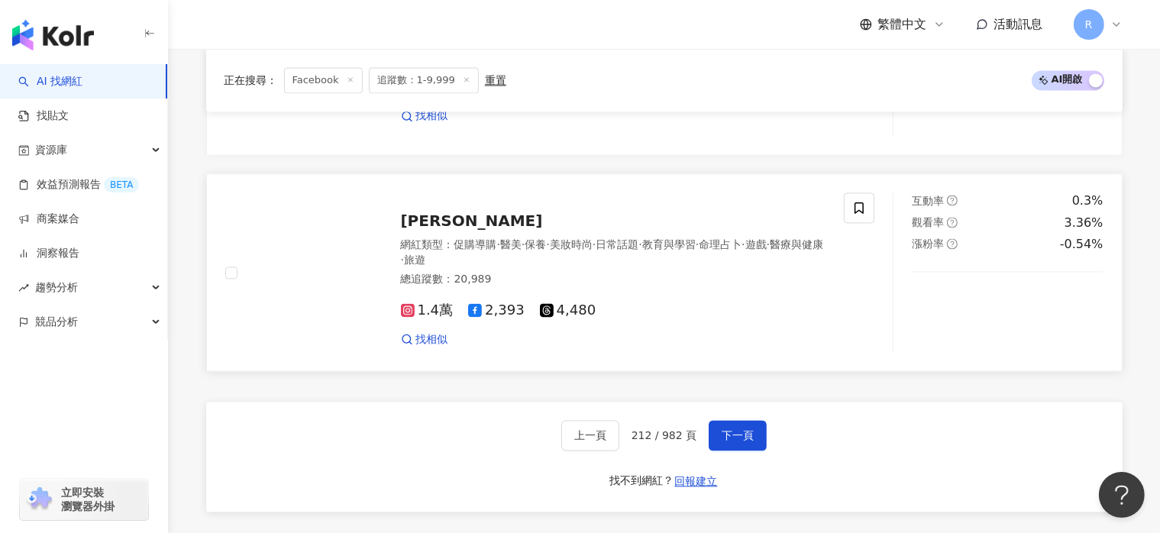
scroll to position [3048, 0]
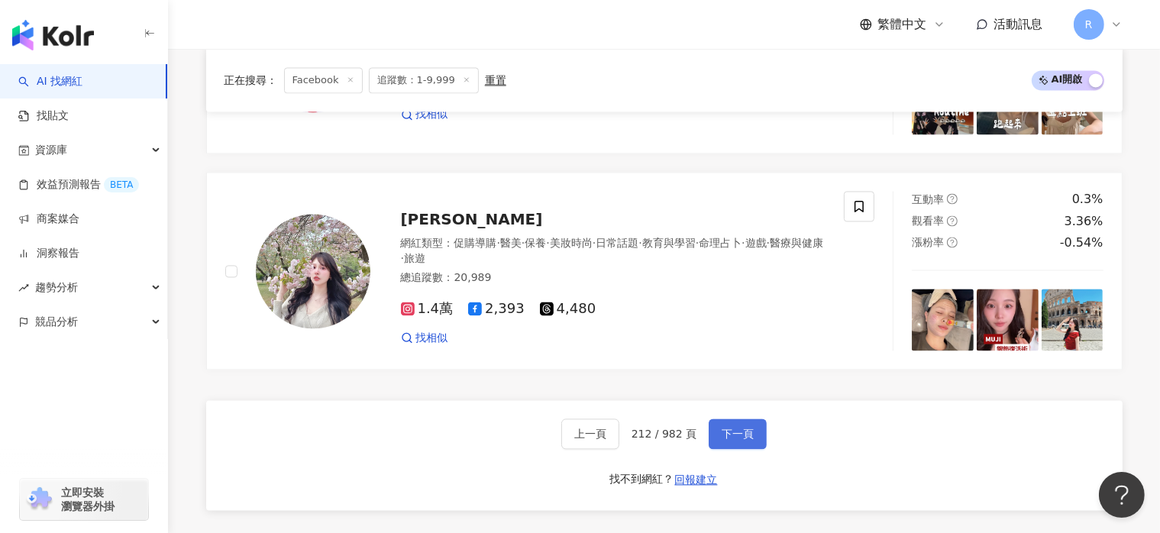
click at [745, 418] on button "下一頁" at bounding box center [738, 433] width 58 height 31
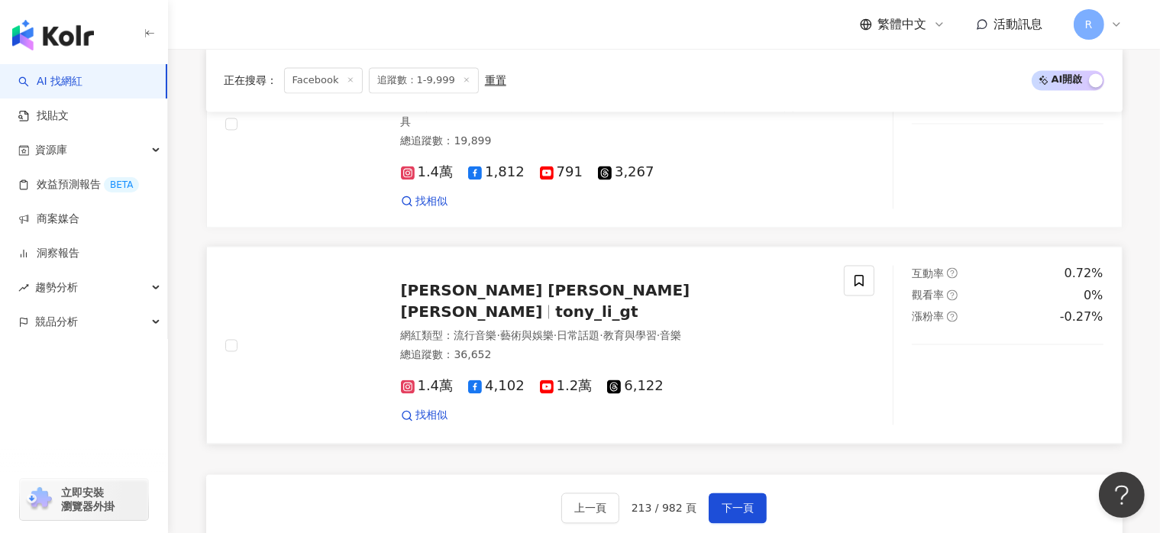
scroll to position [2895, 0]
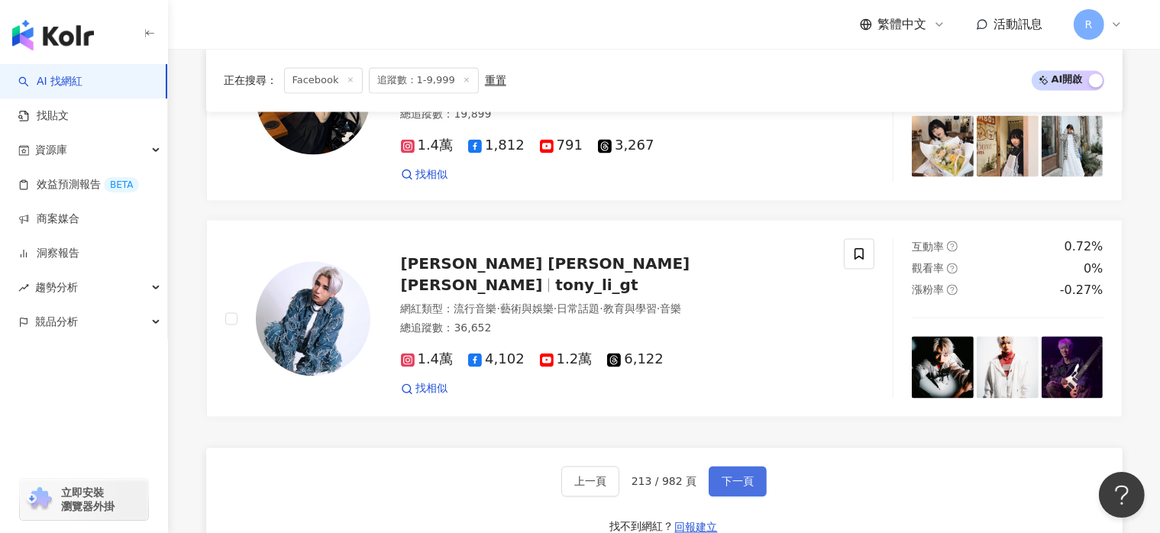
click at [746, 482] on span "下一頁" at bounding box center [738, 482] width 32 height 12
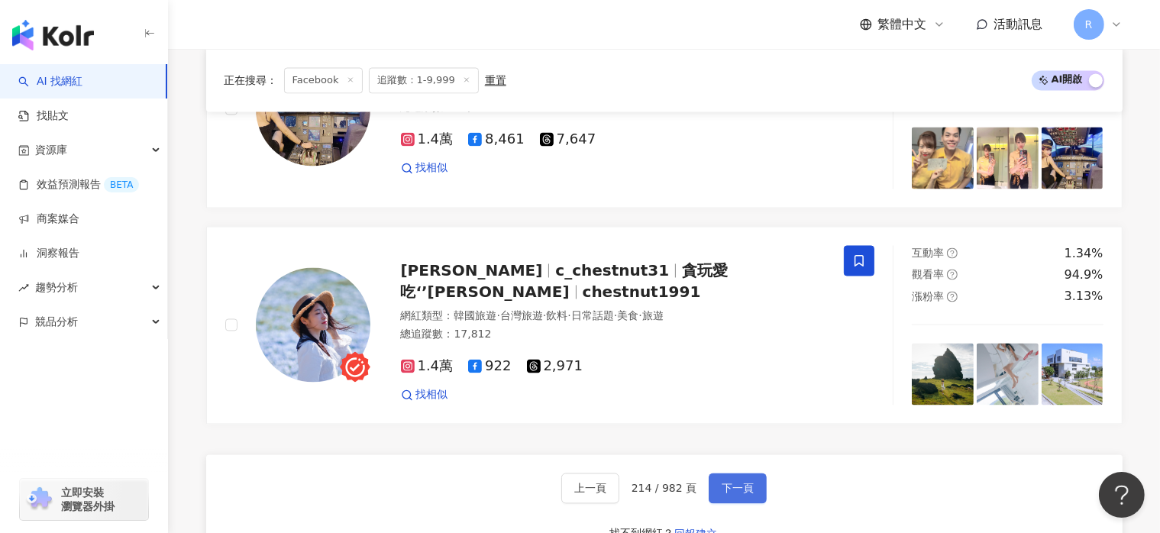
click at [735, 483] on span "下一頁" at bounding box center [738, 489] width 32 height 12
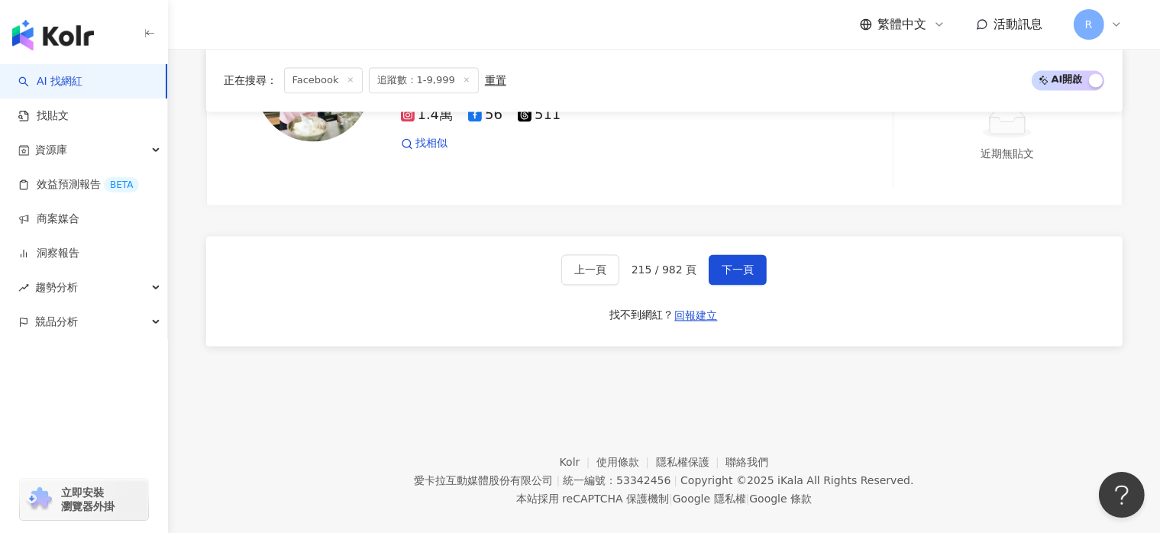
scroll to position [3213, 0]
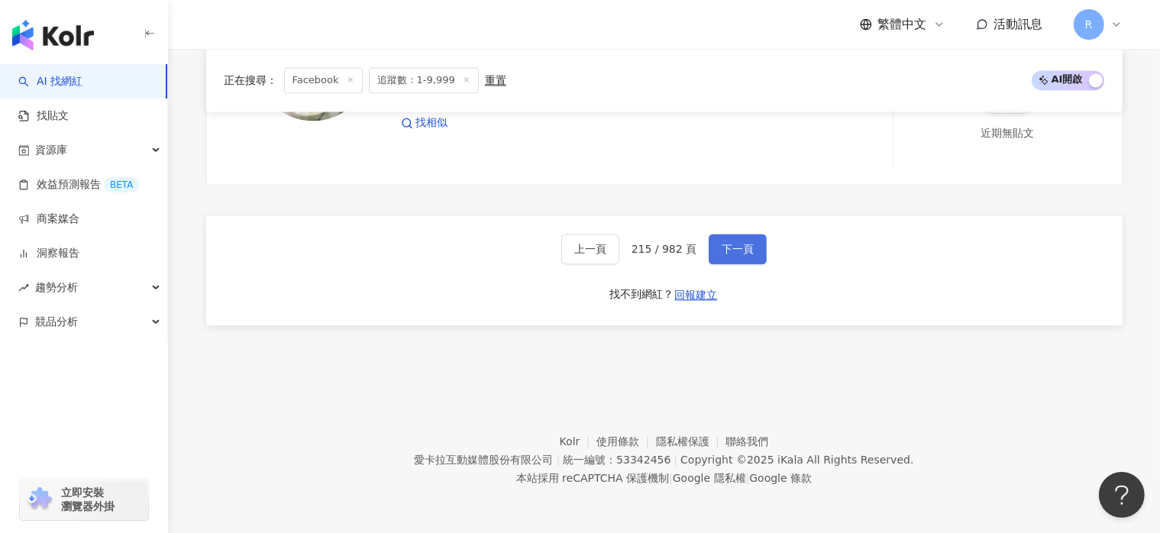
click at [739, 246] on span "下一頁" at bounding box center [738, 249] width 32 height 12
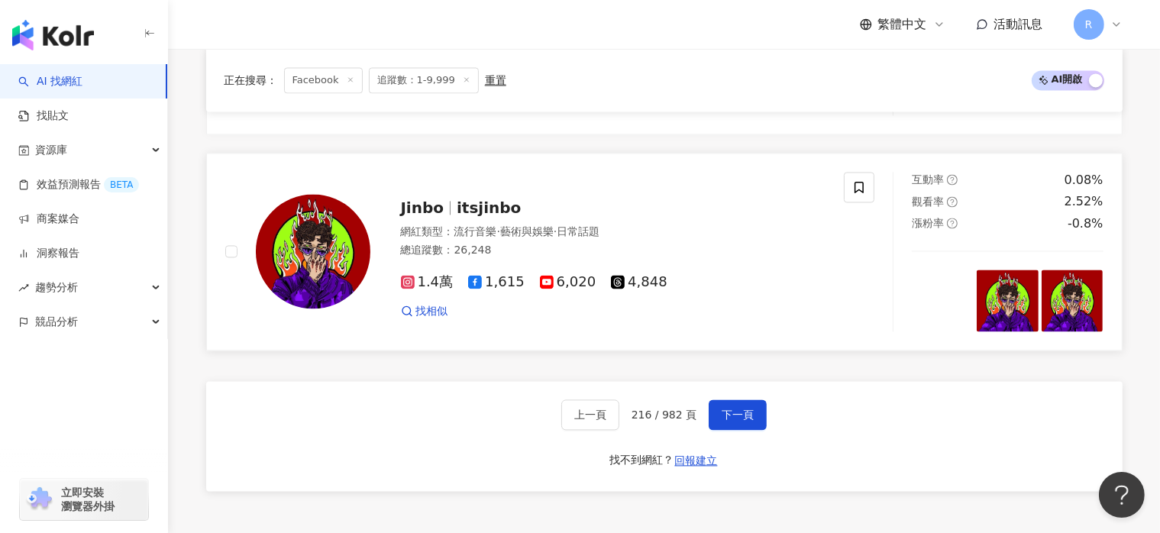
scroll to position [3060, 0]
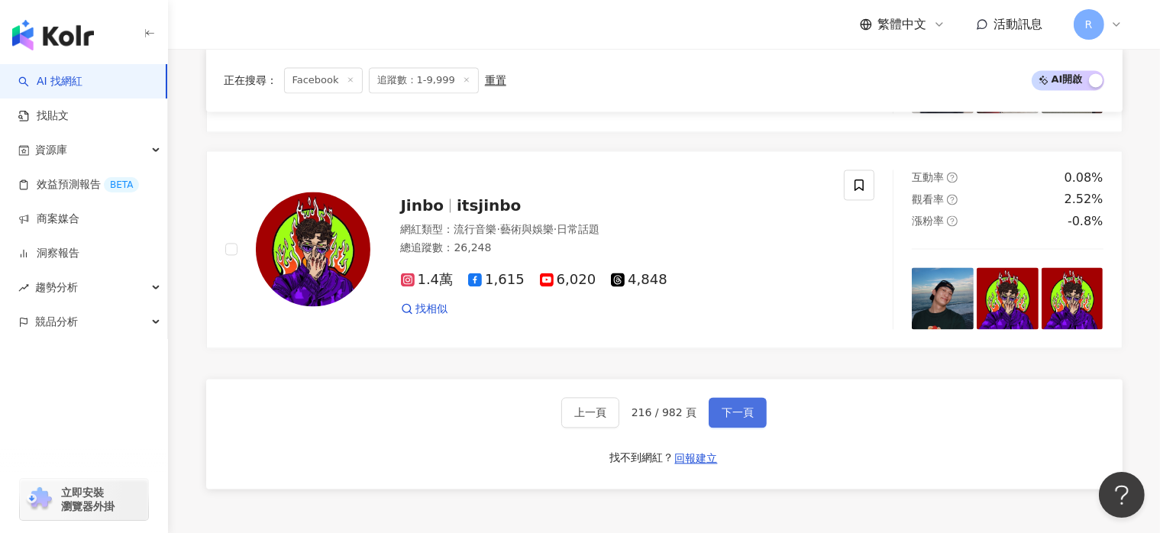
click at [751, 397] on button "下一頁" at bounding box center [738, 412] width 58 height 31
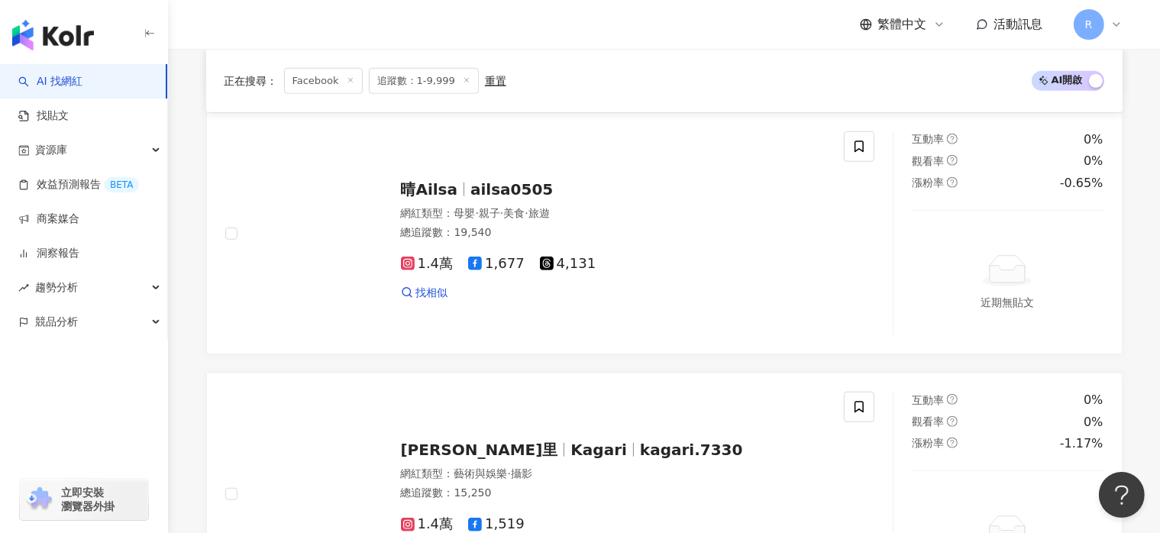
scroll to position [3323, 0]
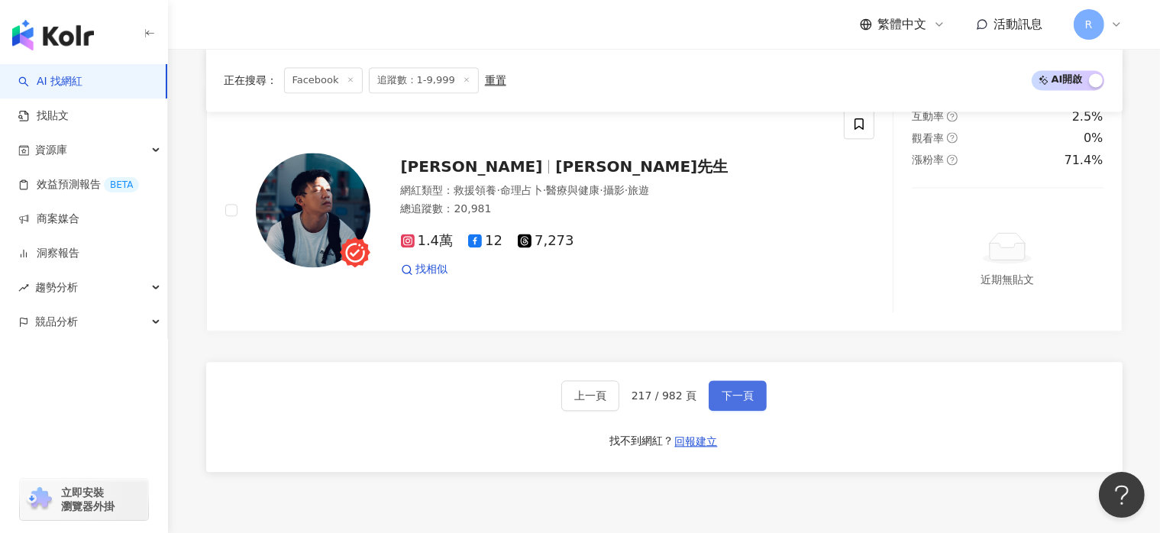
click at [751, 394] on button "下一頁" at bounding box center [738, 395] width 58 height 31
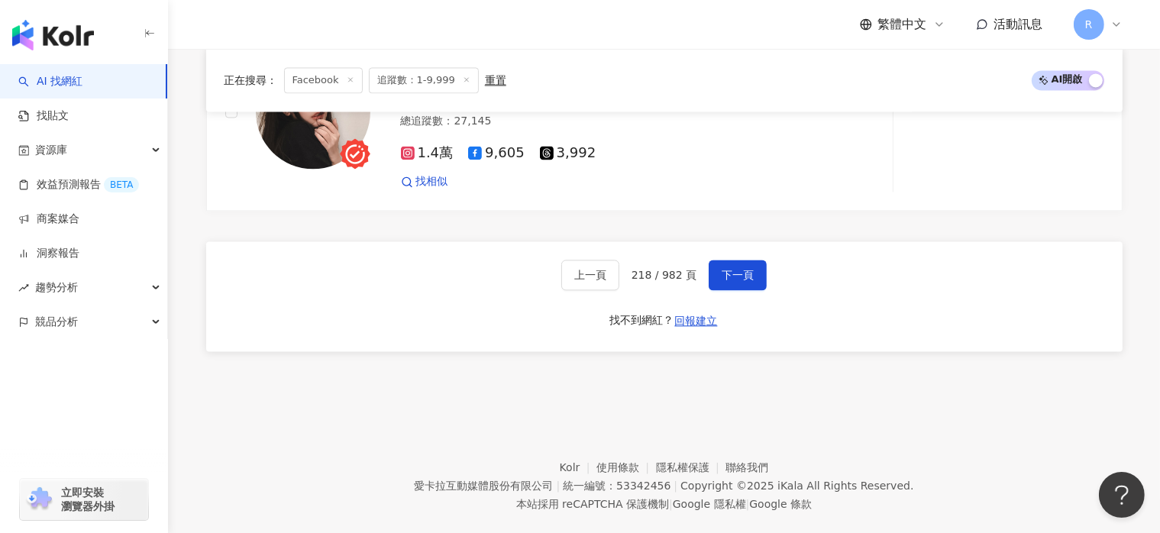
scroll to position [3207, 0]
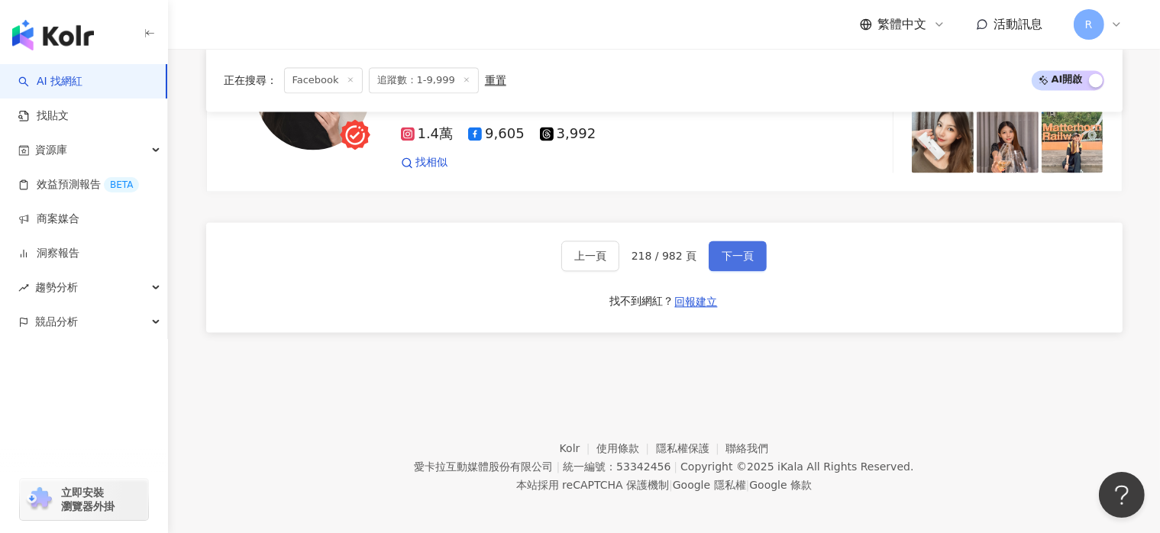
click at [728, 250] on span "下一頁" at bounding box center [738, 256] width 32 height 12
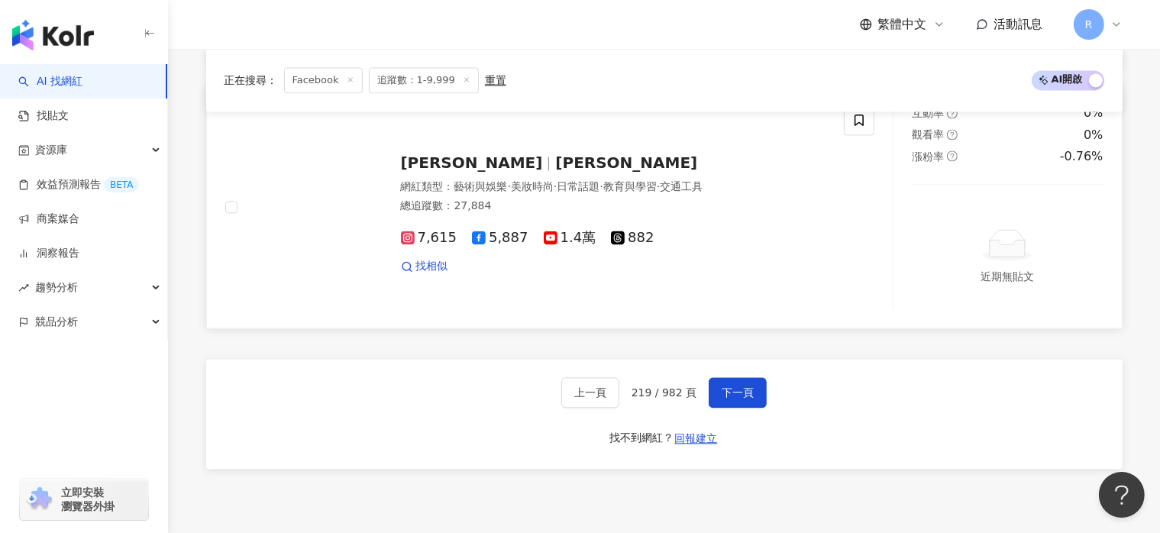
scroll to position [3273, 0]
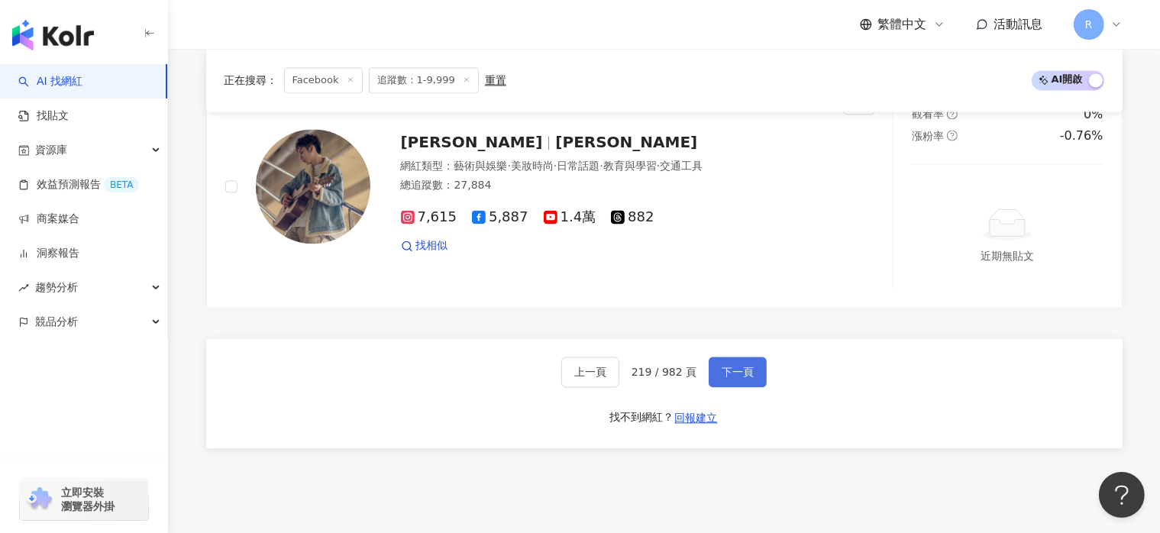
click at [755, 357] on button "下一頁" at bounding box center [738, 372] width 58 height 31
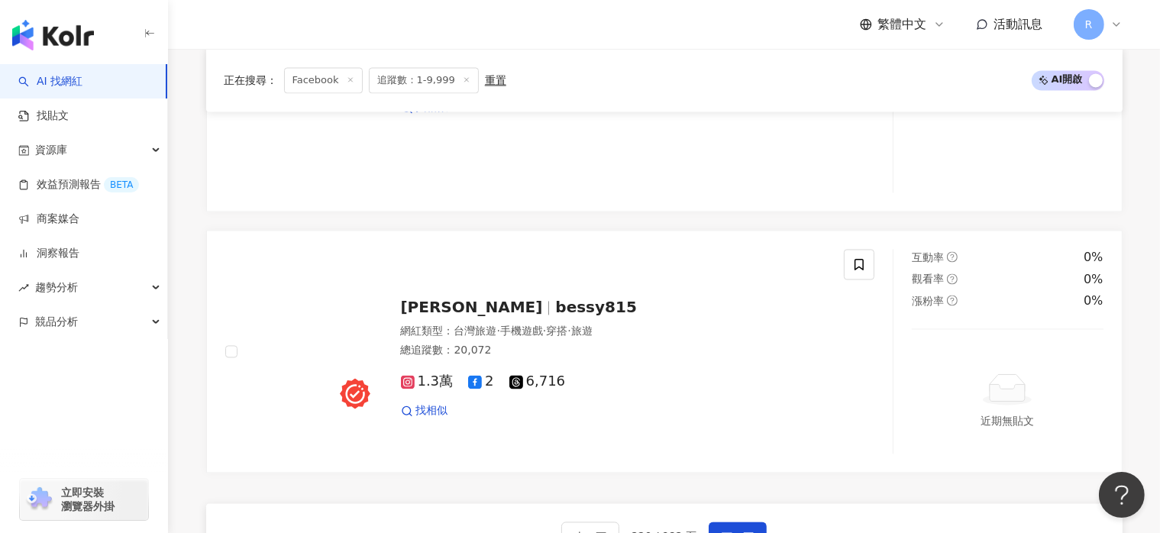
scroll to position [3342, 0]
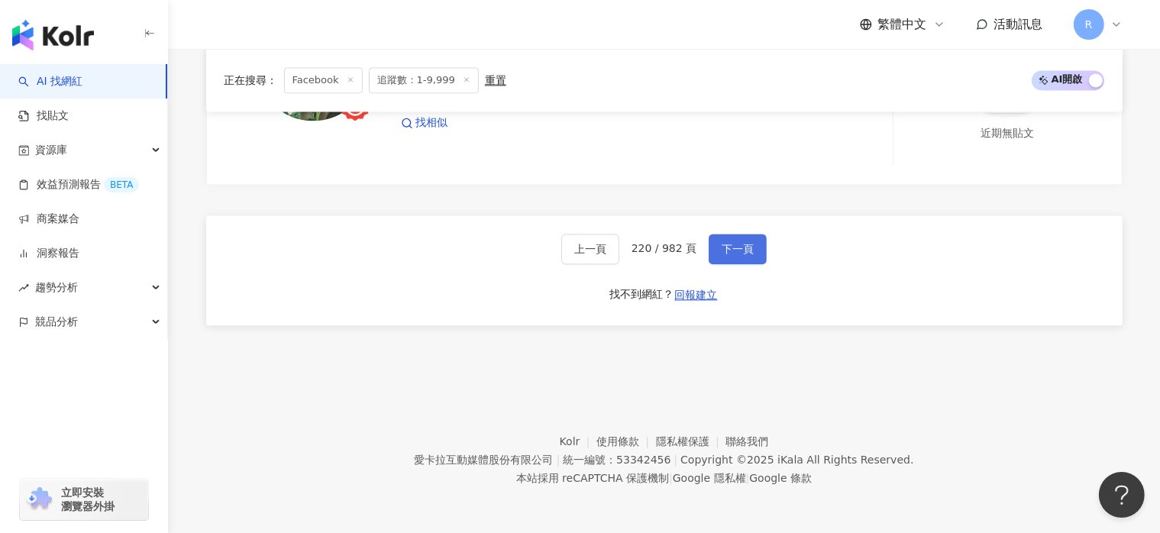
click at [750, 252] on button "下一頁" at bounding box center [738, 249] width 58 height 31
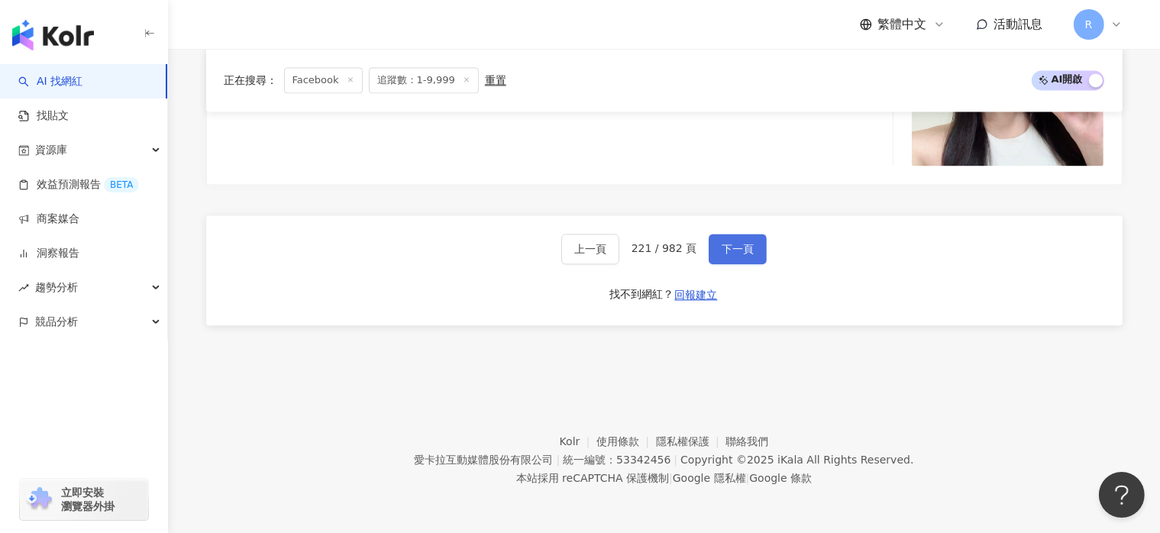
click at [740, 253] on span "下一頁" at bounding box center [738, 249] width 32 height 12
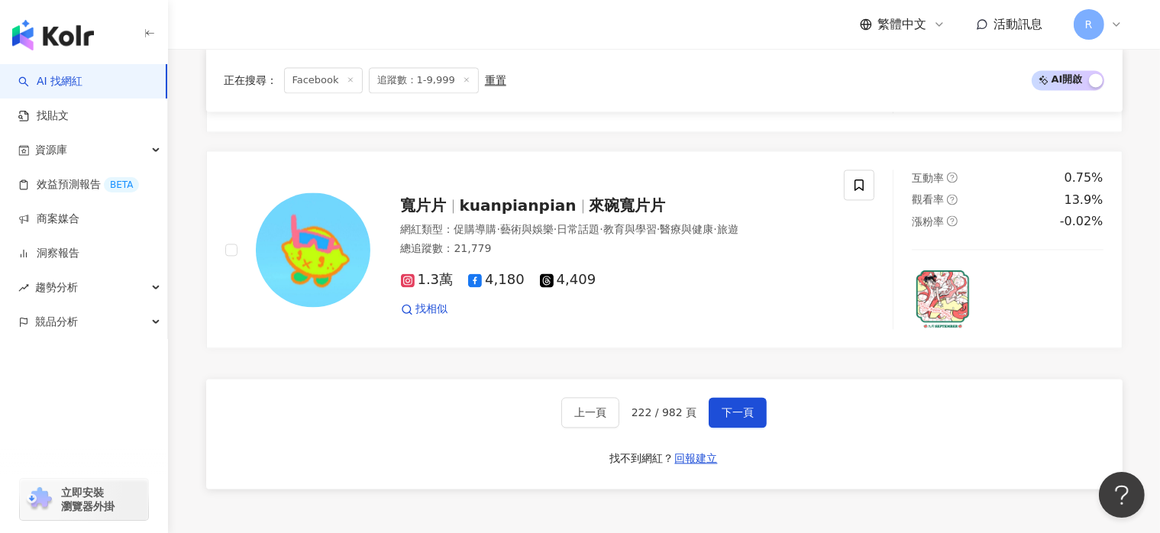
scroll to position [3131, 0]
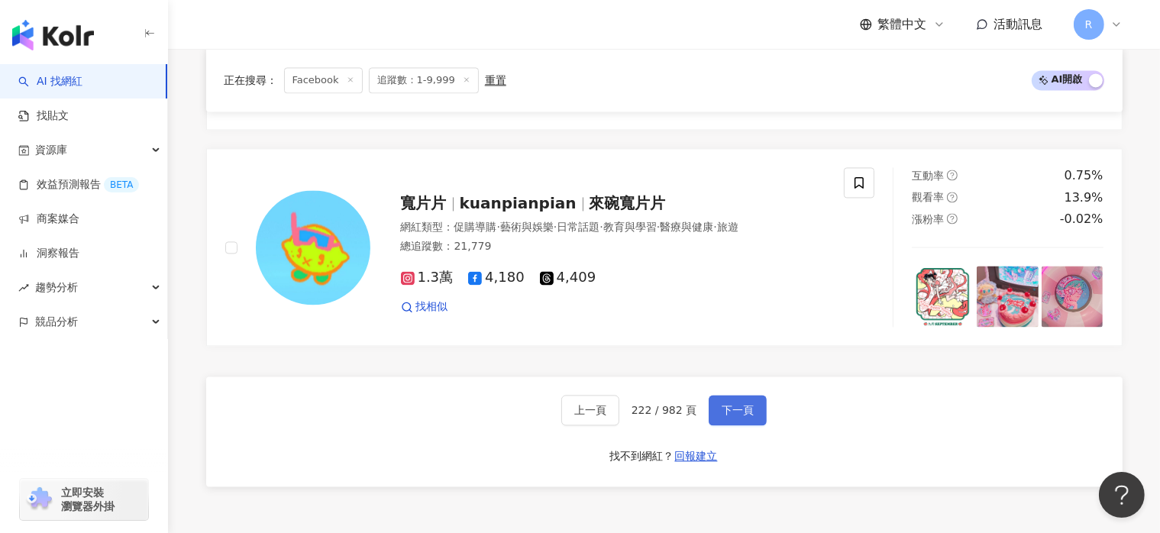
click at [748, 410] on span "下一頁" at bounding box center [738, 410] width 32 height 12
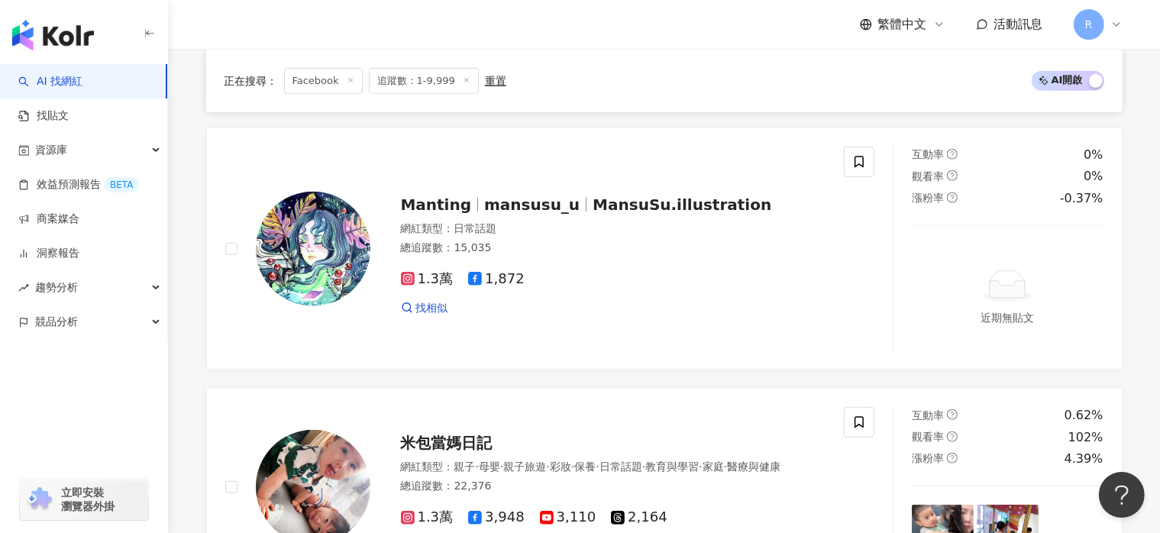
scroll to position [3045, 0]
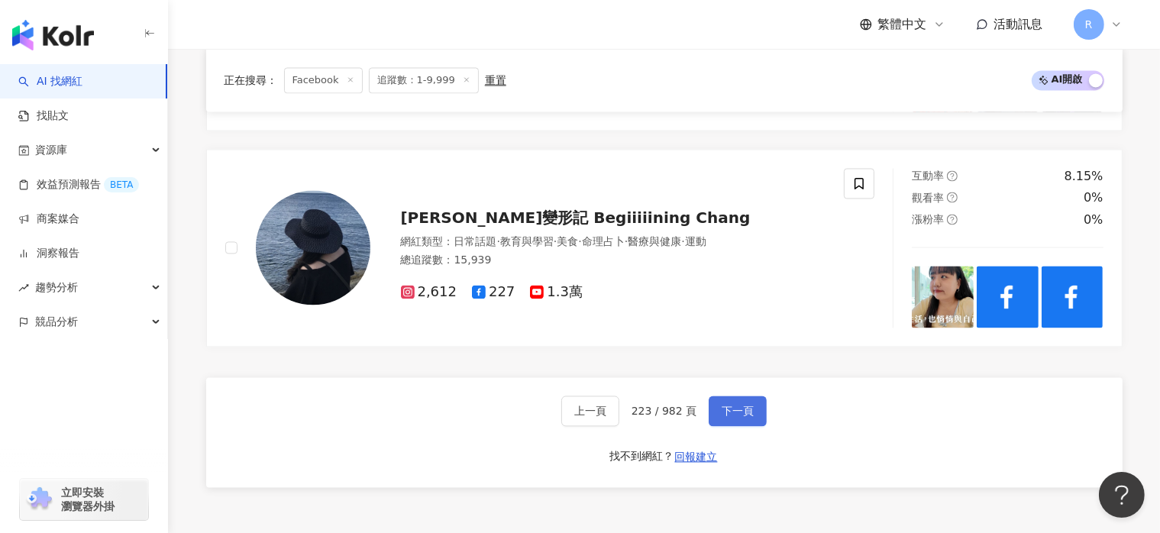
click at [752, 418] on button "下一頁" at bounding box center [738, 411] width 58 height 31
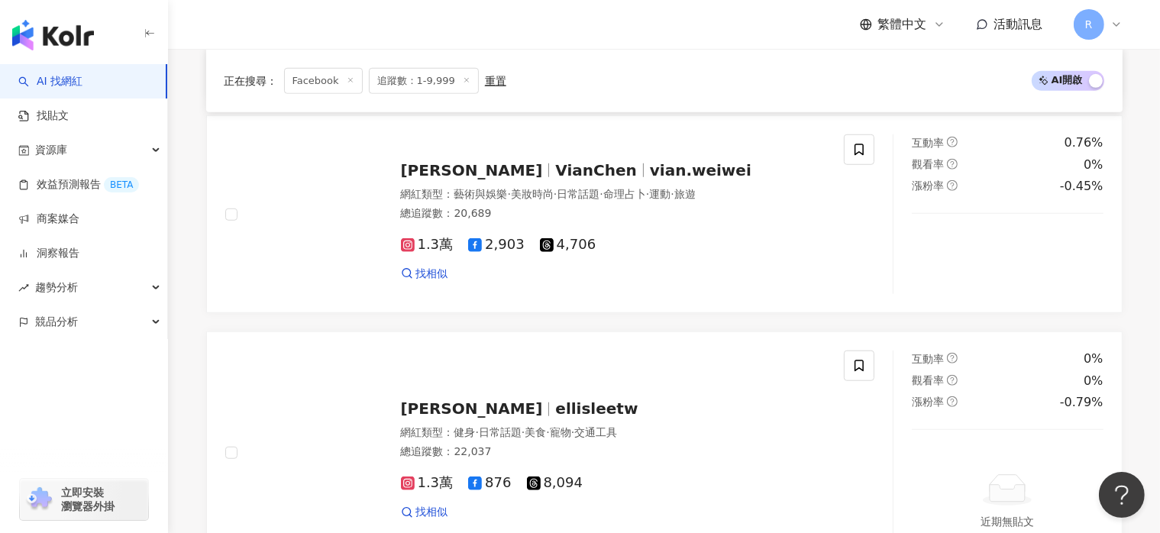
scroll to position [3272, 0]
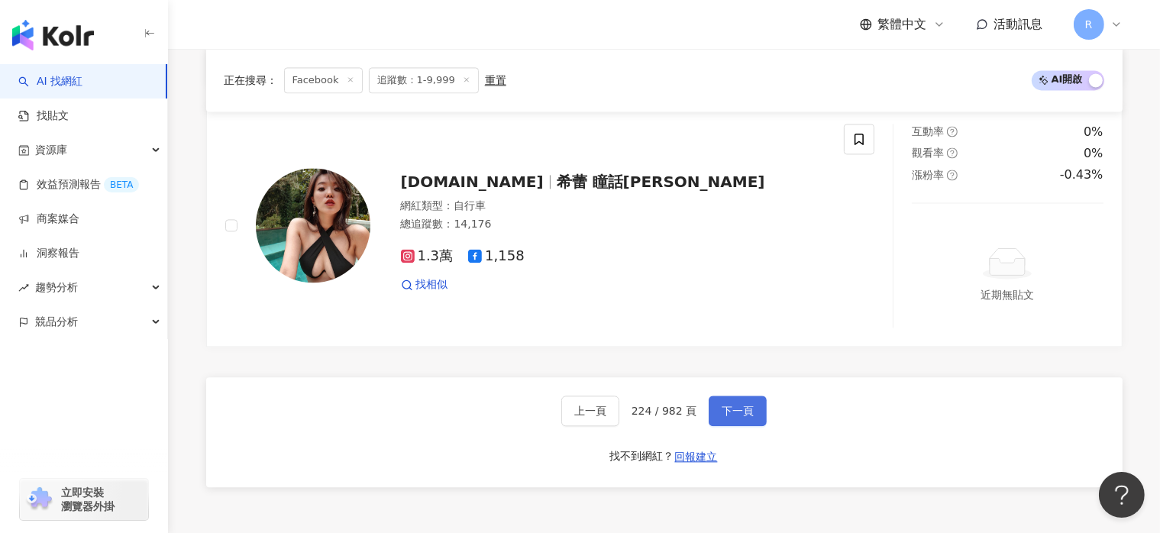
click at [752, 412] on button "下一頁" at bounding box center [738, 411] width 58 height 31
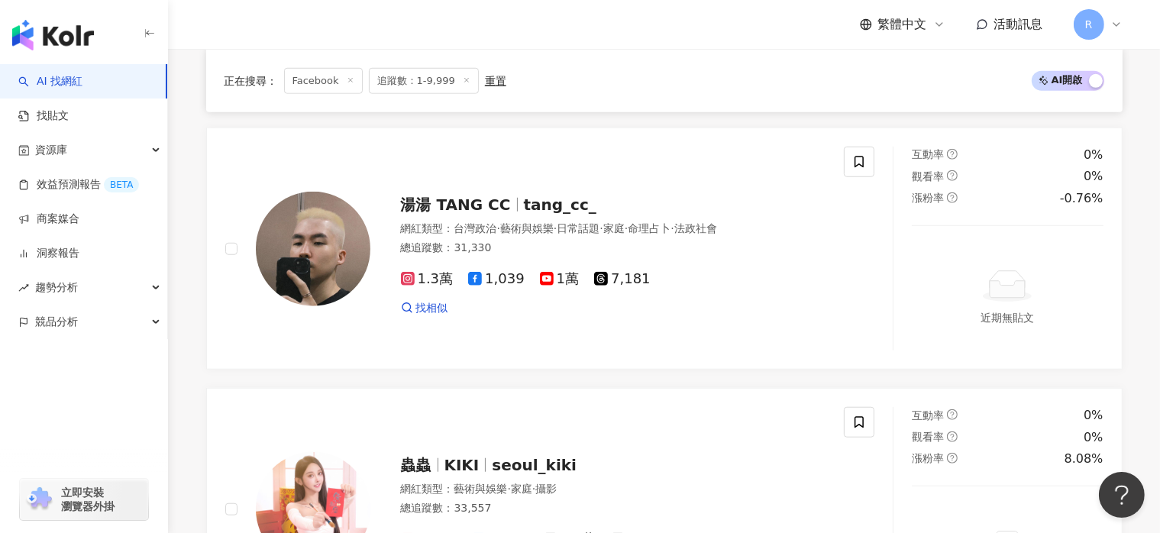
scroll to position [3089, 0]
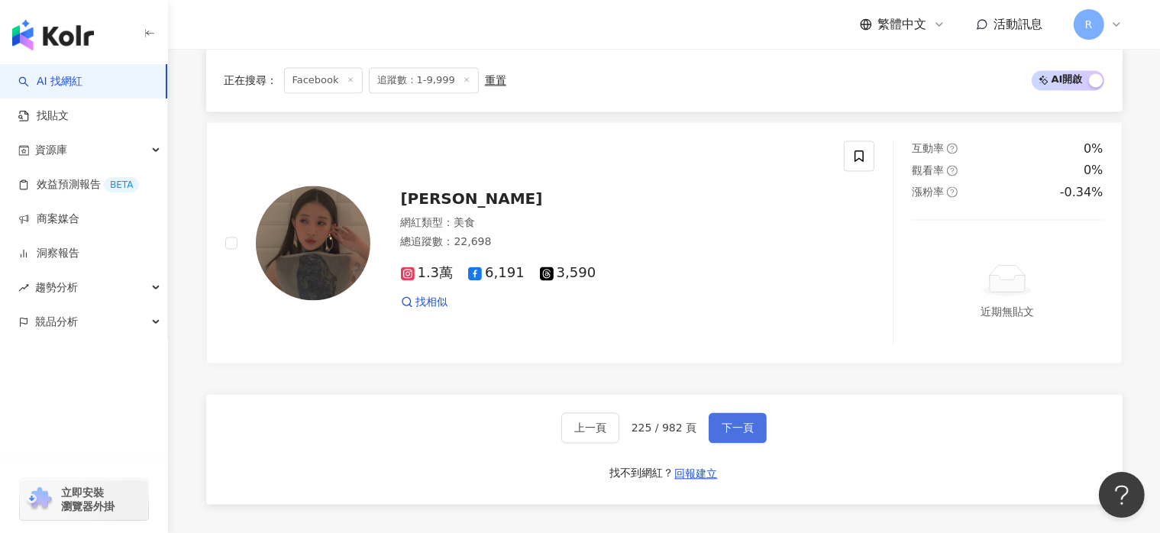
click at [754, 414] on button "下一頁" at bounding box center [738, 427] width 58 height 31
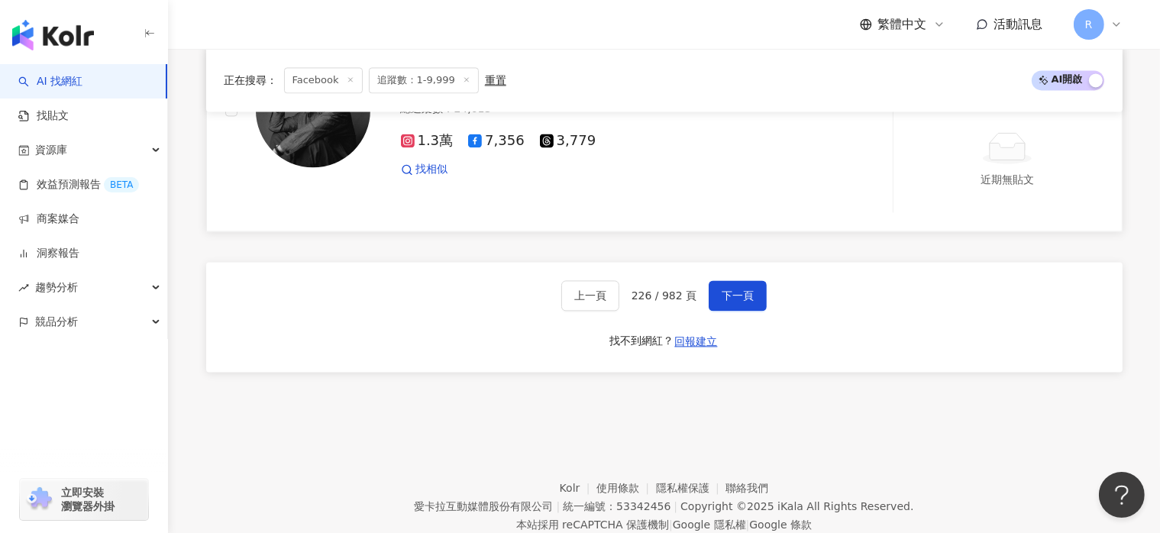
scroll to position [3234, 0]
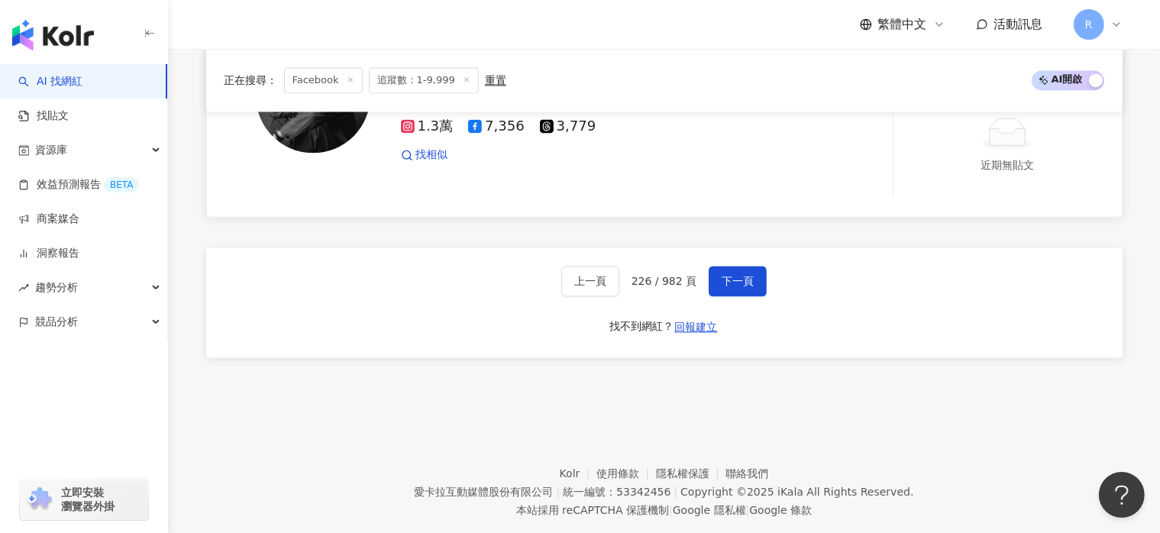
click at [725, 275] on span "下一頁" at bounding box center [738, 281] width 32 height 12
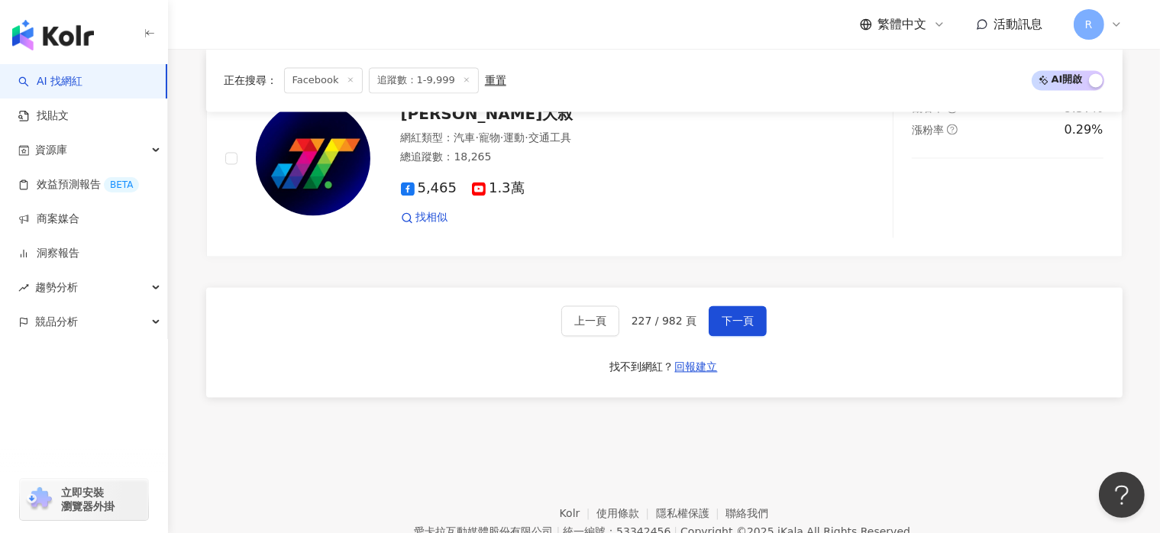
scroll to position [3003, 0]
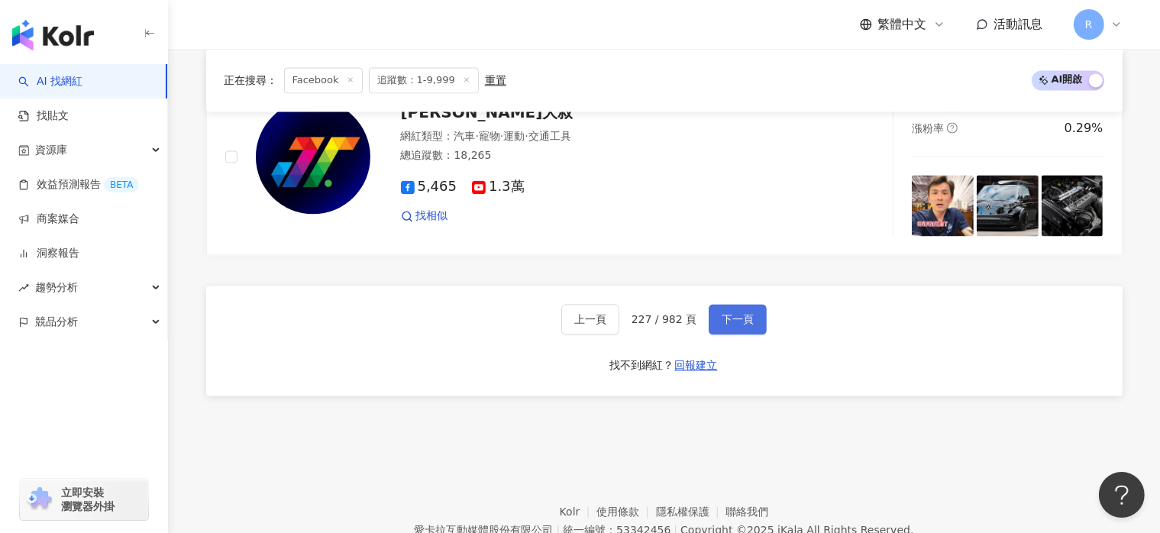
click at [751, 325] on button "下一頁" at bounding box center [738, 319] width 58 height 31
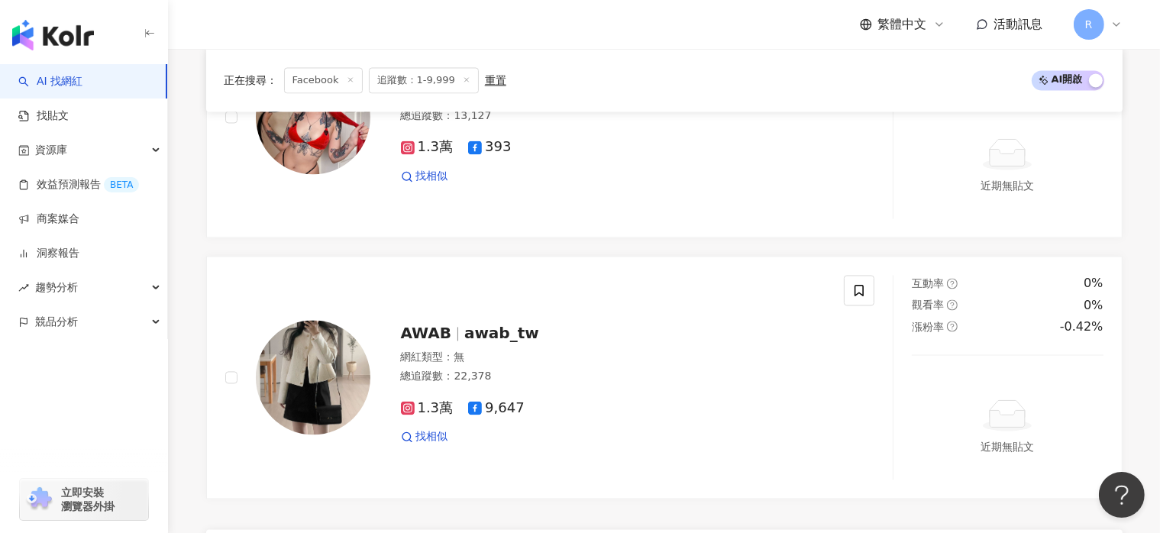
scroll to position [3213, 0]
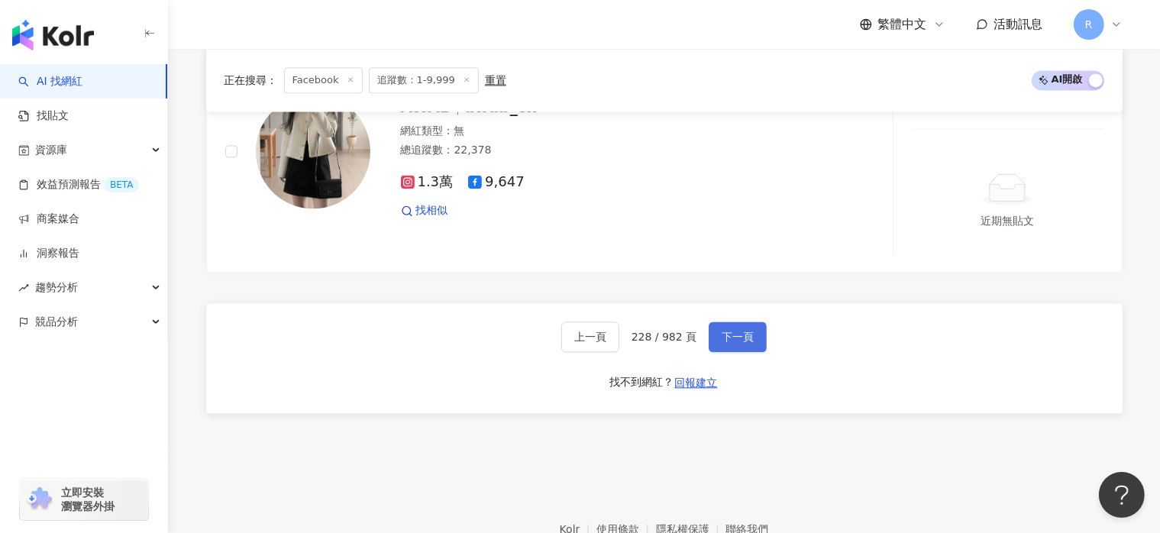
click at [727, 331] on span "下一頁" at bounding box center [738, 337] width 32 height 12
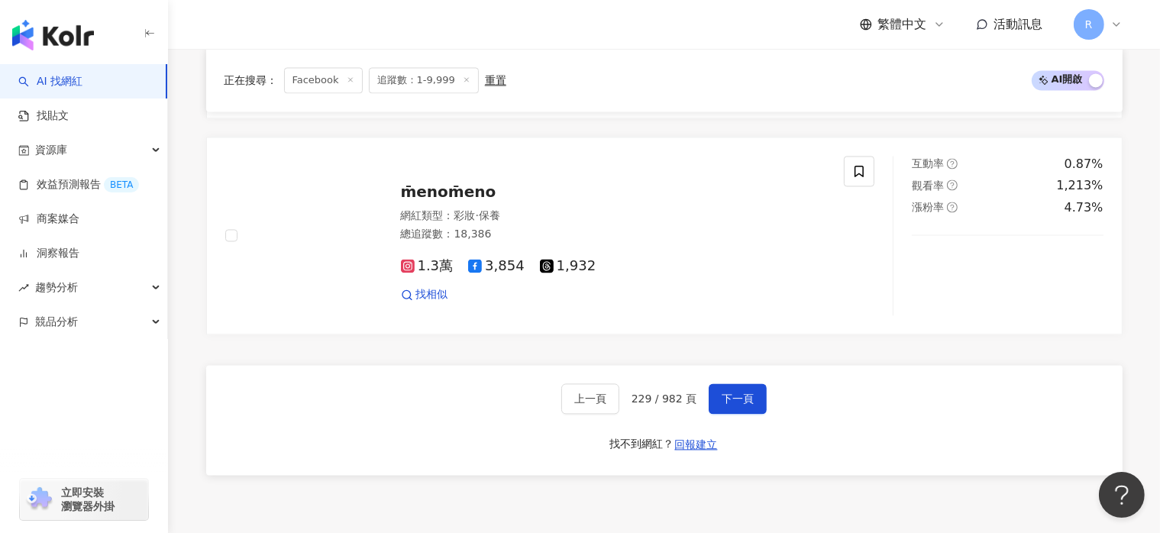
scroll to position [3131, 0]
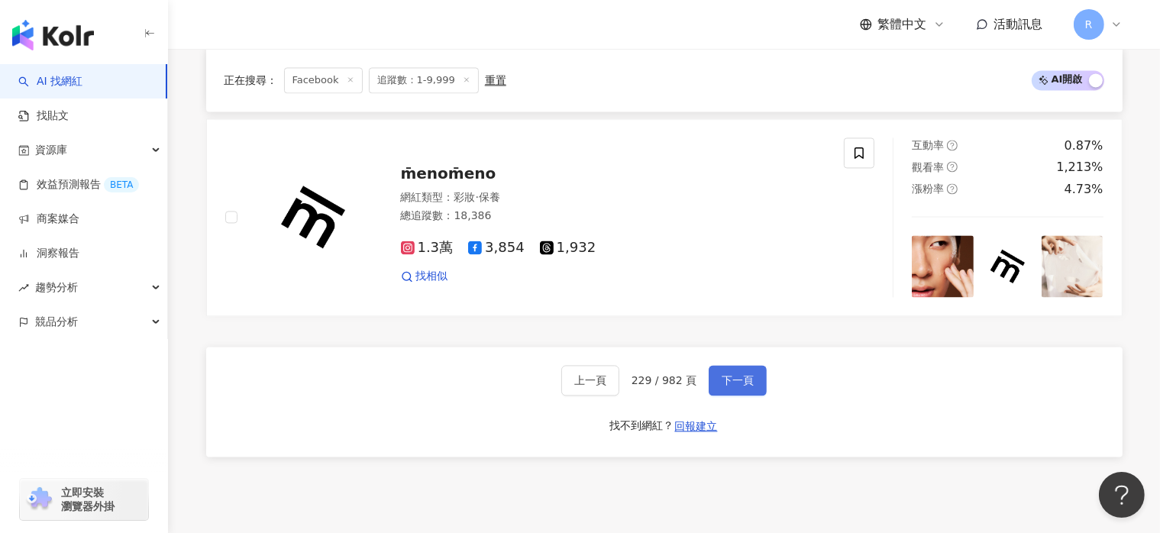
click at [752, 383] on button "下一頁" at bounding box center [738, 380] width 58 height 31
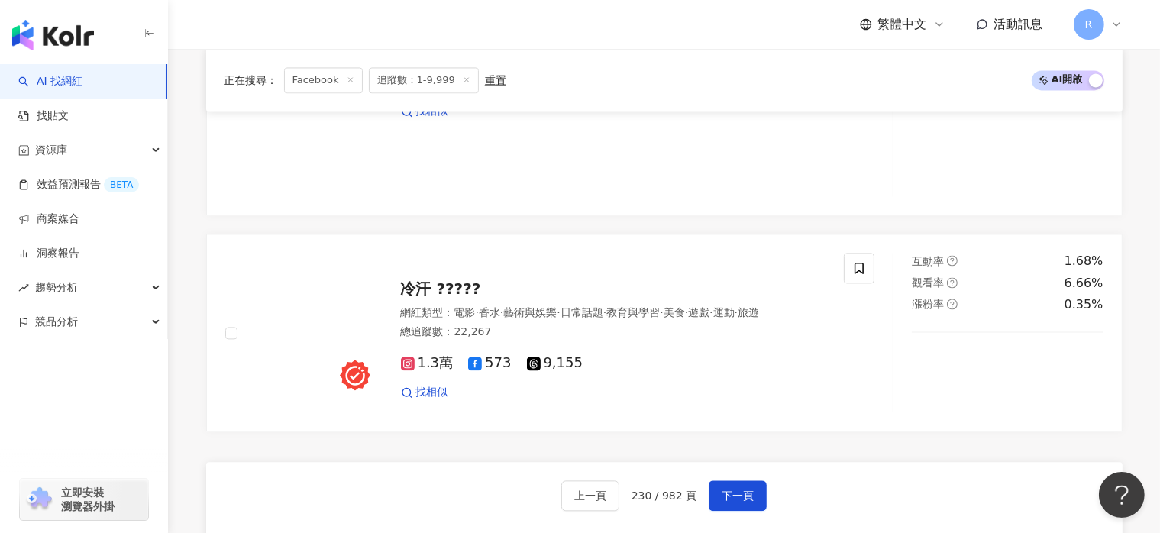
scroll to position [3260, 0]
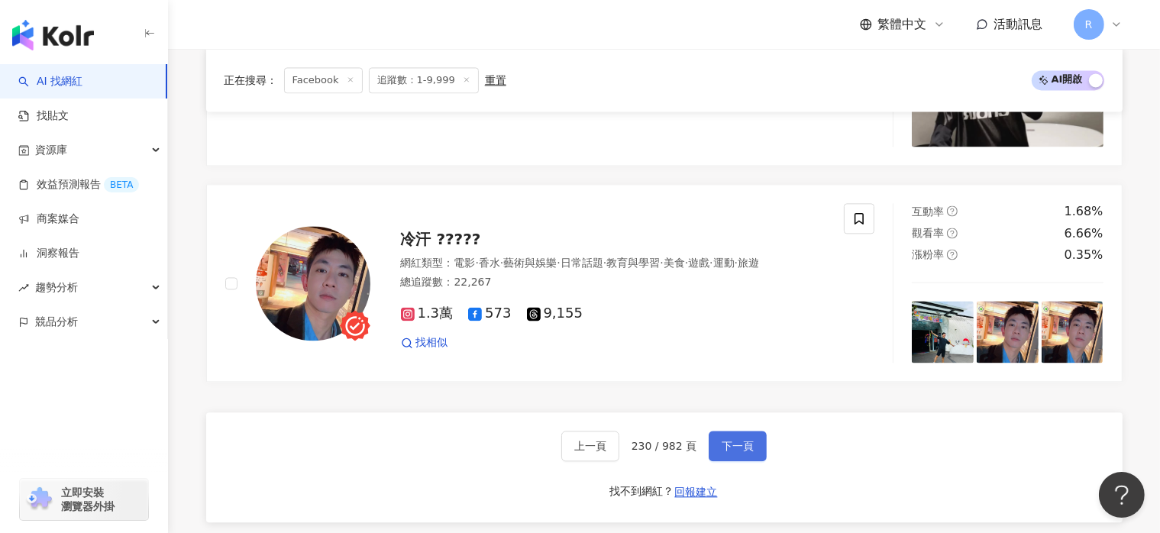
click at [754, 457] on button "下一頁" at bounding box center [738, 446] width 58 height 31
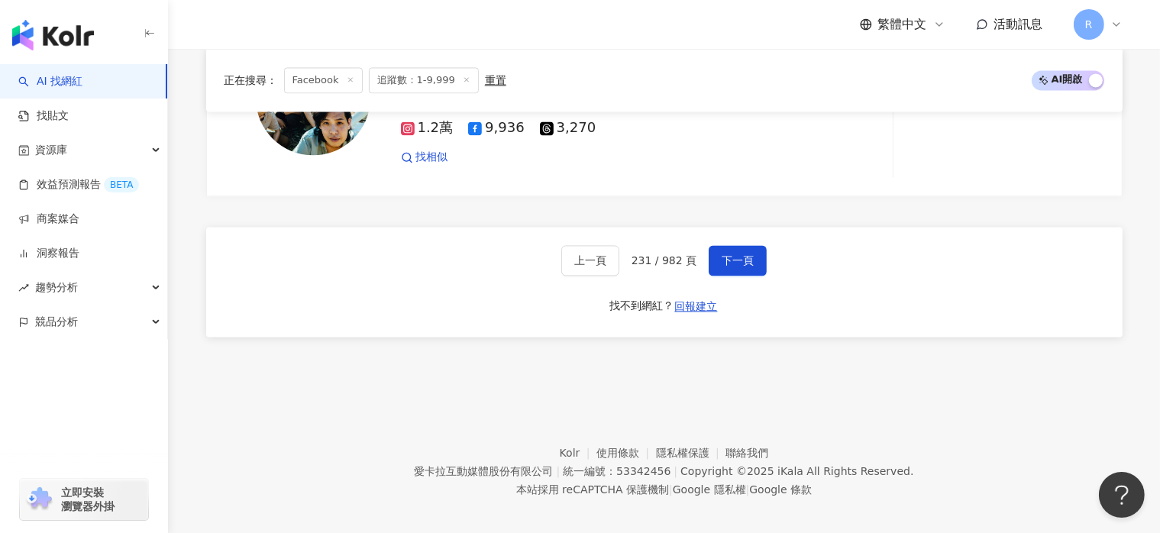
scroll to position [3201, 0]
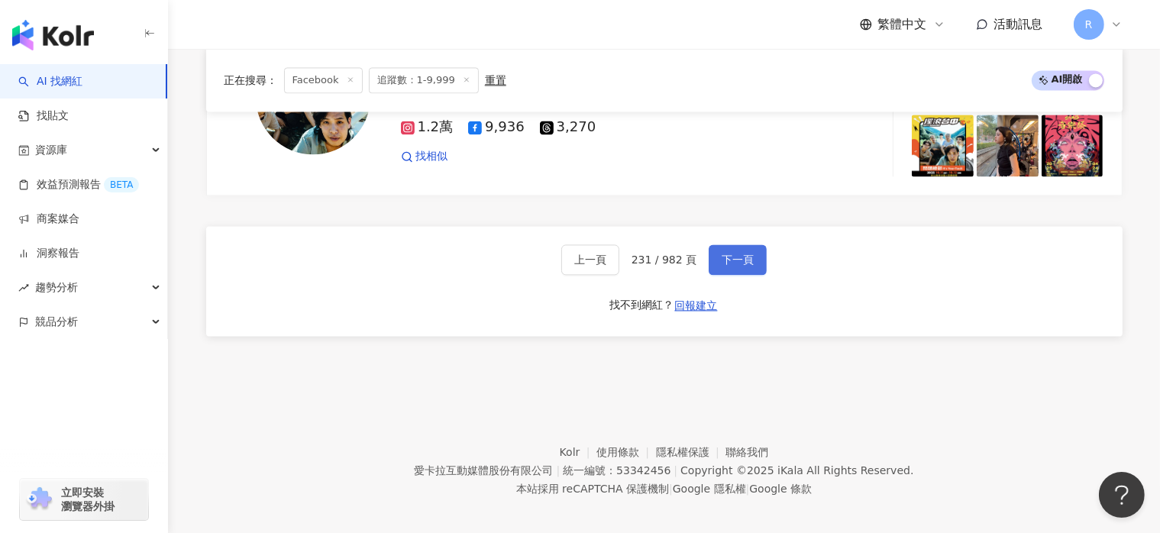
click at [741, 253] on span "下一頁" at bounding box center [738, 259] width 32 height 12
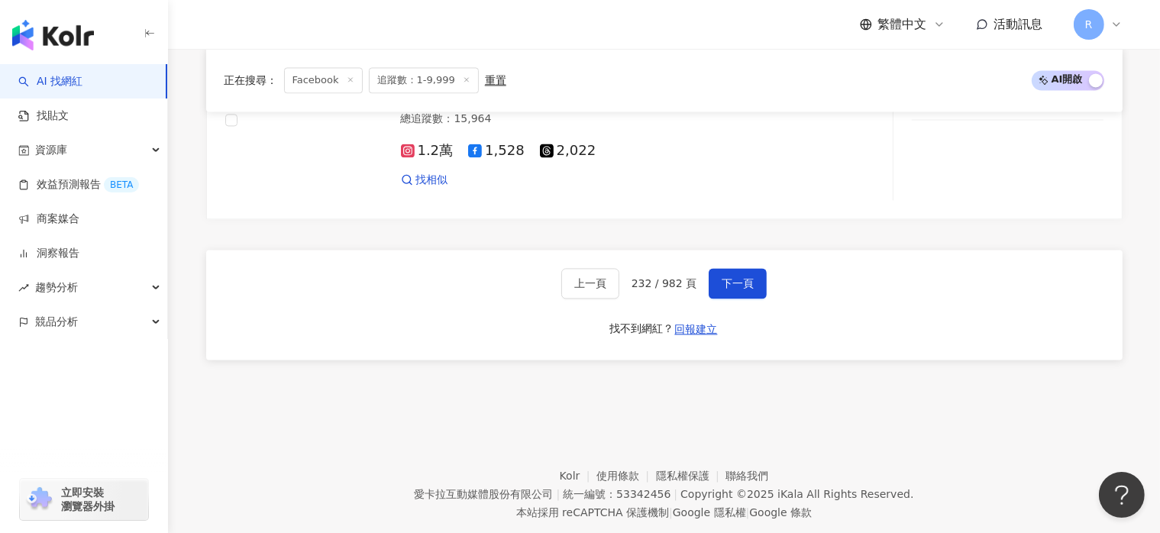
scroll to position [3186, 0]
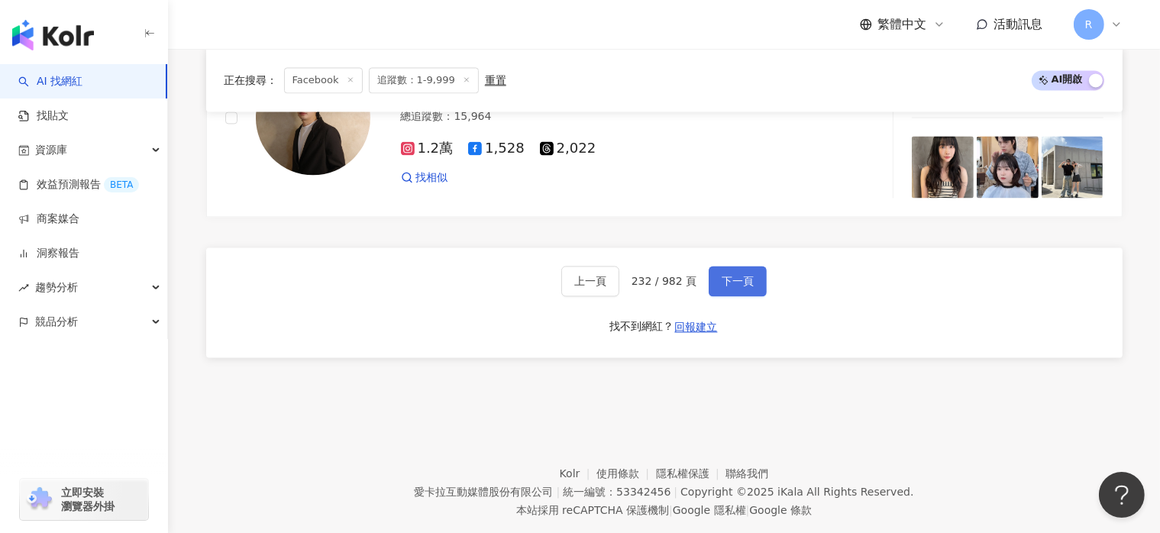
click at [756, 266] on button "下一頁" at bounding box center [738, 281] width 58 height 31
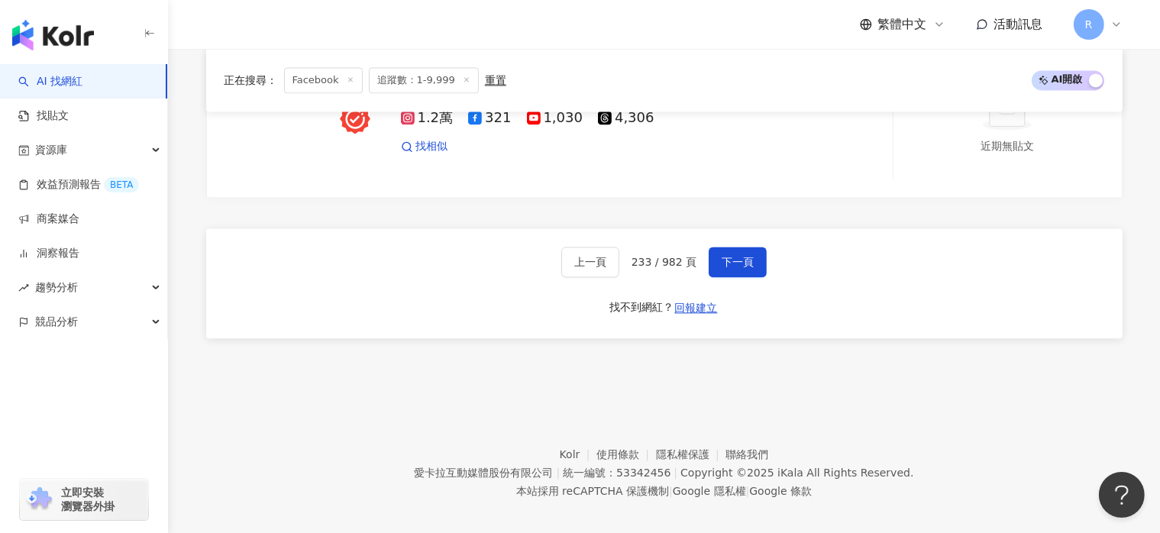
scroll to position [3334, 0]
click at [747, 254] on span "下一頁" at bounding box center [738, 260] width 32 height 12
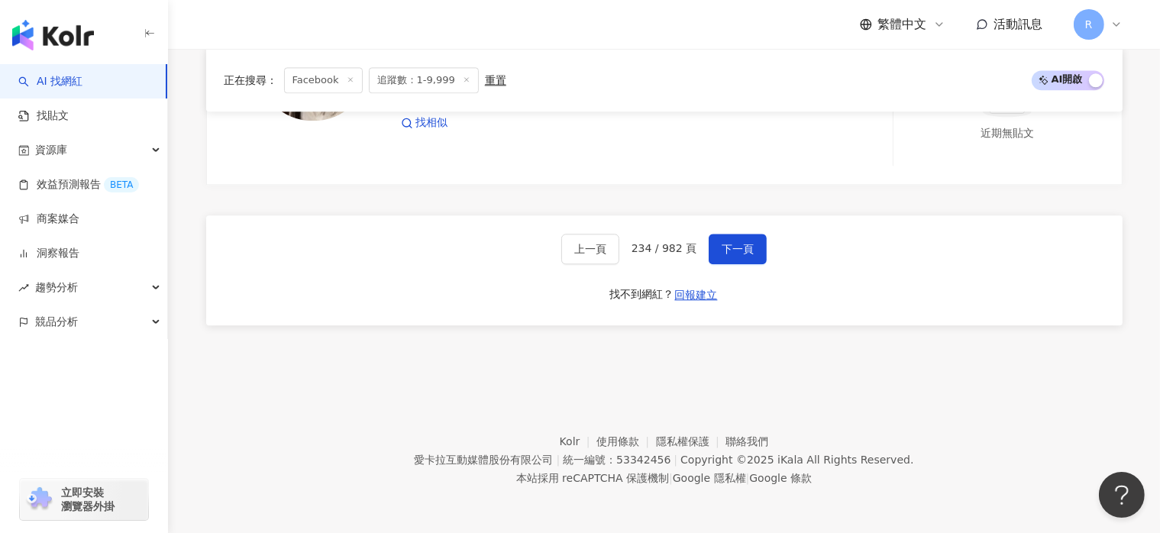
scroll to position [3561, 0]
click at [745, 259] on button "下一頁" at bounding box center [738, 249] width 58 height 31
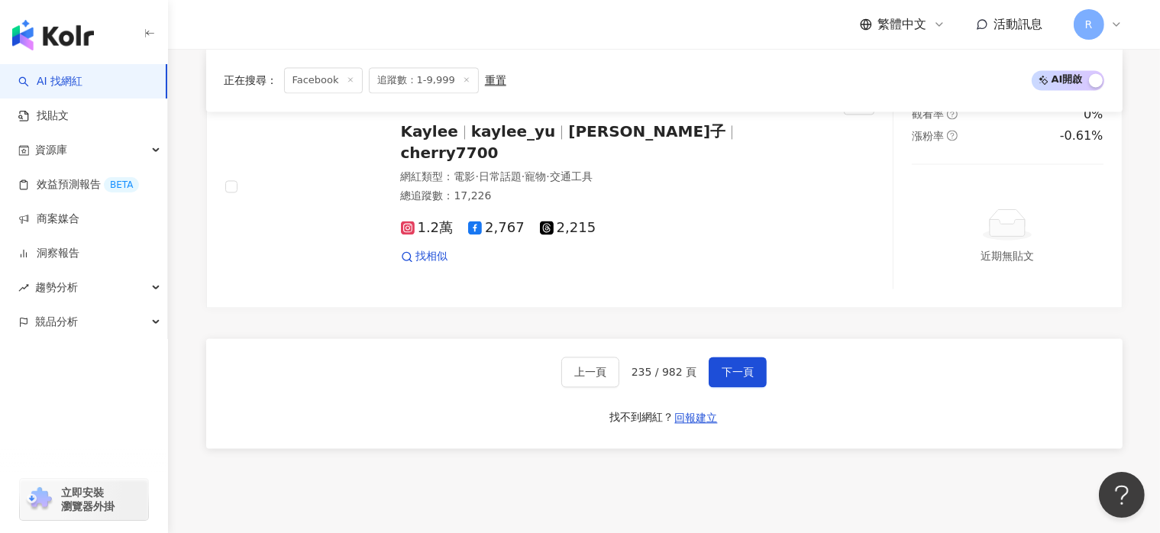
scroll to position [3131, 0]
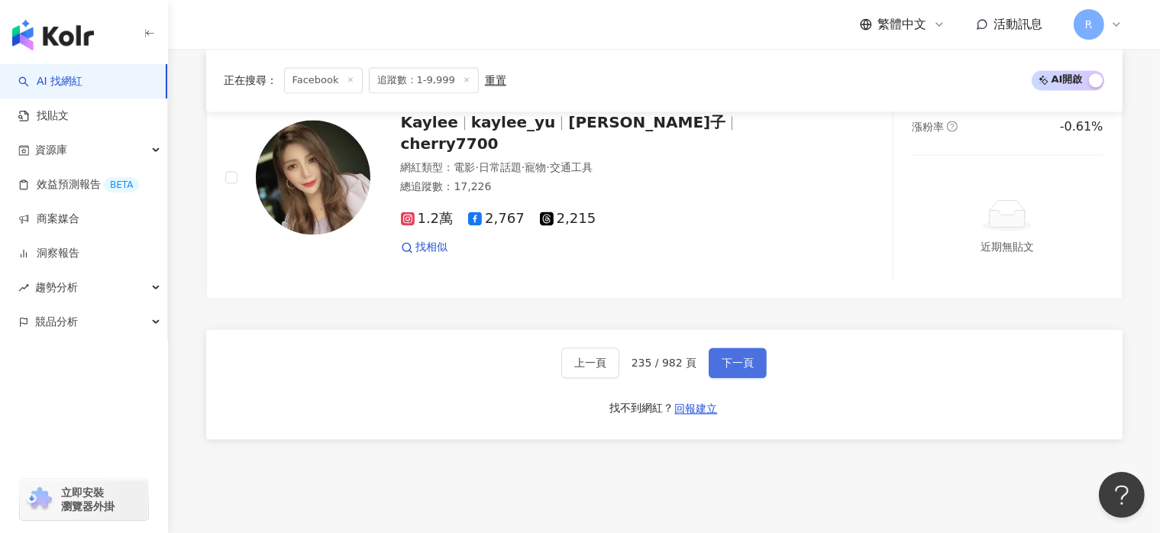
click at [733, 357] on span "下一頁" at bounding box center [738, 363] width 32 height 12
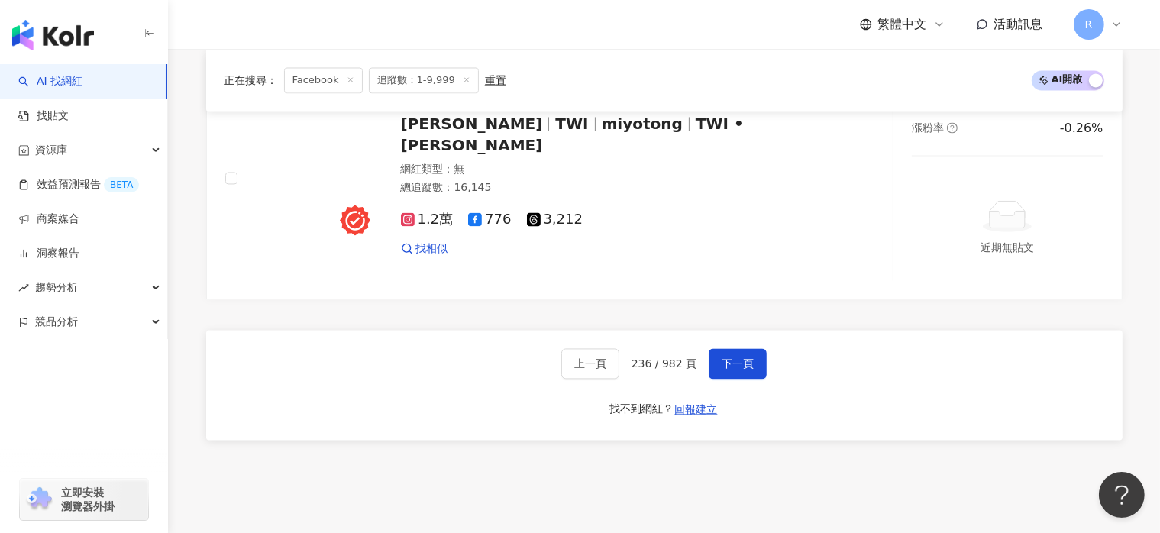
scroll to position [3102, 0]
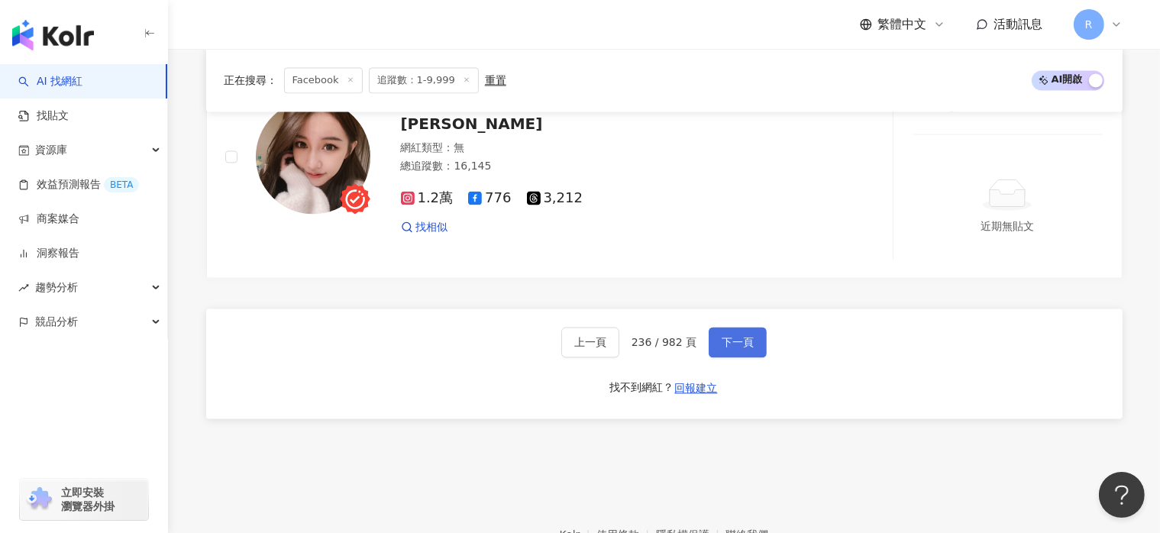
click at [741, 335] on button "下一頁" at bounding box center [738, 342] width 58 height 31
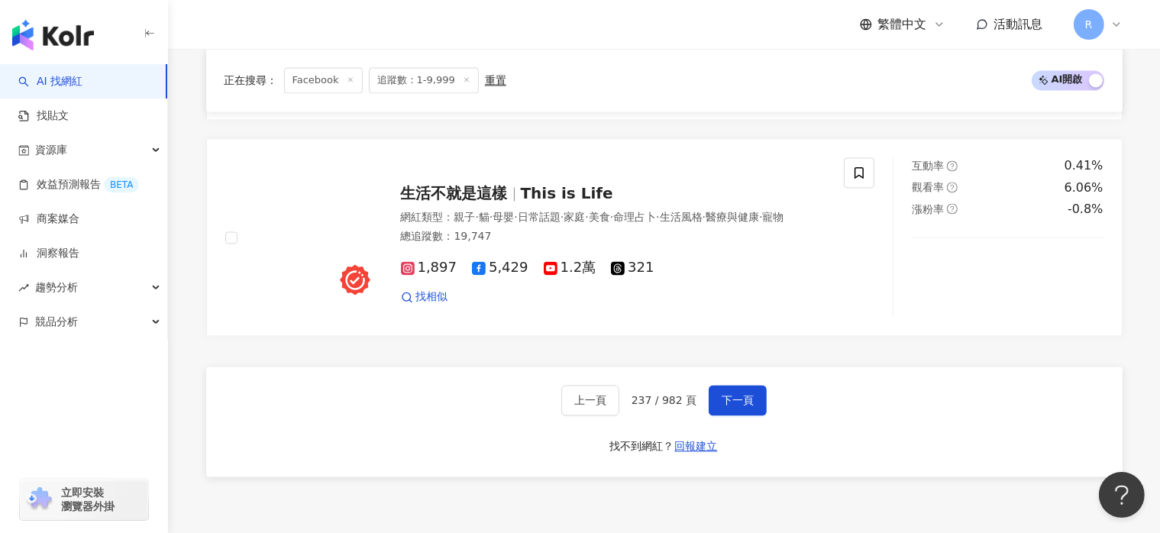
scroll to position [3143, 0]
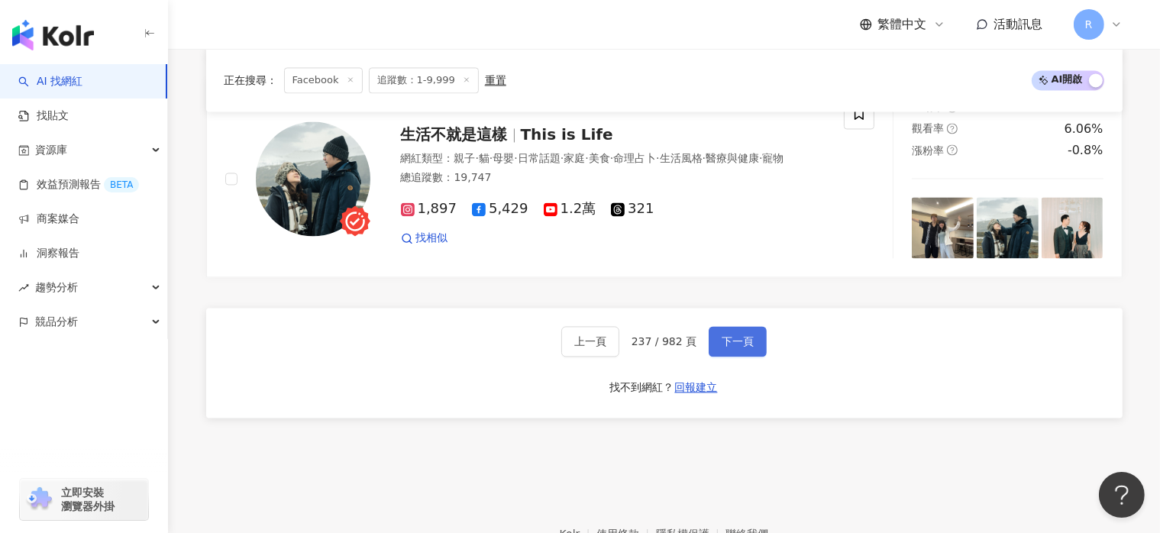
click at [750, 349] on button "下一頁" at bounding box center [738, 341] width 58 height 31
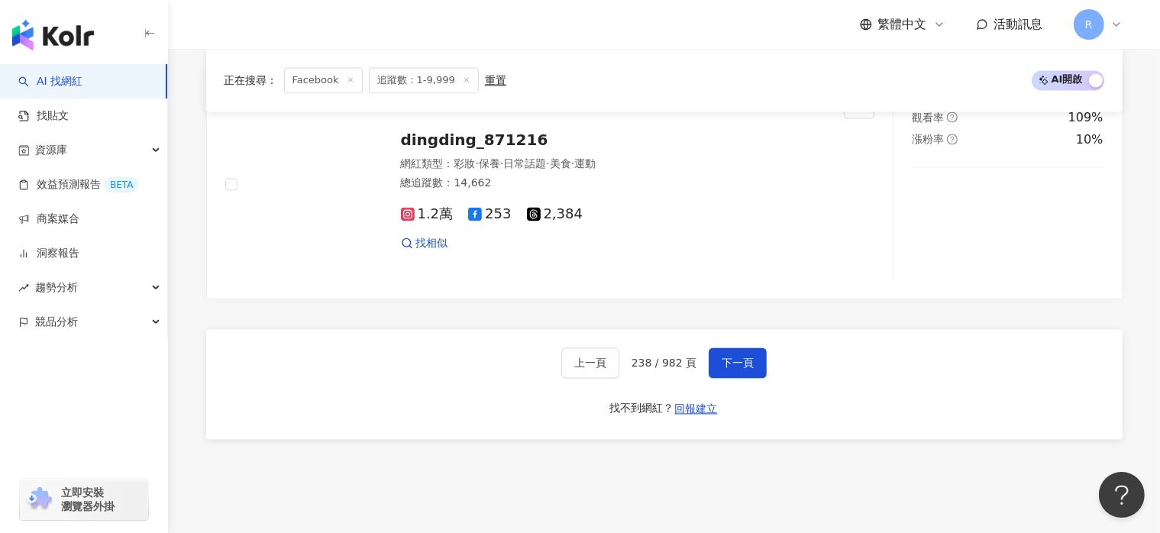
scroll to position [3131, 0]
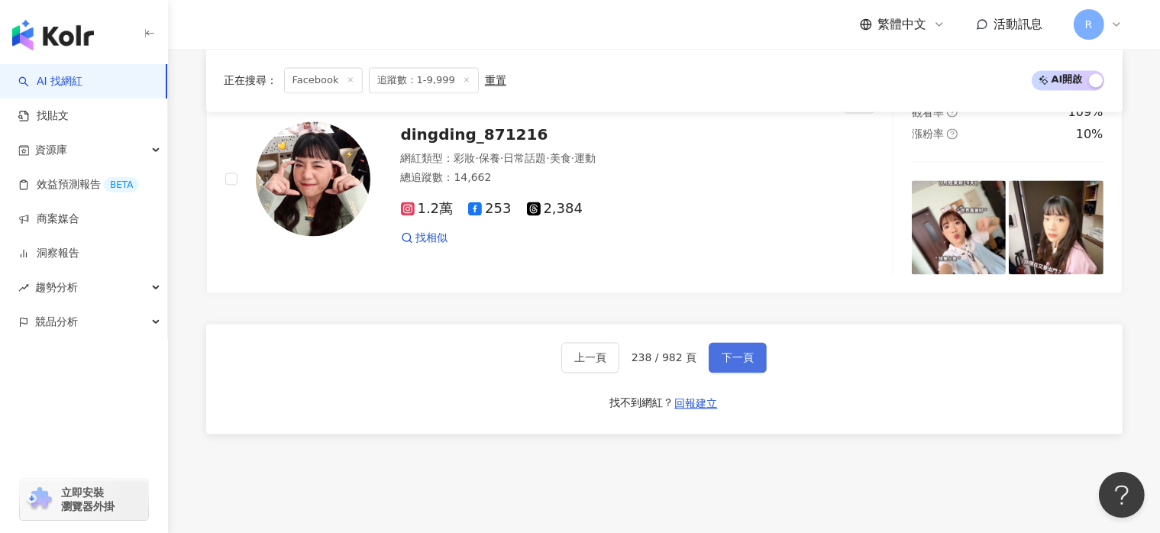
click at [744, 363] on span "下一頁" at bounding box center [738, 357] width 32 height 12
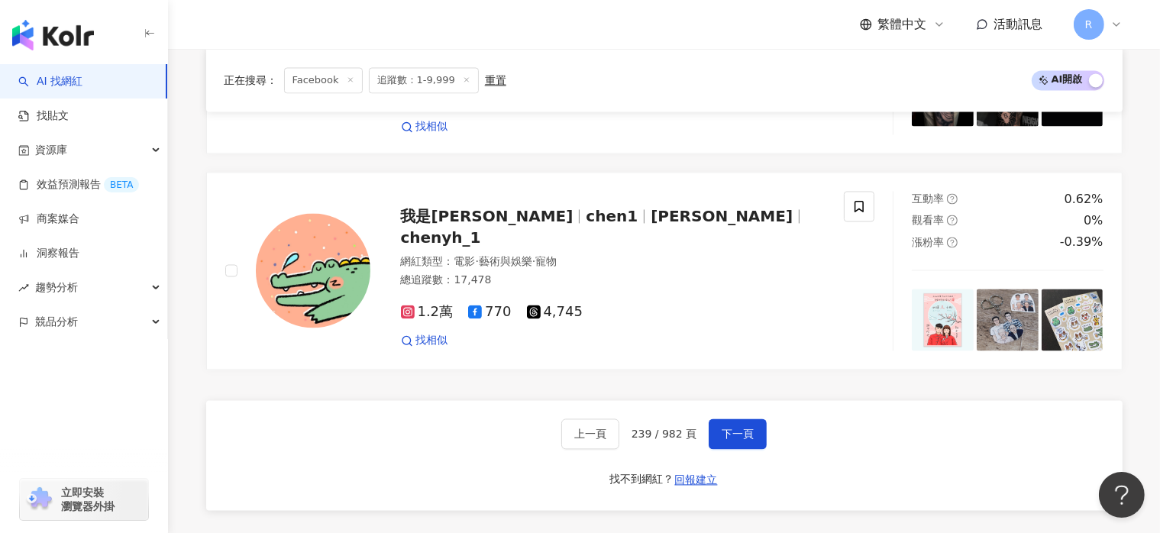
scroll to position [2973, 0]
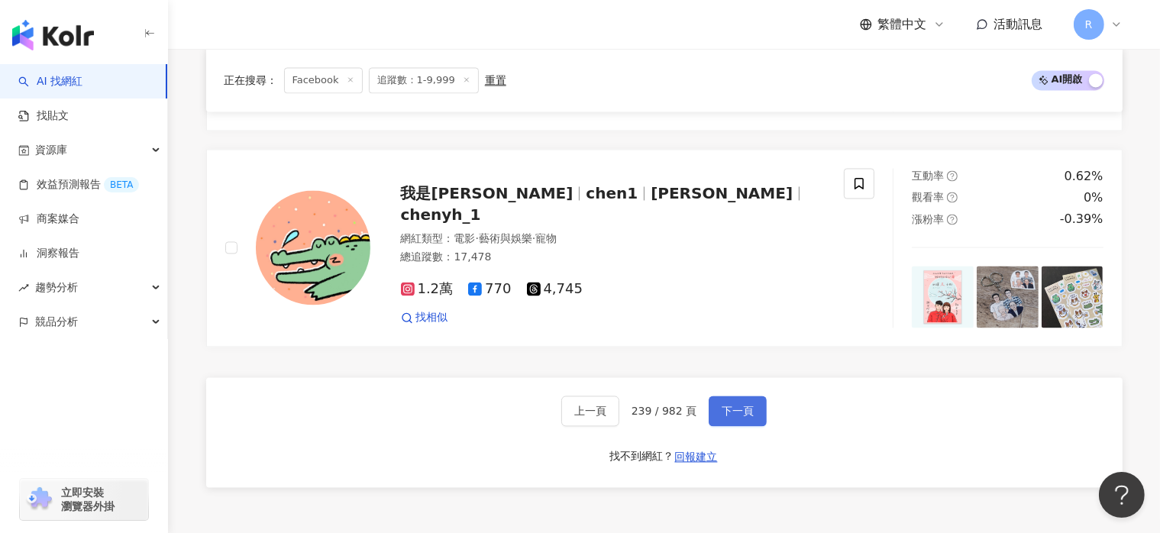
click at [760, 400] on button "下一頁" at bounding box center [738, 411] width 58 height 31
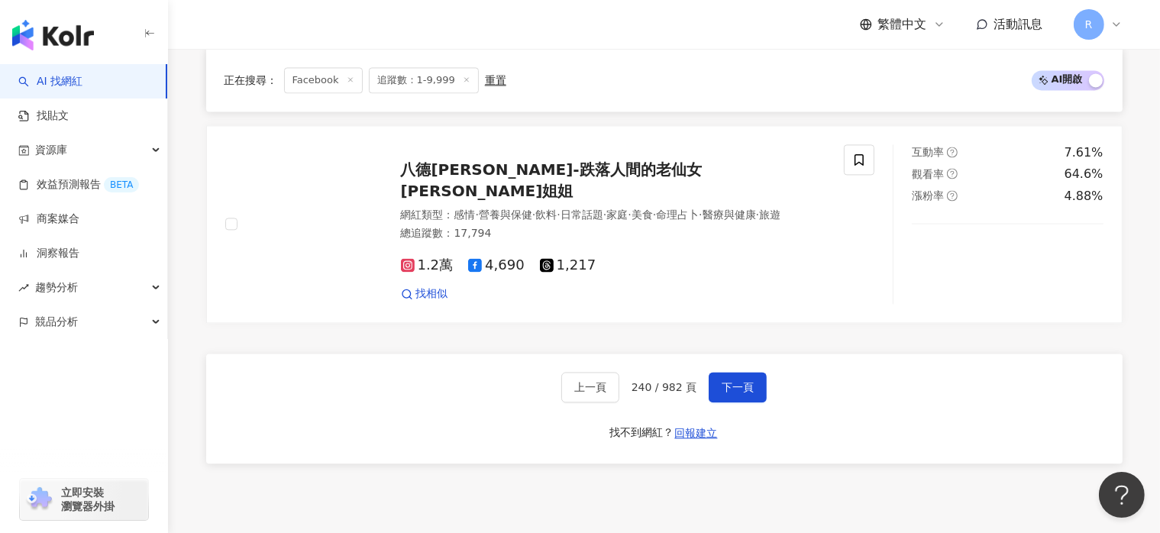
scroll to position [3243, 0]
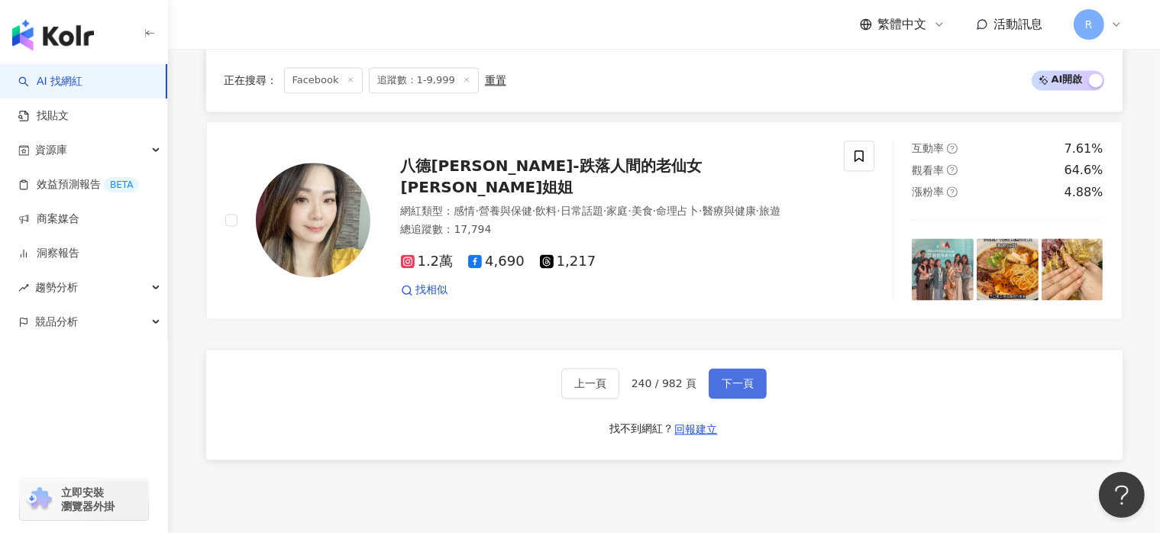
click at [735, 389] on span "下一頁" at bounding box center [738, 383] width 32 height 12
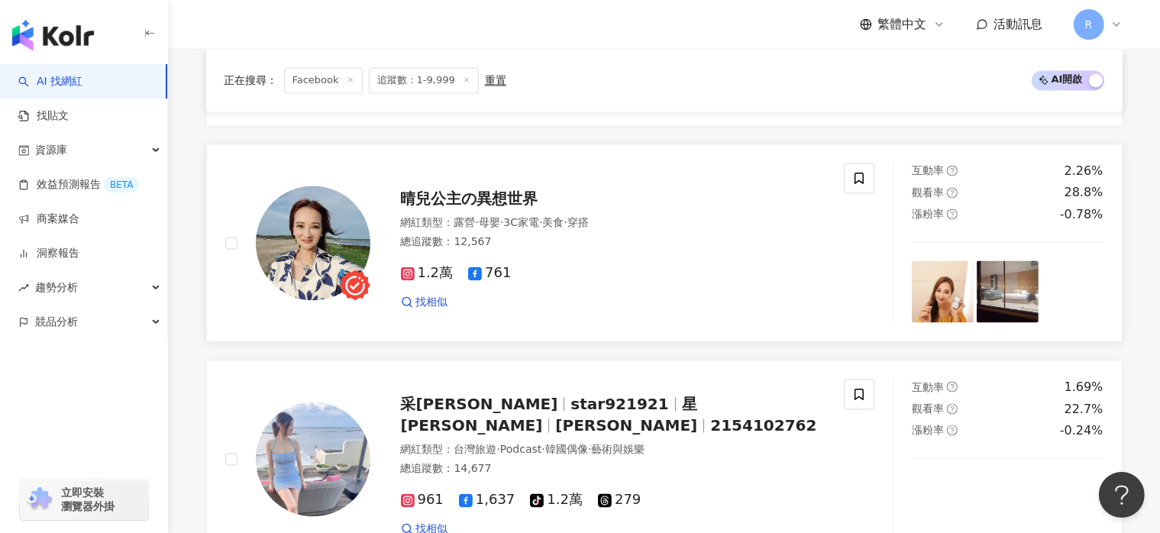
scroll to position [3179, 0]
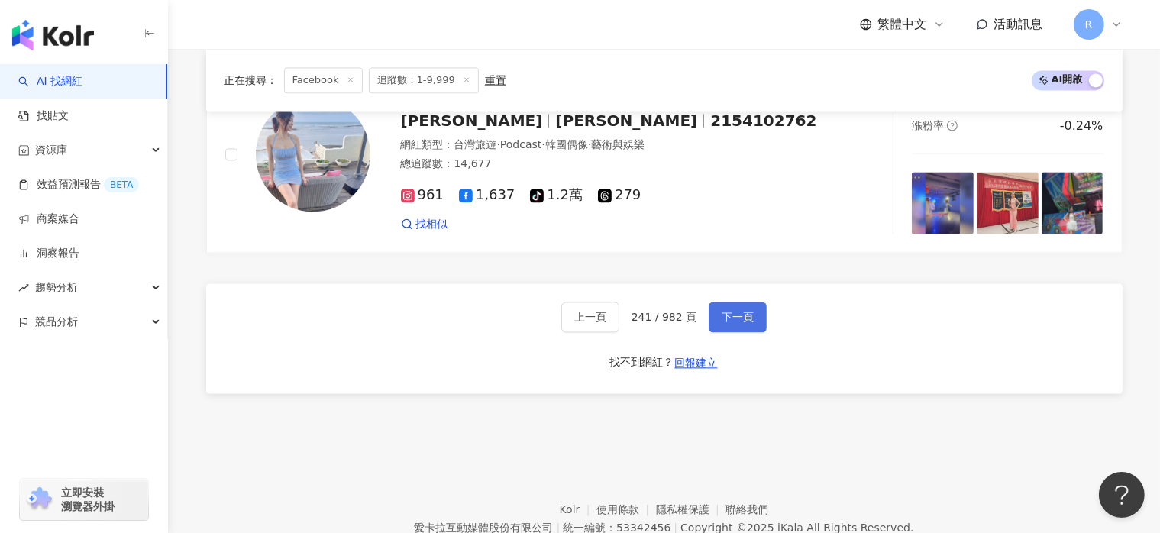
click at [733, 317] on span "下一頁" at bounding box center [738, 317] width 32 height 12
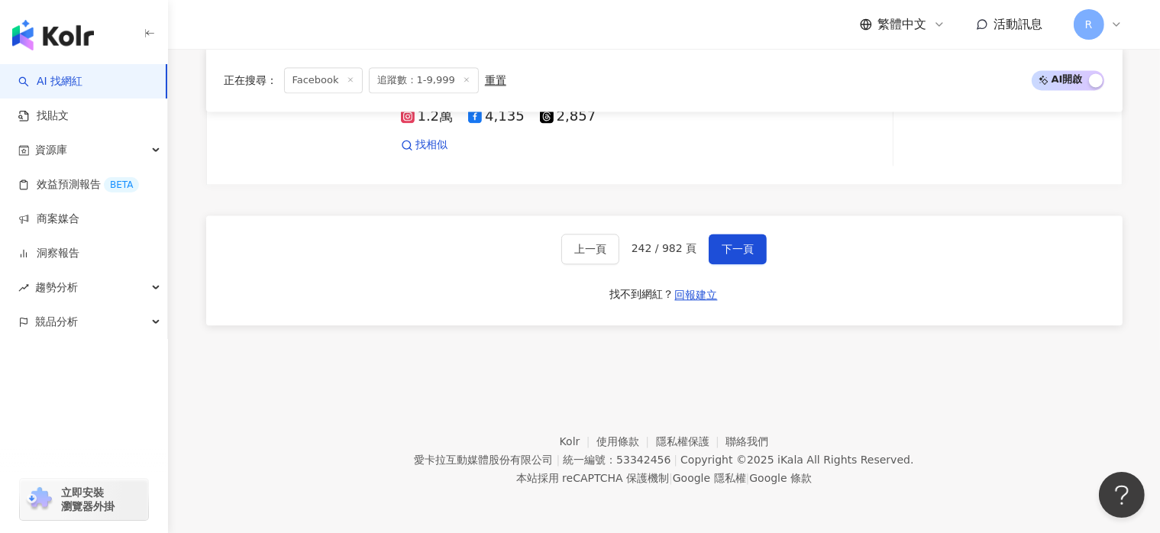
scroll to position [3342, 0]
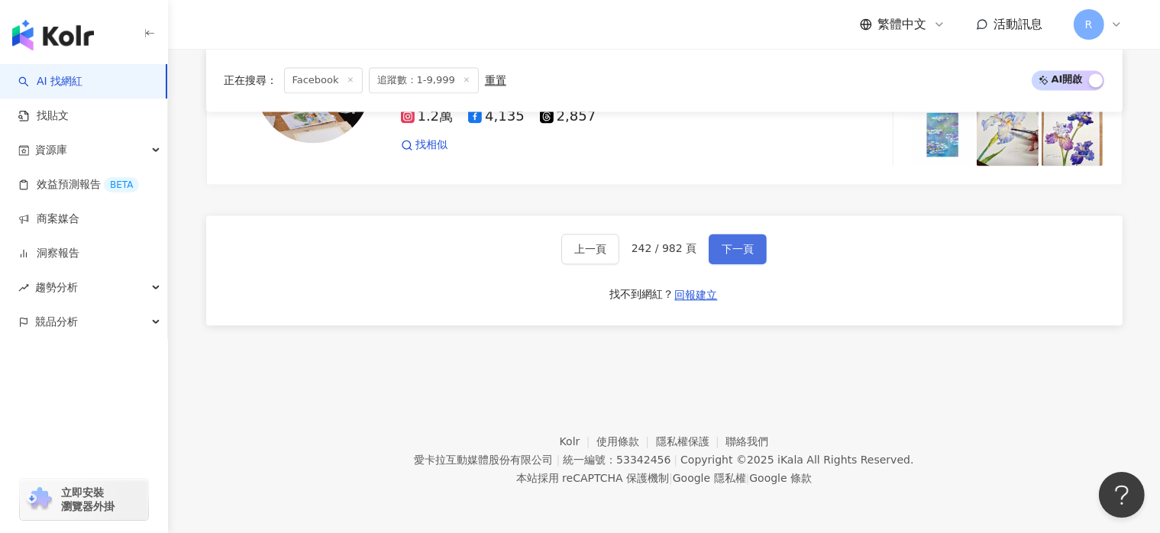
click at [749, 253] on span "下一頁" at bounding box center [738, 249] width 32 height 12
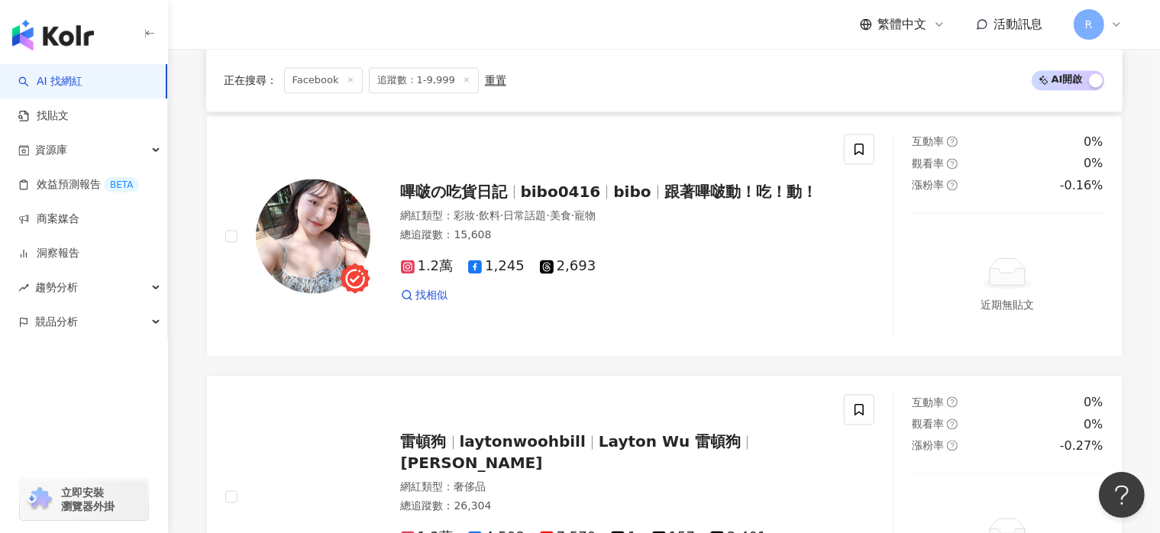
scroll to position [3205, 0]
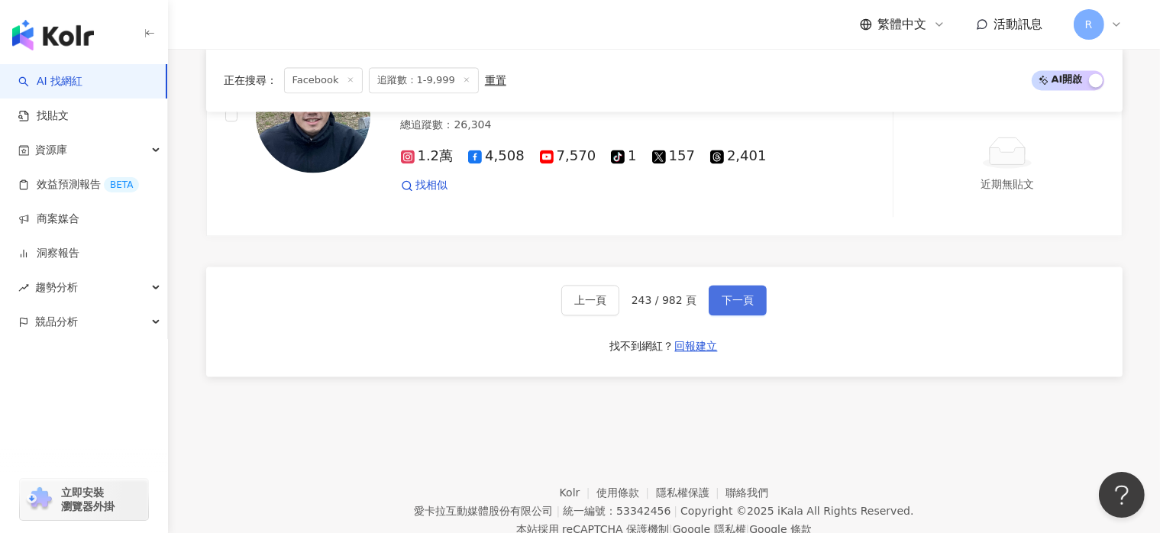
click at [754, 299] on button "下一頁" at bounding box center [738, 300] width 58 height 31
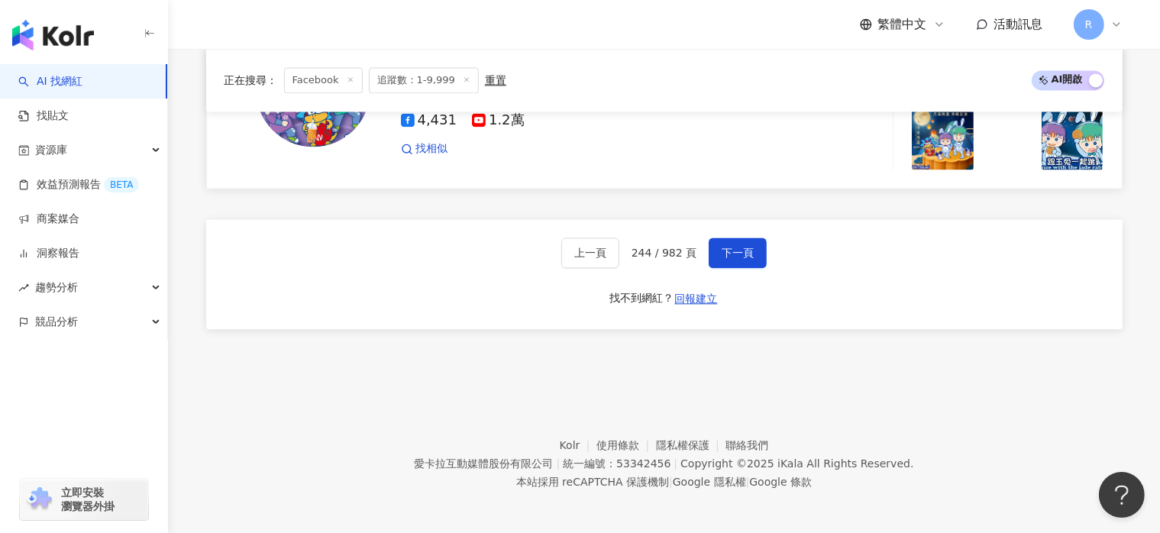
scroll to position [3384, 0]
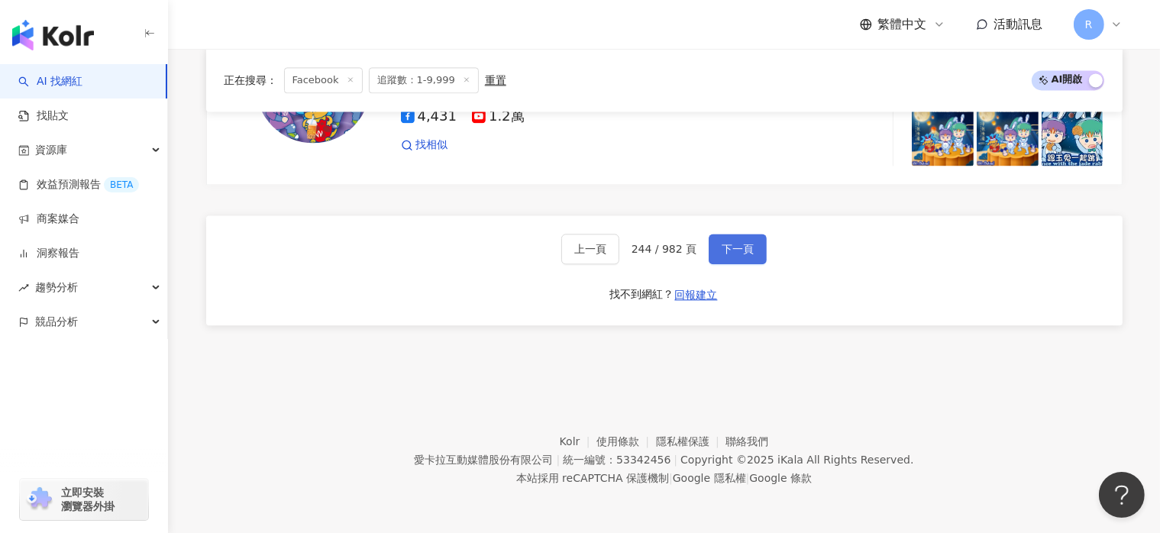
click at [749, 248] on span "下一頁" at bounding box center [738, 249] width 32 height 12
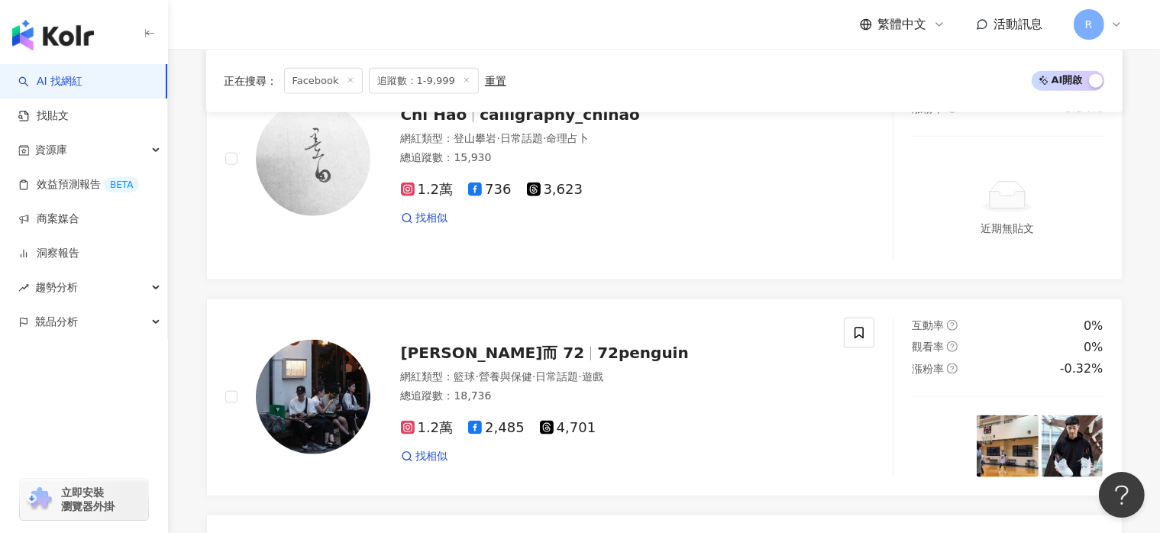
scroll to position [1774, 0]
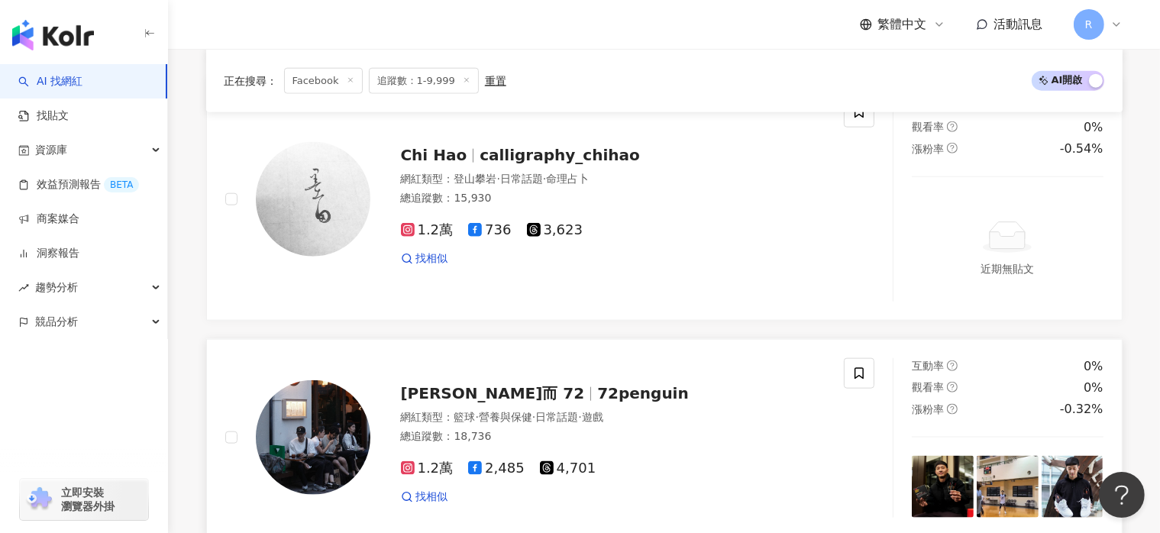
click at [448, 402] on span "呂濟而 72" at bounding box center [493, 393] width 184 height 18
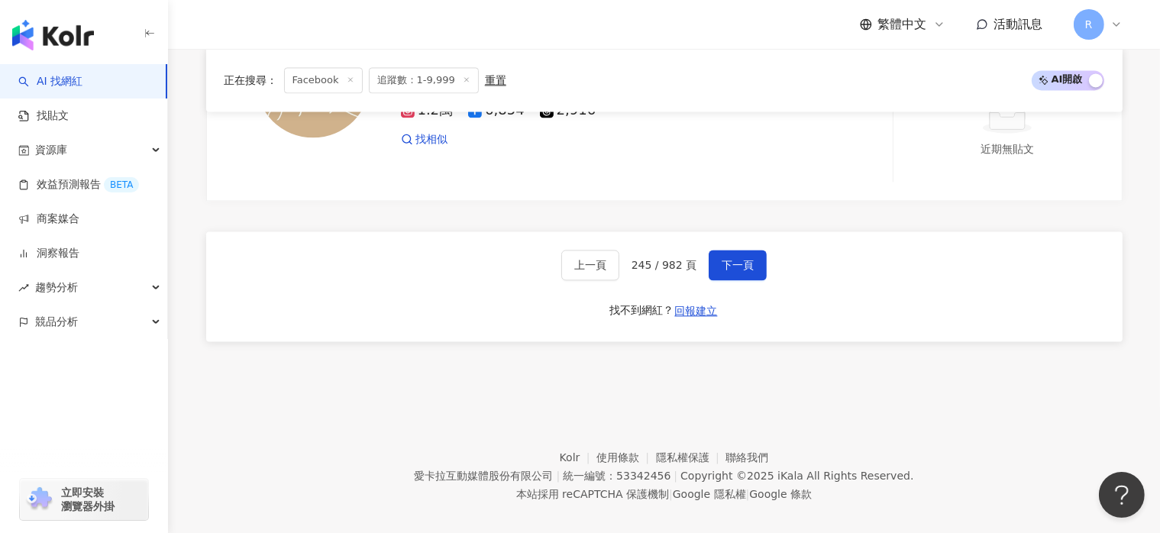
scroll to position [3302, 0]
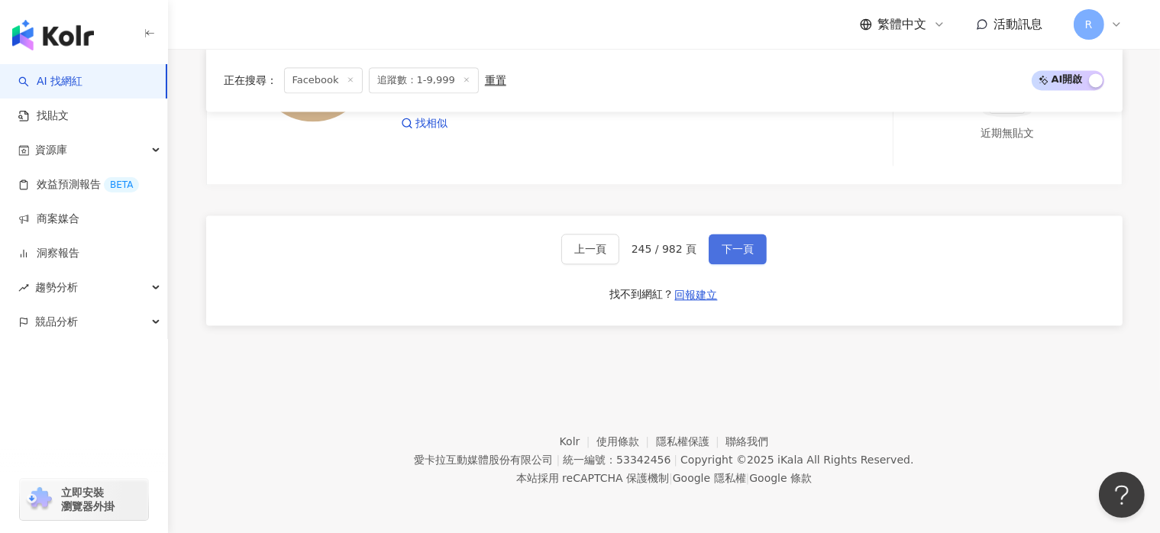
click at [746, 262] on button "下一頁" at bounding box center [738, 249] width 58 height 31
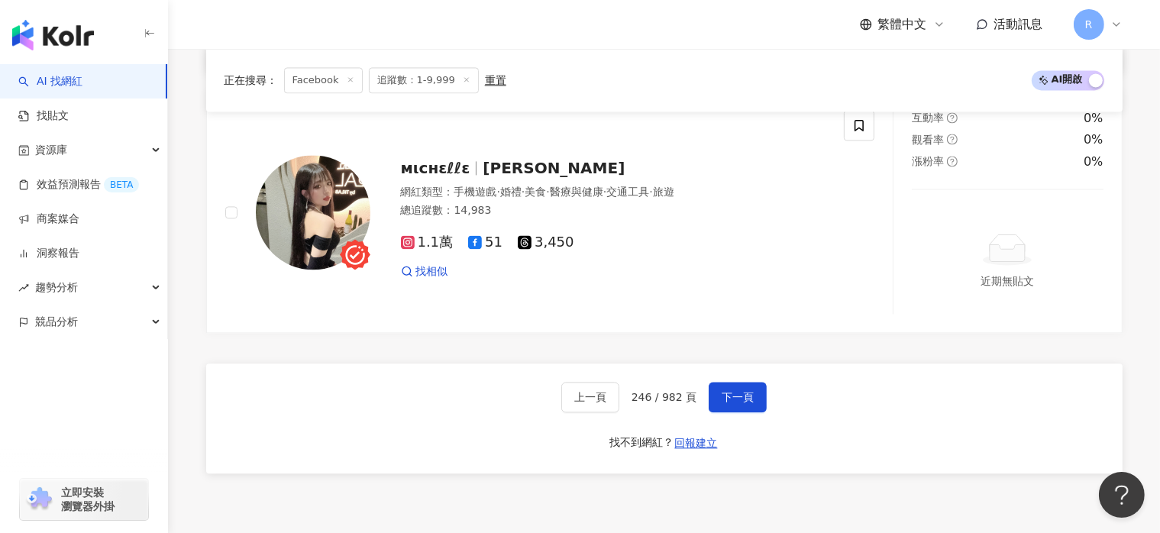
scroll to position [3266, 0]
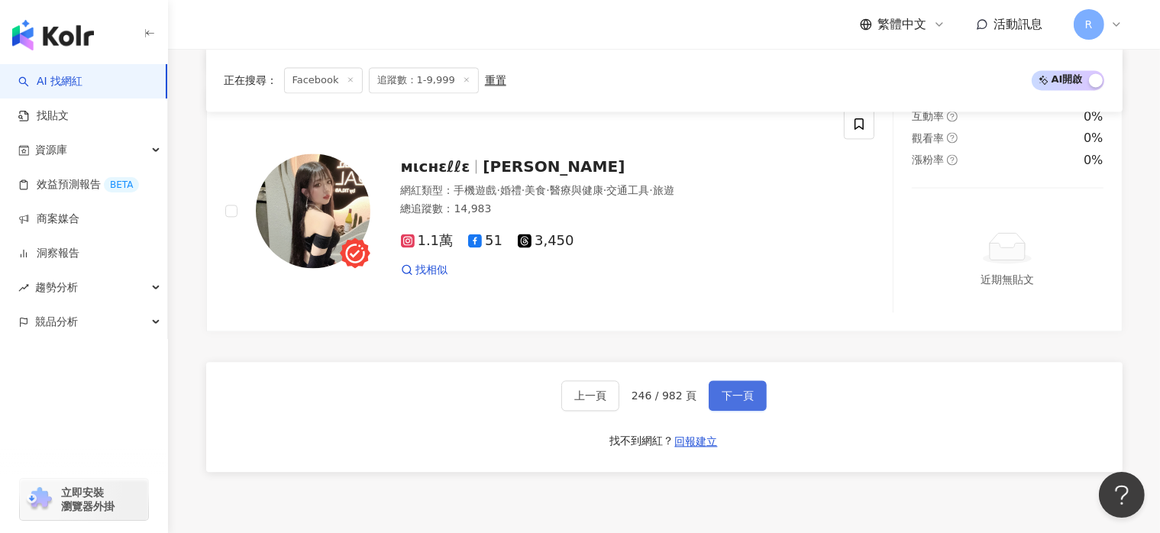
click at [753, 409] on button "下一頁" at bounding box center [738, 395] width 58 height 31
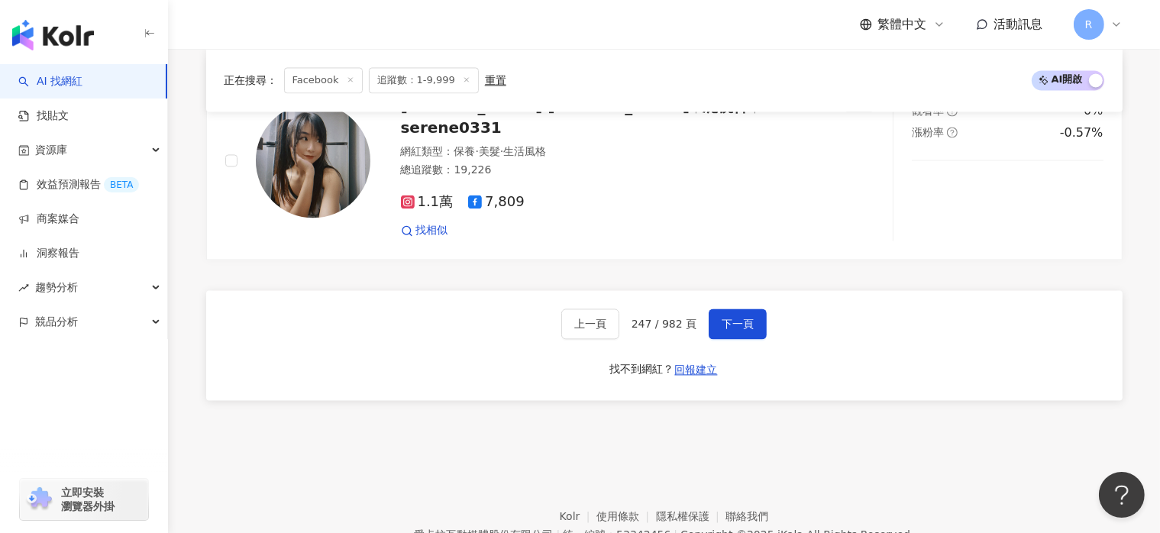
scroll to position [3134, 0]
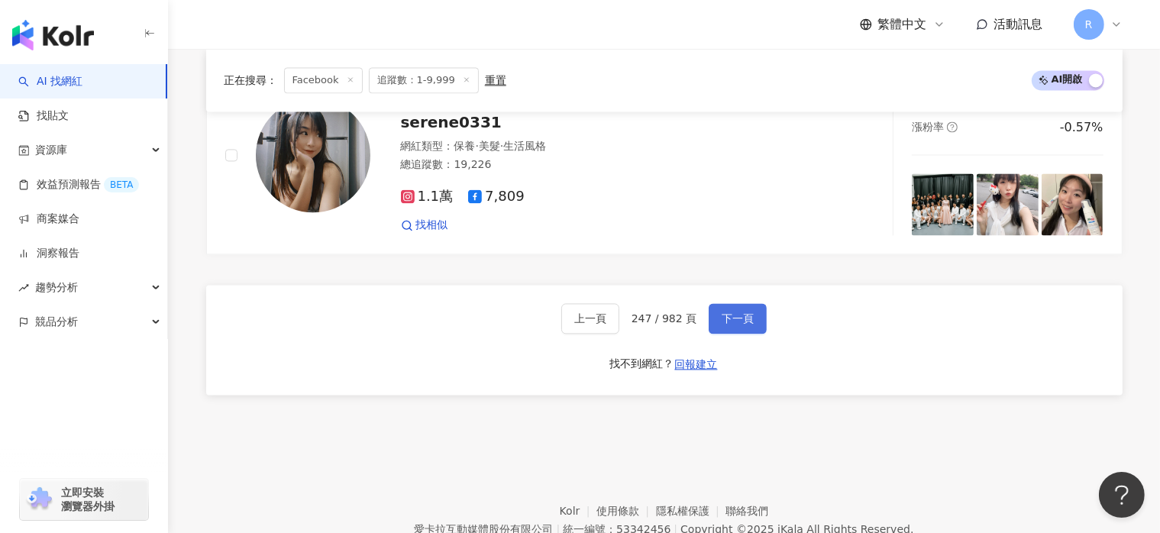
click at [754, 320] on button "下一頁" at bounding box center [738, 318] width 58 height 31
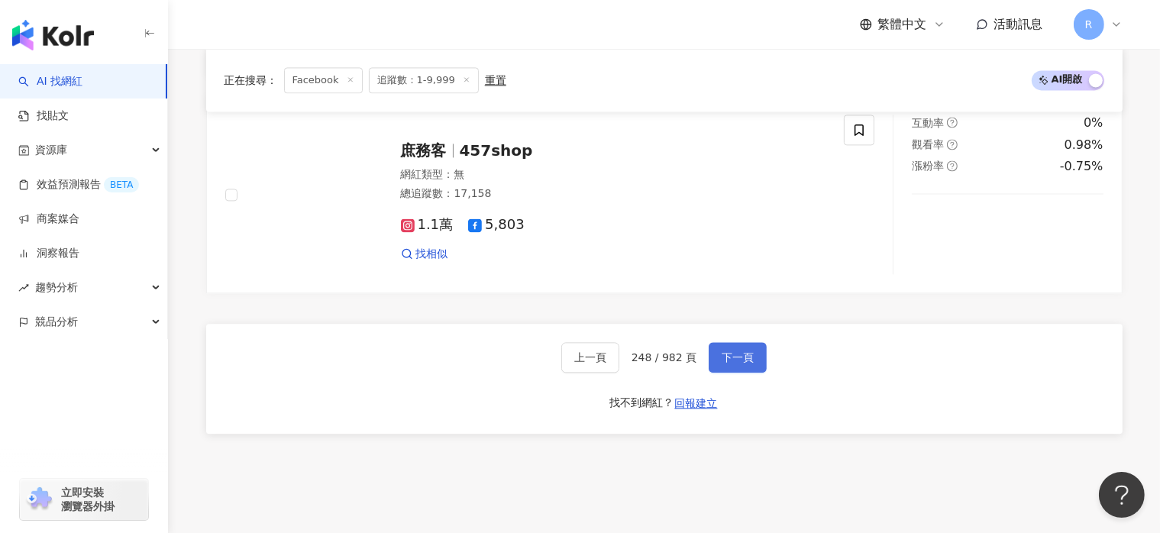
scroll to position [3360, 0]
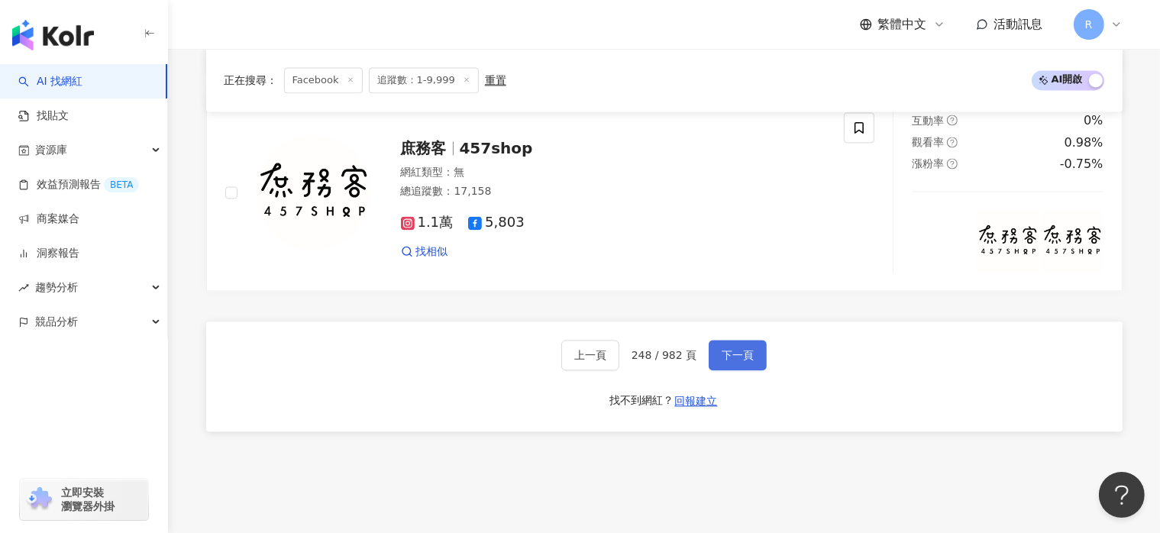
click at [732, 354] on span "下一頁" at bounding box center [738, 355] width 32 height 12
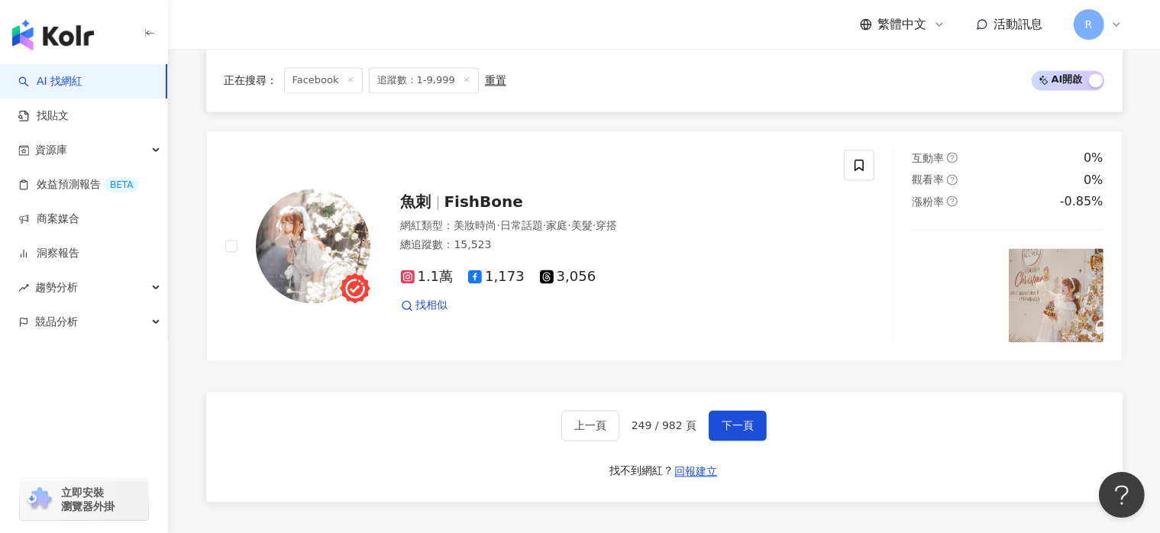
scroll to position [2933, 0]
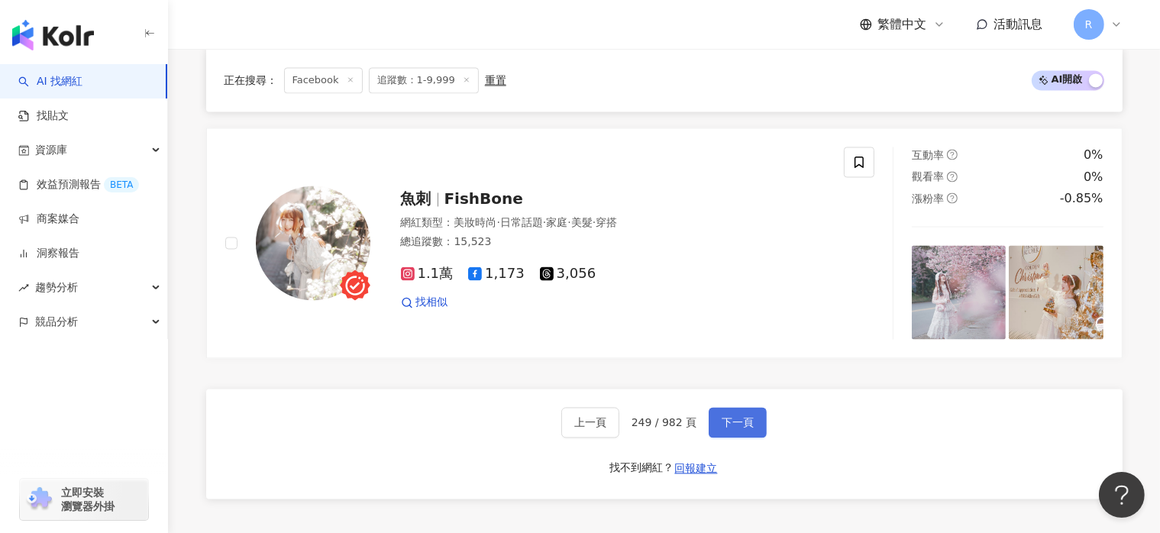
click at [748, 428] on span "下一頁" at bounding box center [738, 422] width 32 height 12
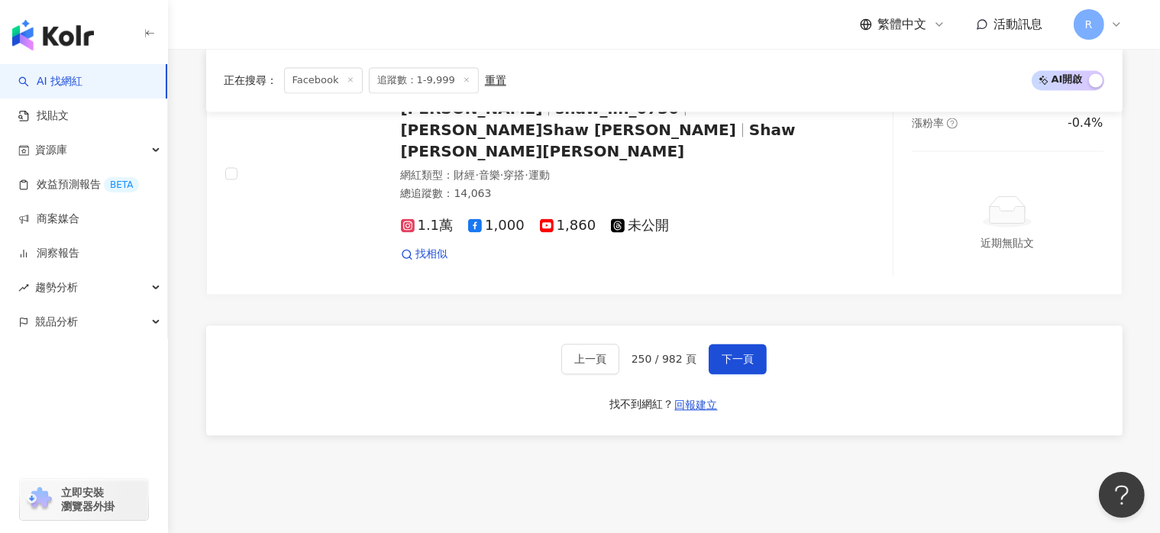
scroll to position [3207, 0]
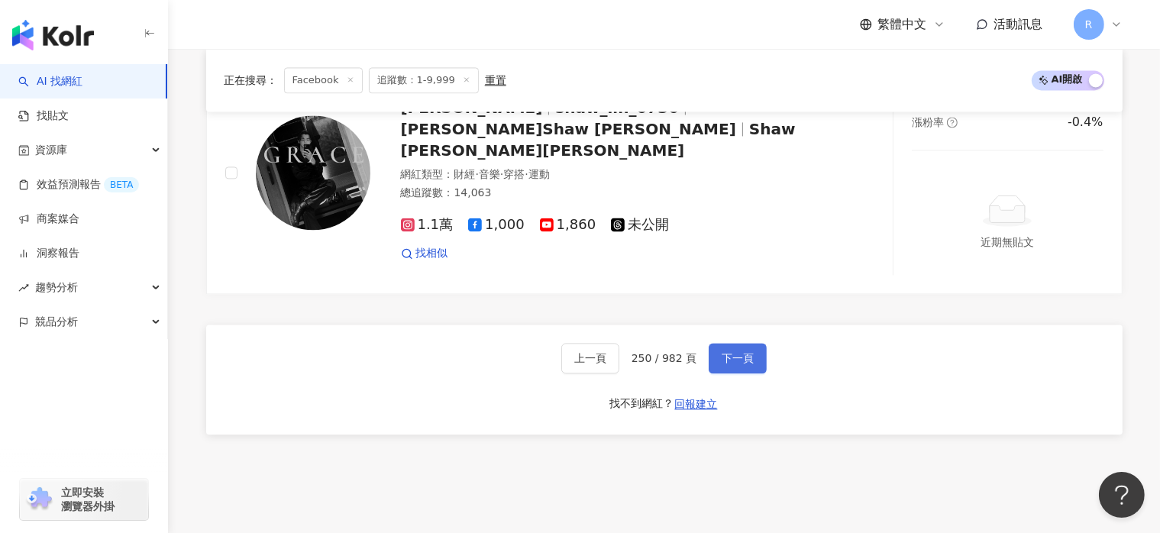
click at [728, 360] on span "下一頁" at bounding box center [738, 358] width 32 height 12
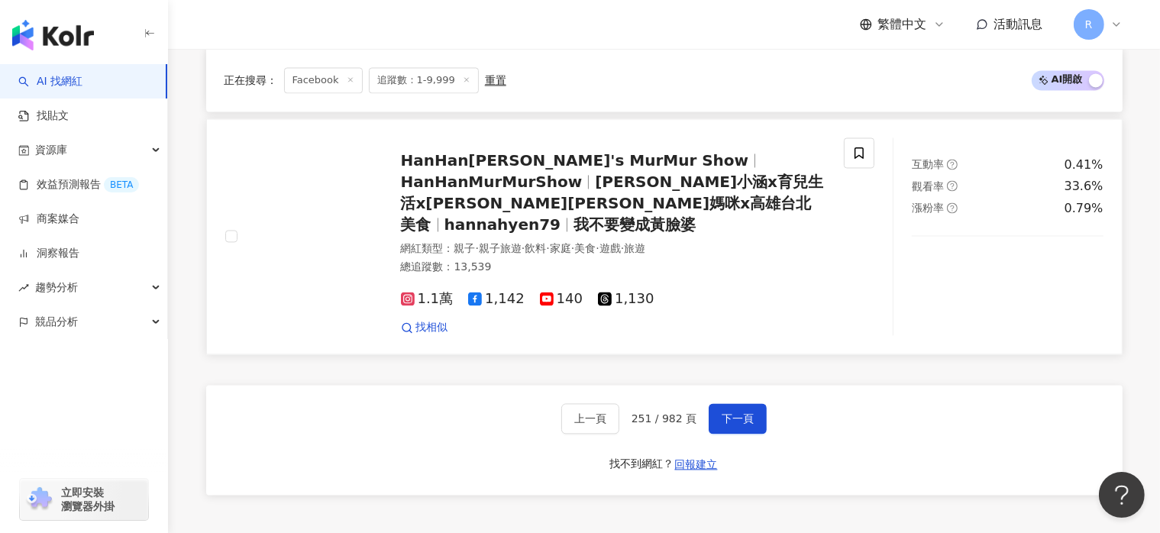
scroll to position [3186, 0]
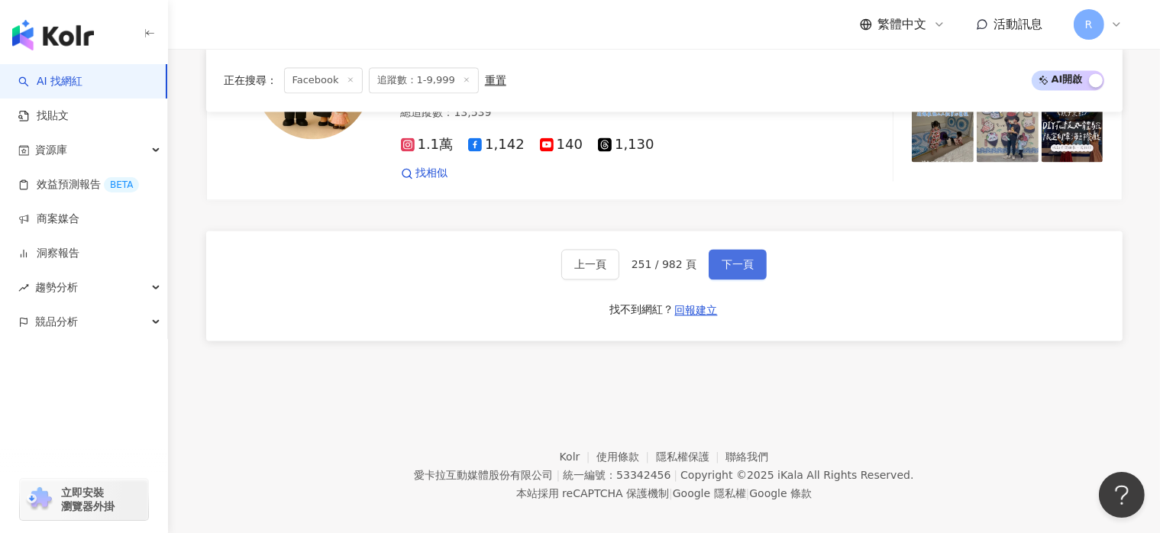
click at [722, 258] on span "下一頁" at bounding box center [738, 264] width 32 height 12
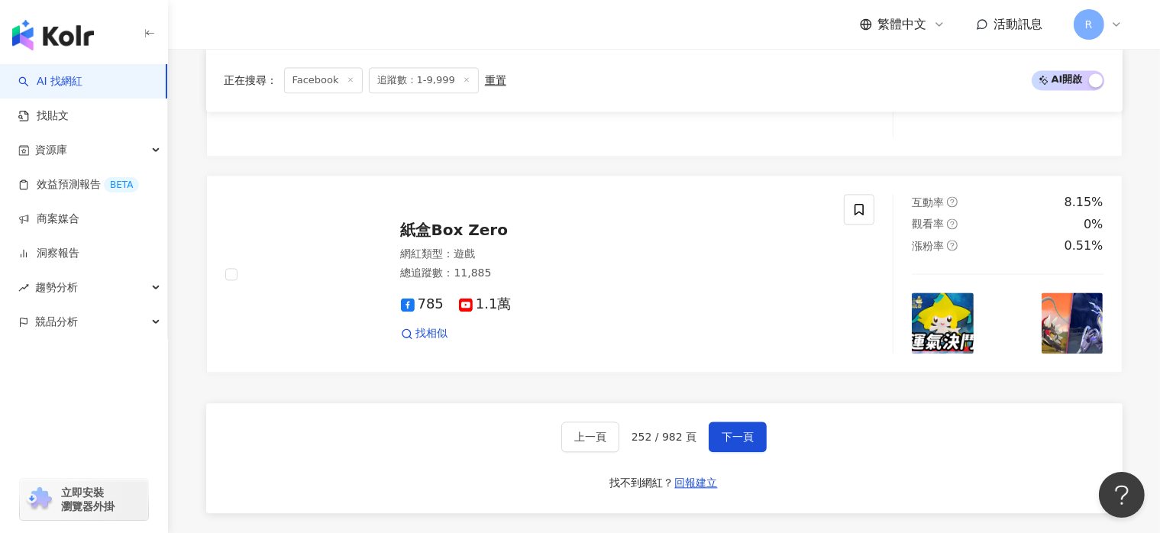
scroll to position [3473, 0]
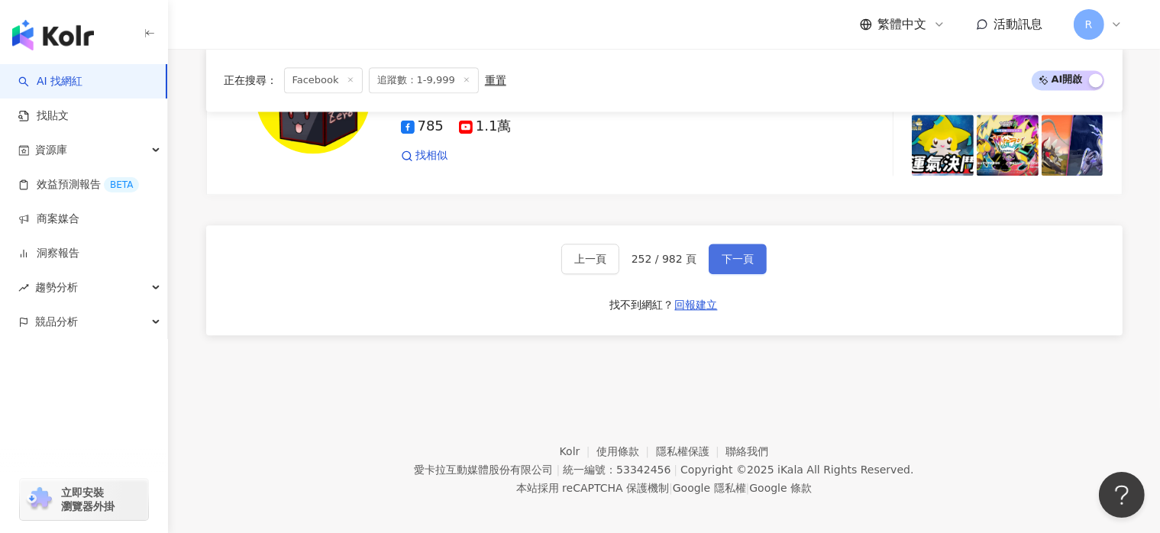
click at [717, 247] on button "下一頁" at bounding box center [738, 259] width 58 height 31
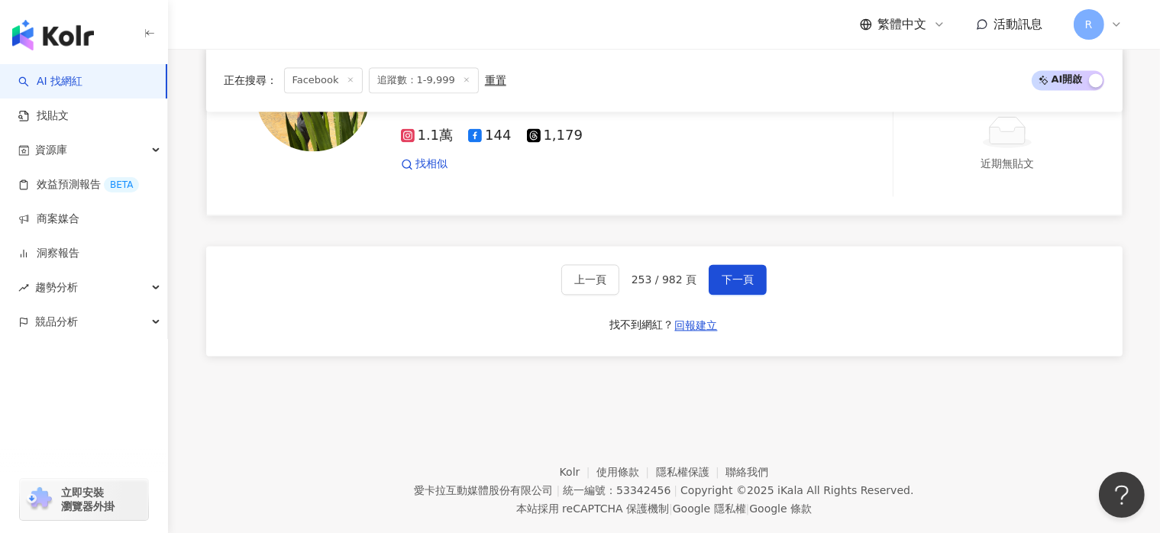
scroll to position [3213, 0]
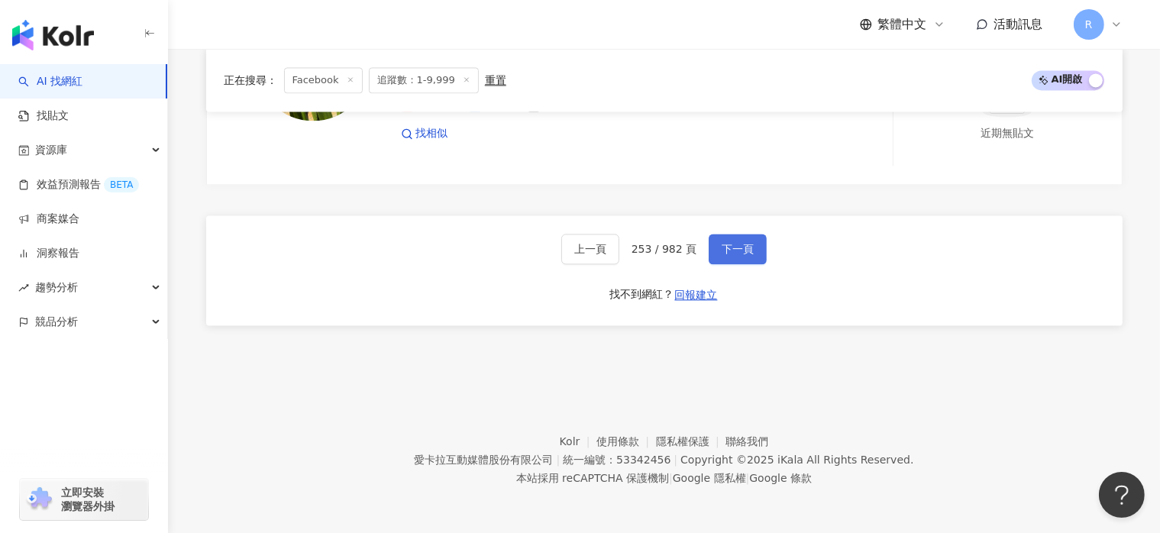
click at [742, 250] on span "下一頁" at bounding box center [738, 249] width 32 height 12
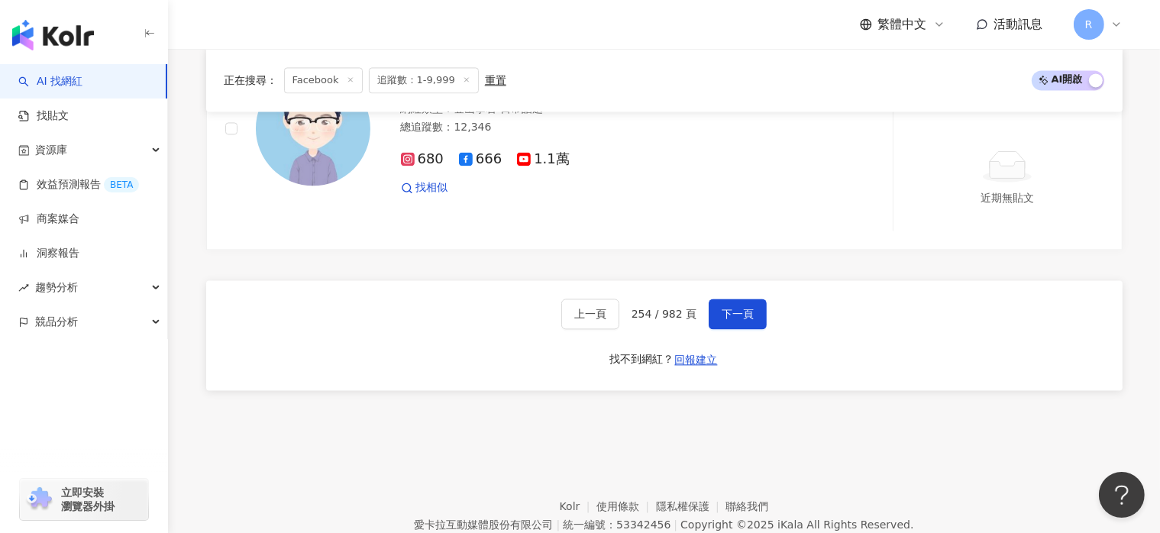
scroll to position [3207, 0]
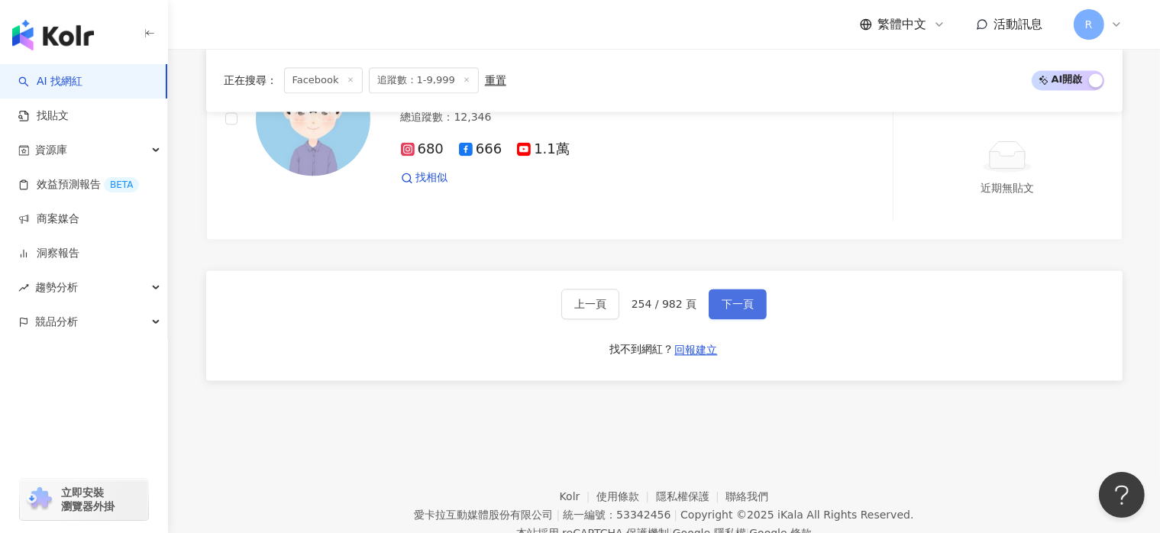
click at [742, 297] on button "下一頁" at bounding box center [738, 304] width 58 height 31
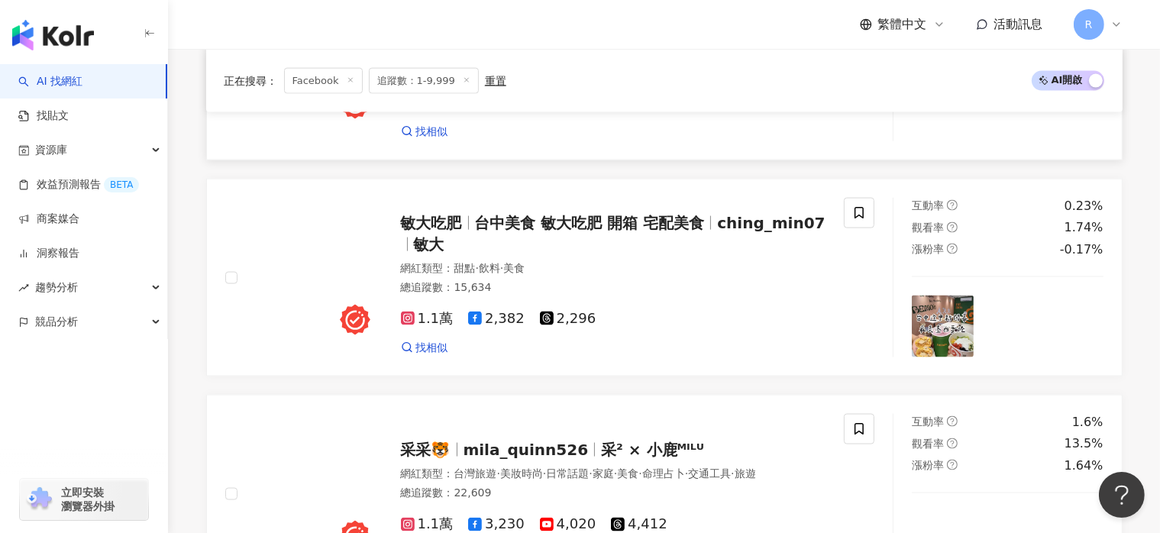
scroll to position [2204, 0]
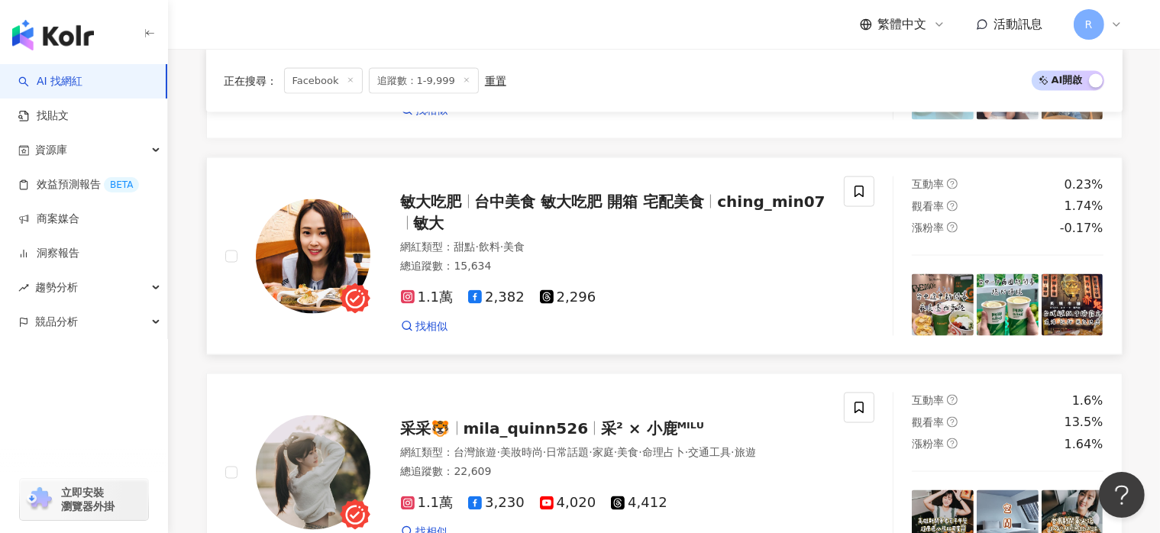
click at [531, 204] on span "台中美食 敏大吃肥 開箱 宅配美食" at bounding box center [590, 201] width 230 height 18
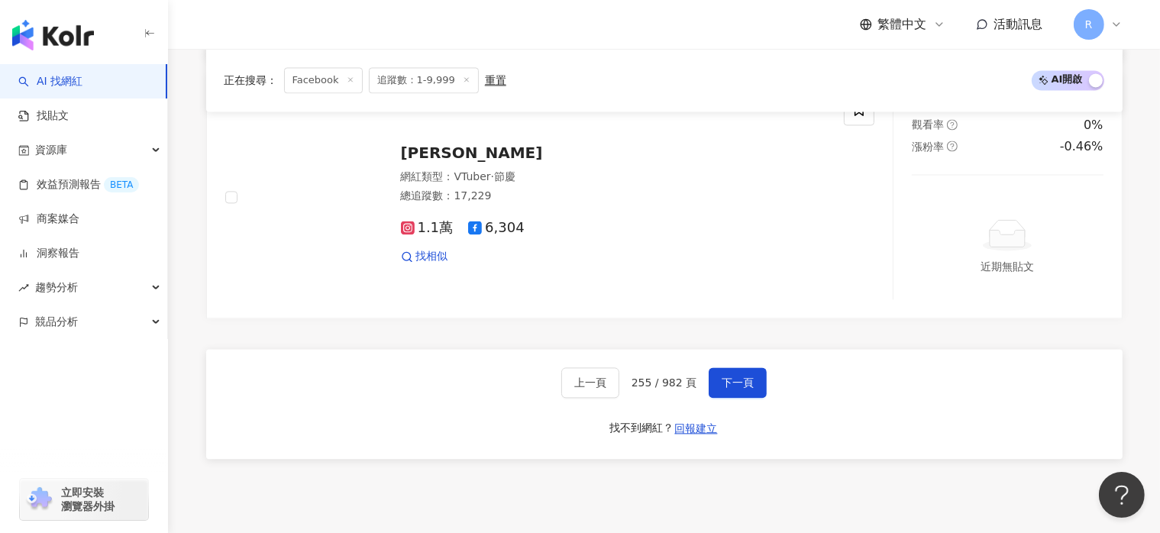
scroll to position [3197, 0]
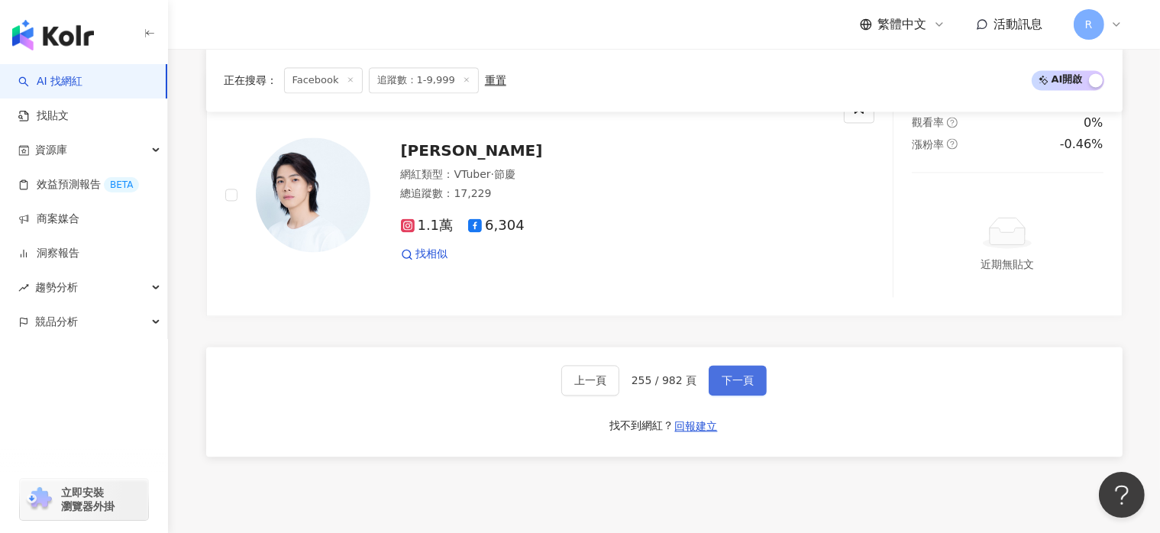
click at [725, 383] on span "下一頁" at bounding box center [738, 380] width 32 height 12
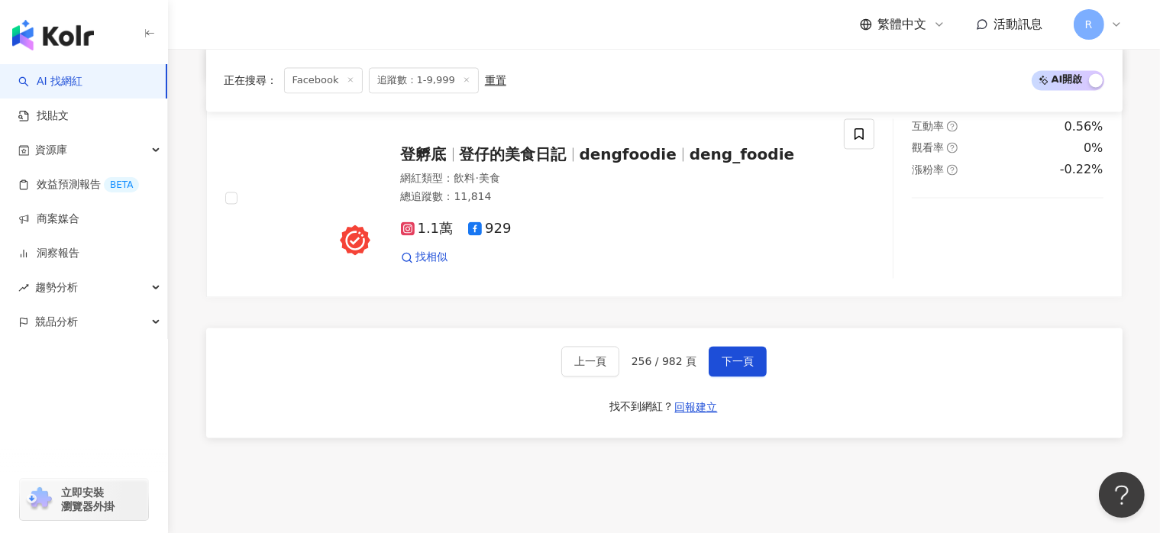
scroll to position [3068, 0]
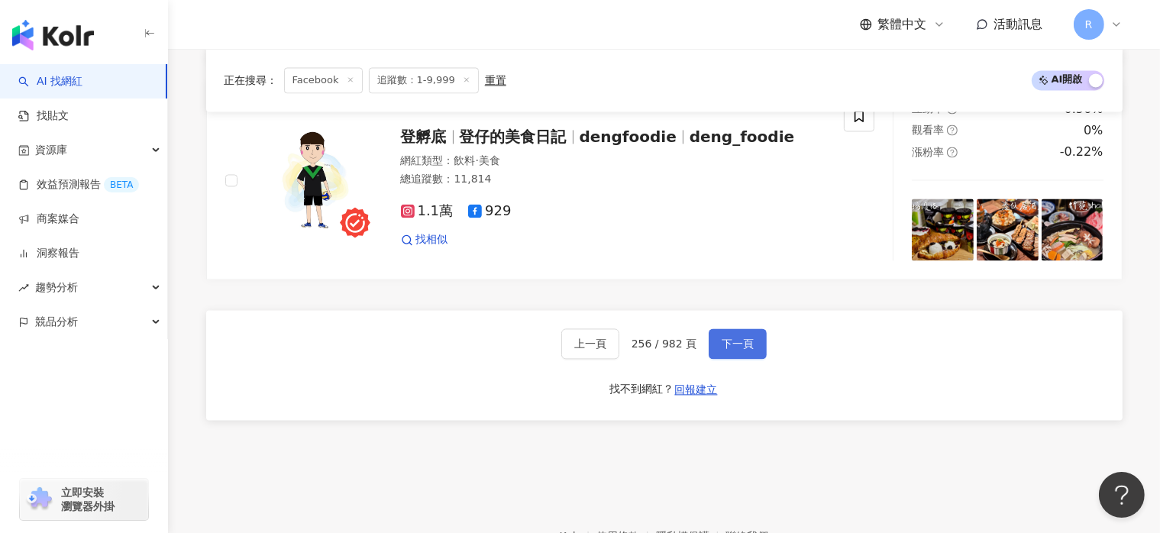
click at [754, 343] on button "下一頁" at bounding box center [738, 343] width 58 height 31
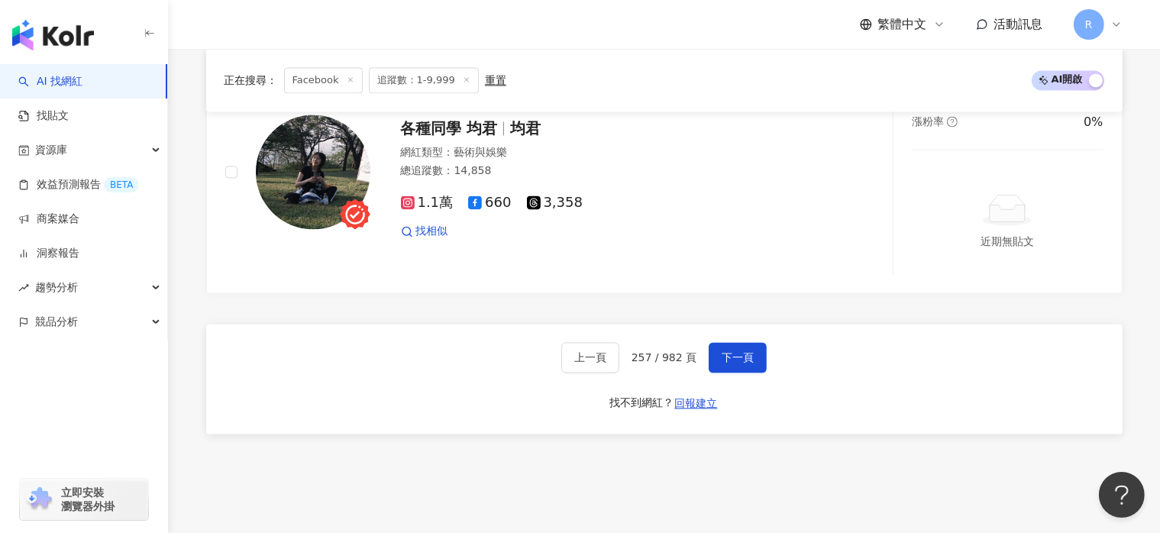
scroll to position [3157, 0]
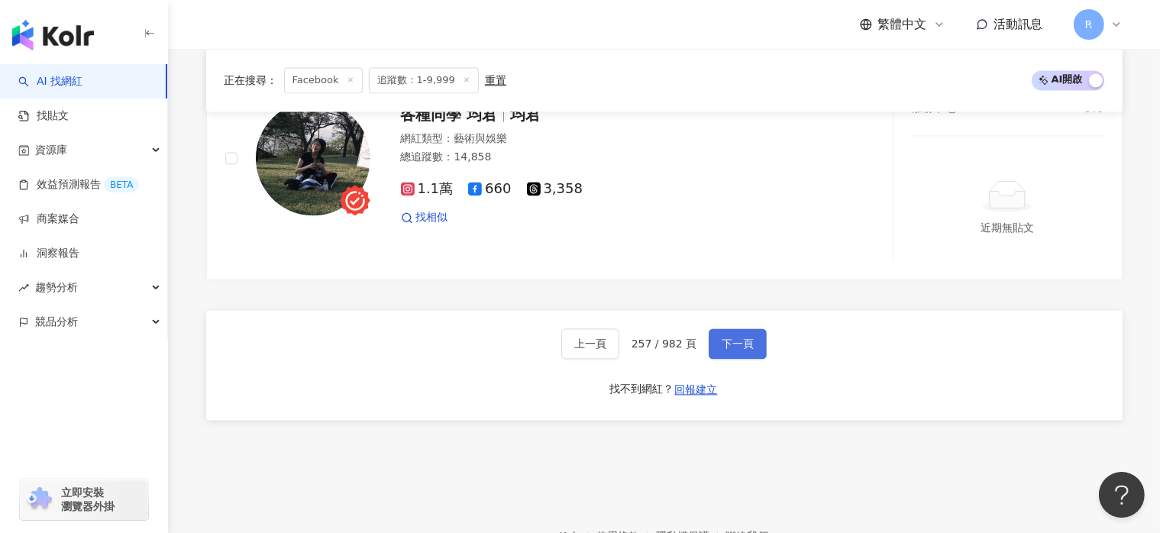
click at [754, 351] on button "下一頁" at bounding box center [738, 343] width 58 height 31
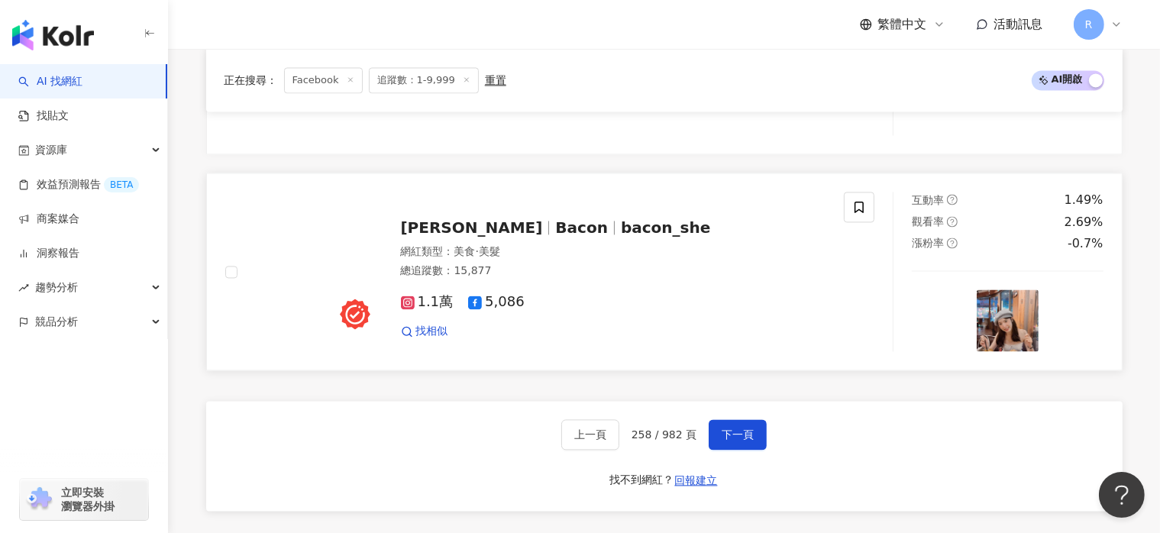
scroll to position [3054, 0]
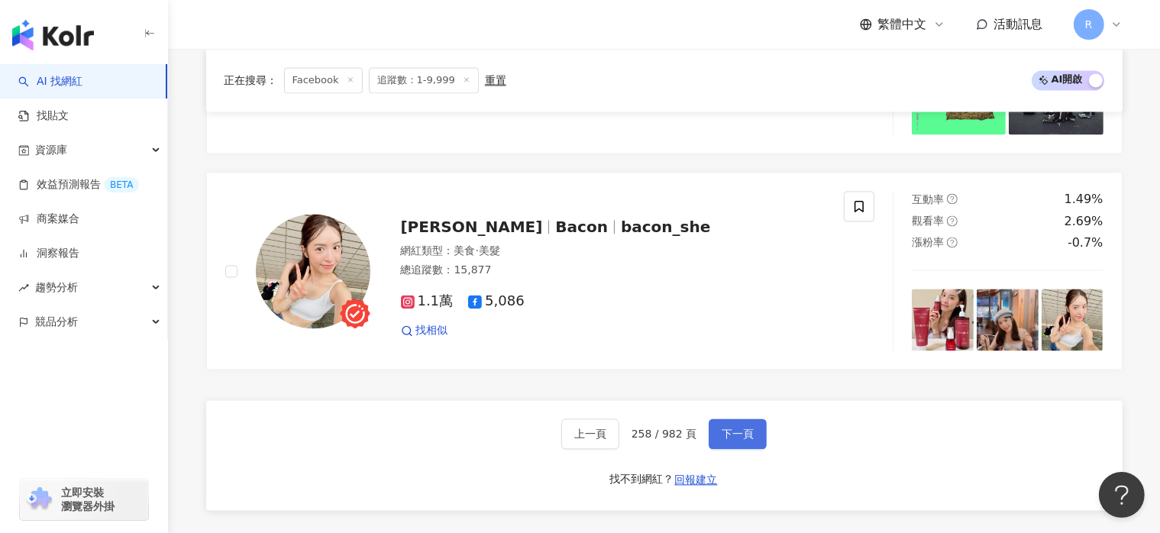
click at [742, 440] on span "下一頁" at bounding box center [738, 434] width 32 height 12
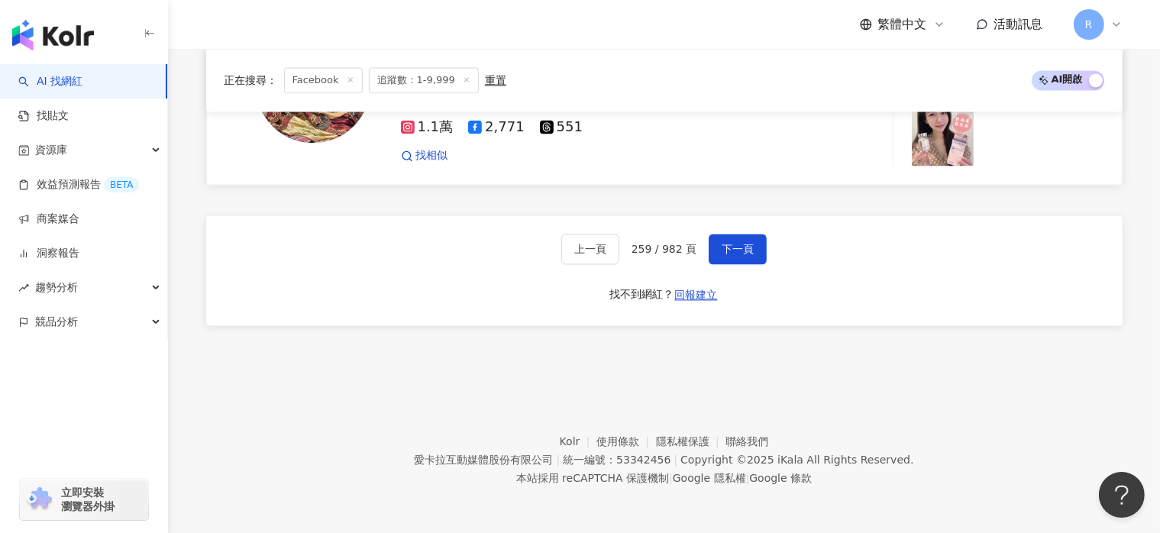
scroll to position [3169, 0]
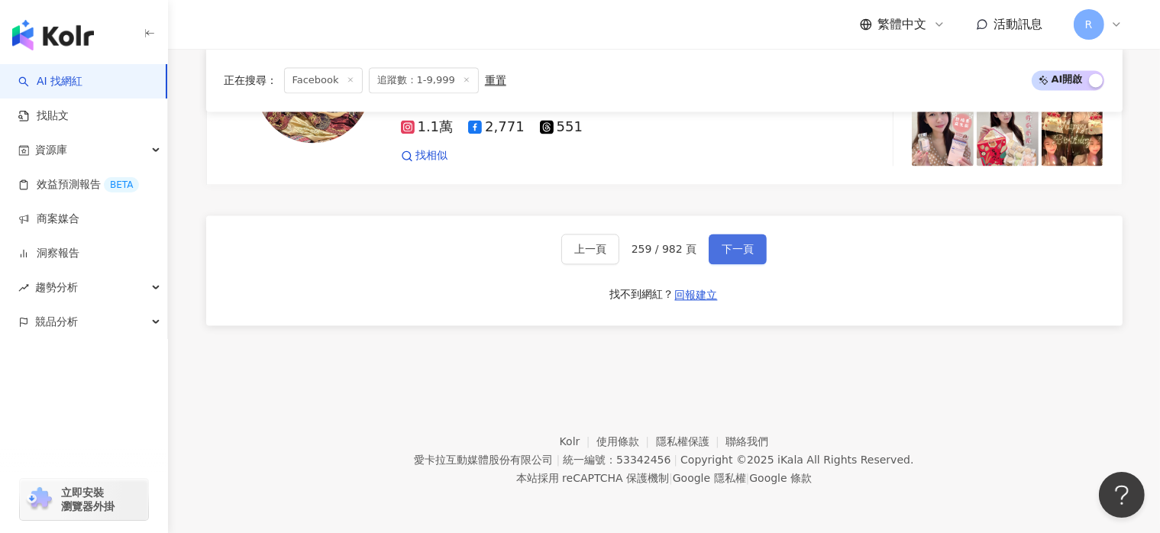
click at [740, 247] on span "下一頁" at bounding box center [738, 249] width 32 height 12
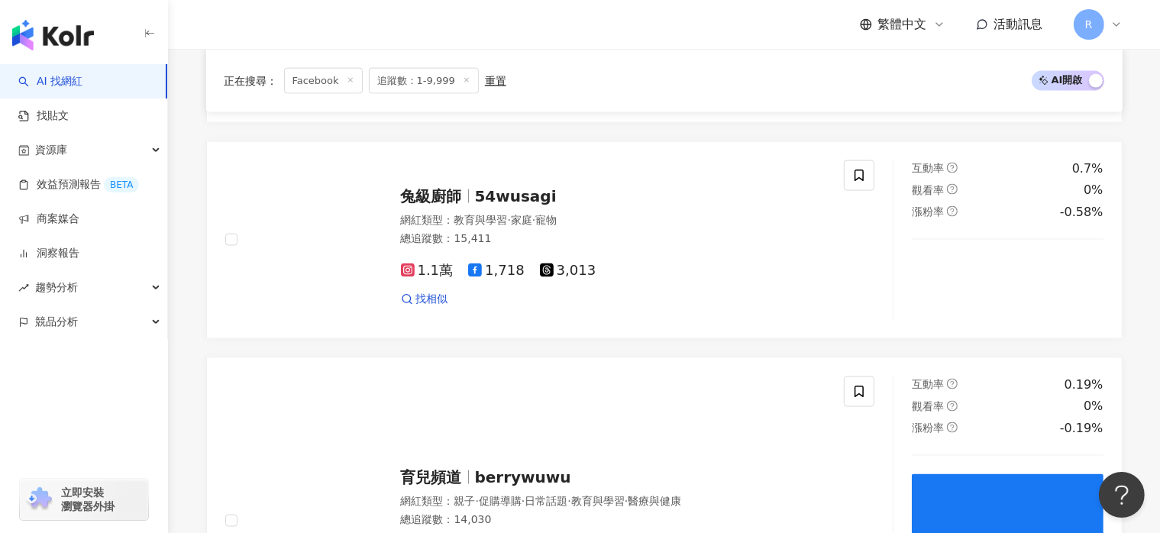
scroll to position [2746, 0]
